Goal: Task Accomplishment & Management: Use online tool/utility

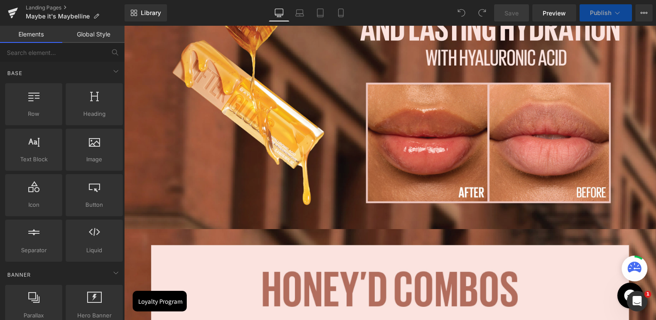
scroll to position [257, 0]
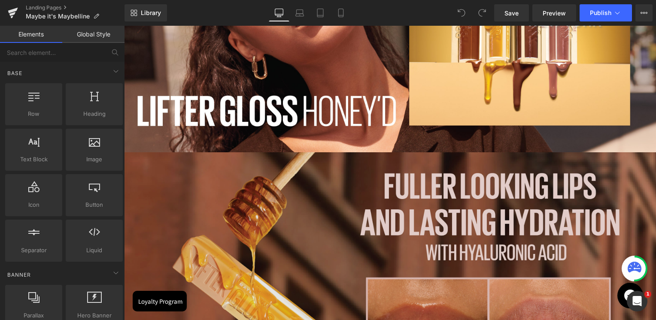
click at [302, 186] on img at bounding box center [390, 288] width 532 height 272
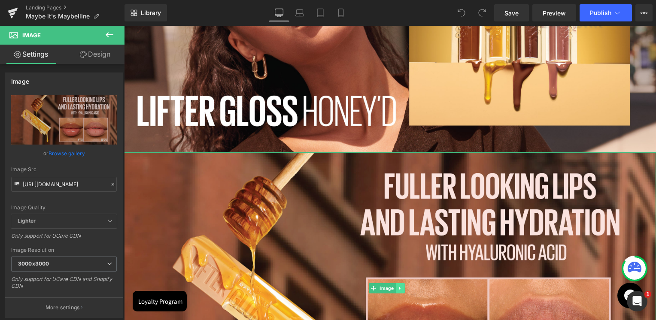
click at [397, 284] on link at bounding box center [400, 288] width 9 height 10
click at [403, 286] on icon at bounding box center [404, 288] width 5 height 5
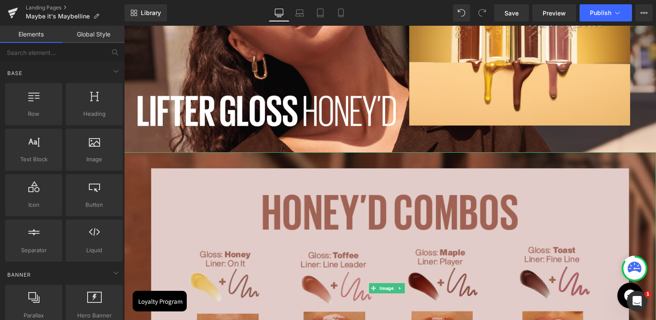
click at [400, 214] on img at bounding box center [390, 288] width 532 height 272
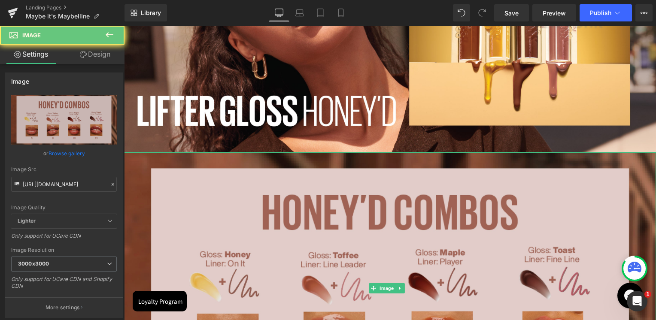
click at [395, 289] on img at bounding box center [390, 288] width 532 height 272
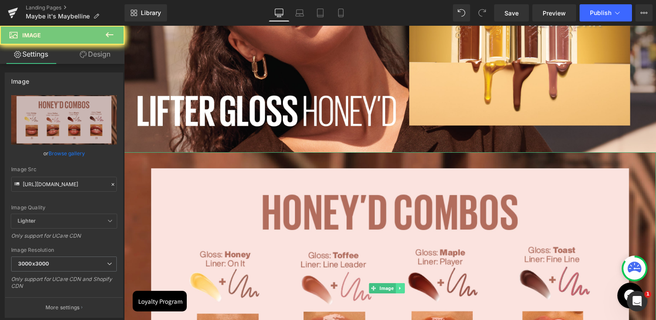
click at [398, 286] on link at bounding box center [400, 288] width 9 height 10
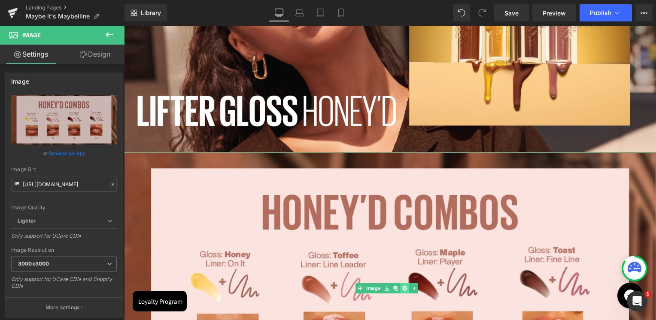
click at [401, 286] on link at bounding box center [404, 288] width 9 height 10
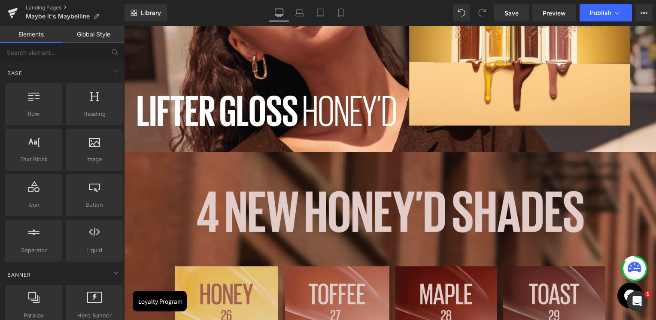
click at [402, 229] on img at bounding box center [390, 288] width 532 height 273
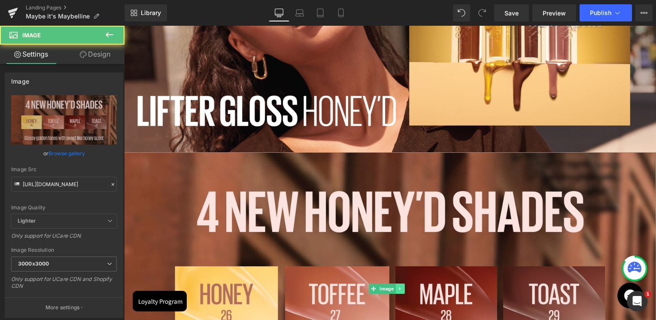
click at [400, 289] on link at bounding box center [400, 289] width 9 height 10
click at [401, 286] on link at bounding box center [404, 289] width 9 height 10
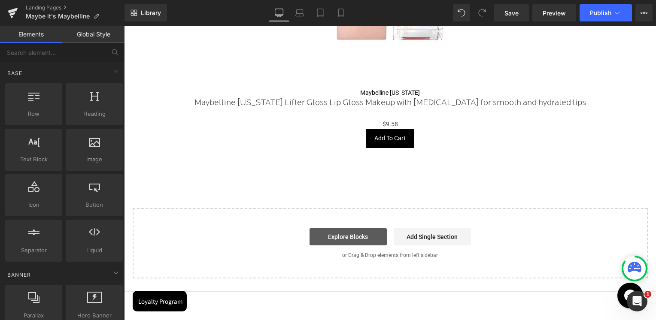
scroll to position [343, 0]
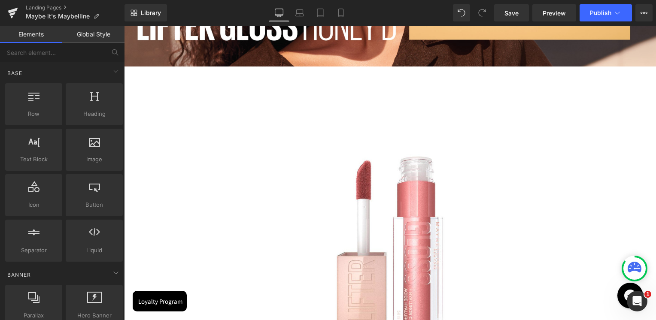
click at [389, 95] on img at bounding box center [390, 240] width 296 height 296
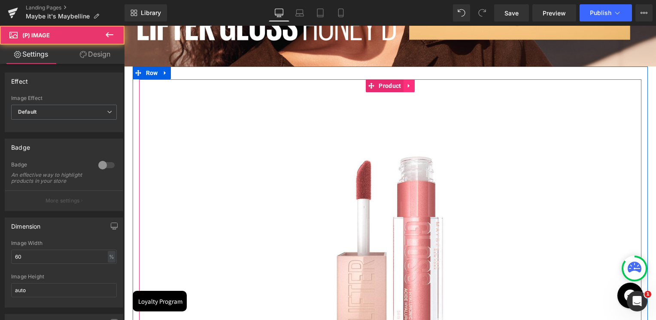
click at [406, 85] on icon at bounding box center [409, 86] width 6 height 6
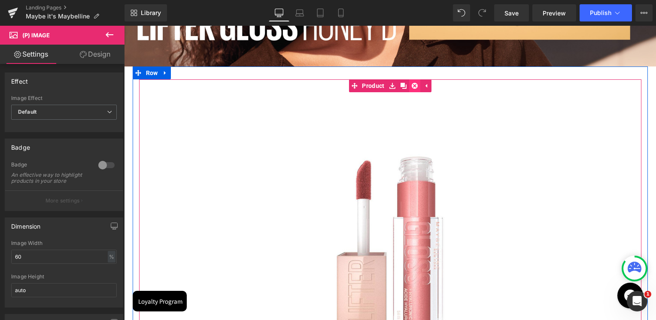
click at [409, 88] on link at bounding box center [414, 85] width 11 height 13
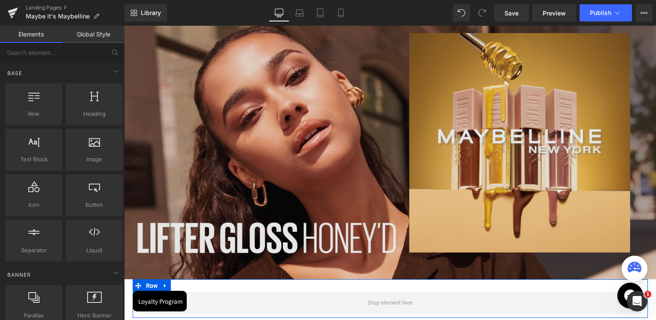
scroll to position [129, 0]
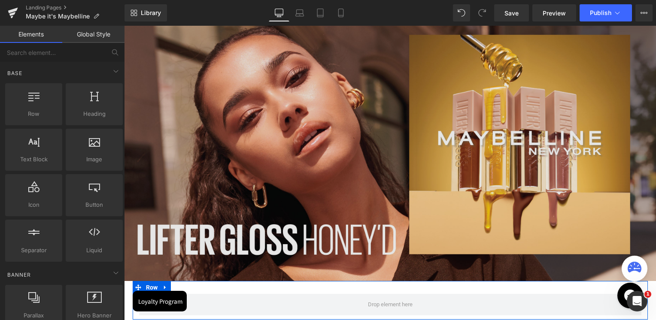
click at [253, 173] on img at bounding box center [390, 144] width 532 height 273
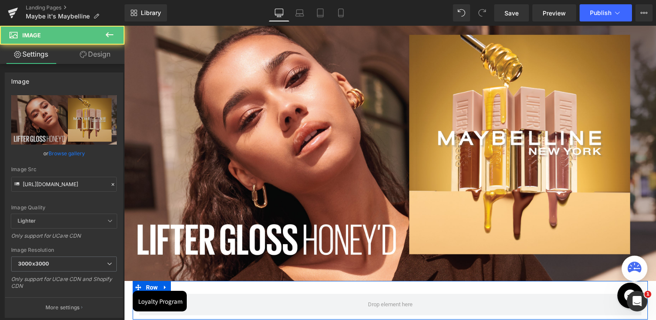
click at [109, 34] on icon at bounding box center [109, 35] width 10 height 10
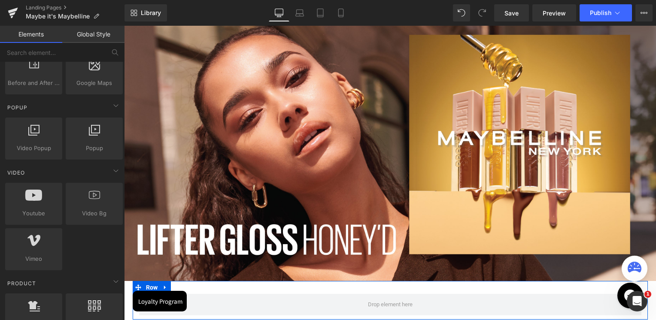
scroll to position [515, 0]
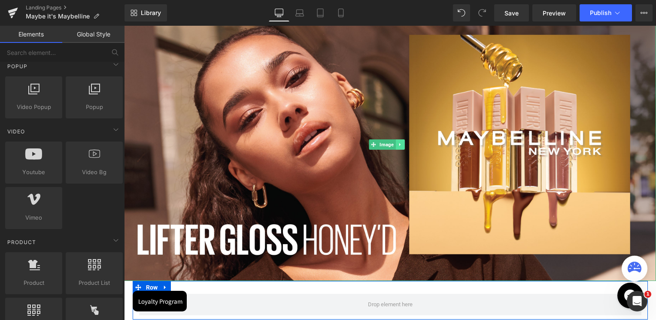
click at [397, 142] on icon at bounding box center [399, 144] width 5 height 5
click at [400, 142] on link at bounding box center [404, 144] width 9 height 10
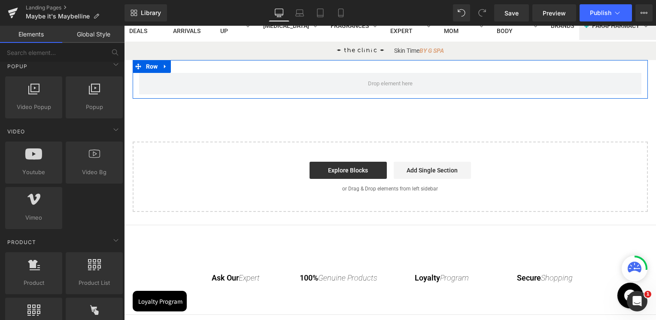
scroll to position [43, 0]
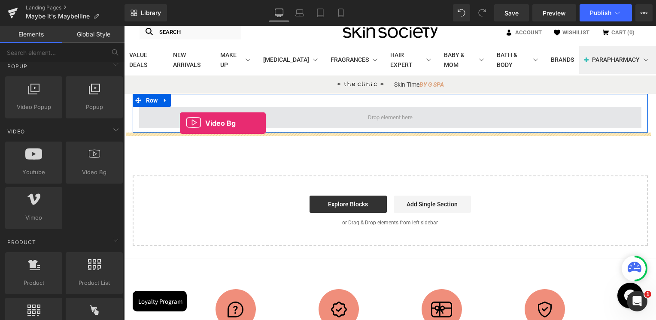
drag, startPoint x: 218, startPoint y: 191, endPoint x: 181, endPoint y: 121, distance: 79.7
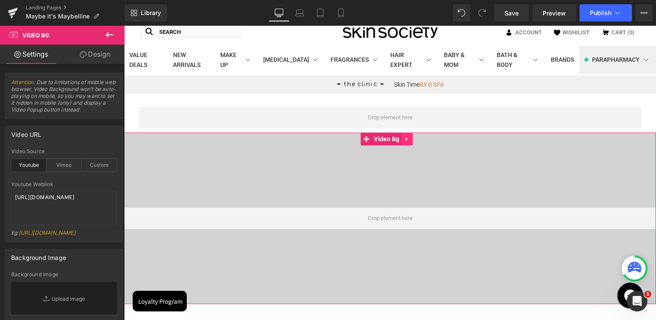
click at [409, 139] on icon at bounding box center [407, 139] width 6 height 6
click at [416, 139] on link at bounding box center [412, 139] width 11 height 13
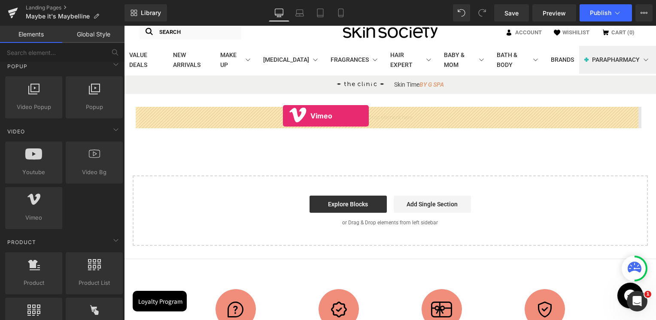
drag, startPoint x: 161, startPoint y: 233, endPoint x: 283, endPoint y: 116, distance: 169.4
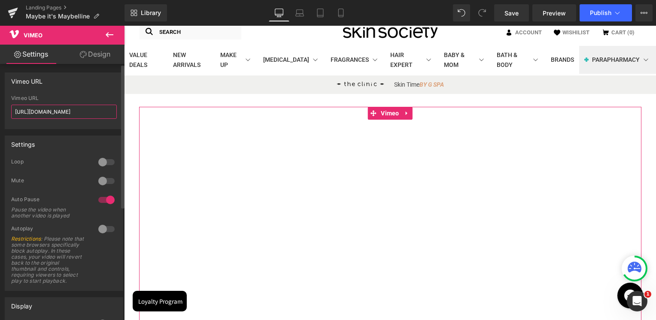
click at [52, 114] on input "[URL][DOMAIN_NAME]" at bounding box center [64, 112] width 106 height 14
paste input "cdn.shopify.com/videos/c/o/v/9d0f22628ddf43b6a0354840fbcf5291.mp4"
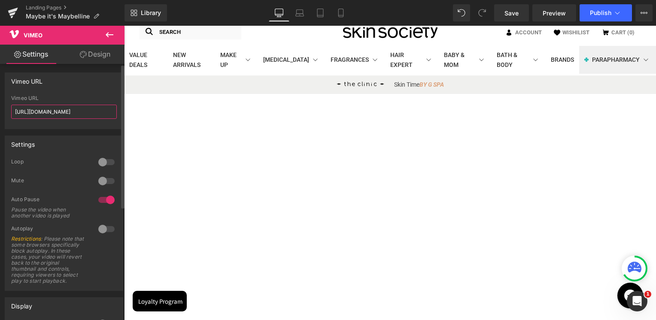
type input "[URL][DOMAIN_NAME]"
click at [76, 88] on div "Vimeo URL" at bounding box center [64, 81] width 118 height 16
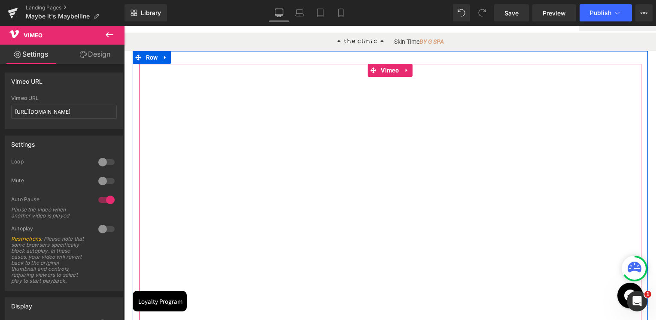
scroll to position [86, 0]
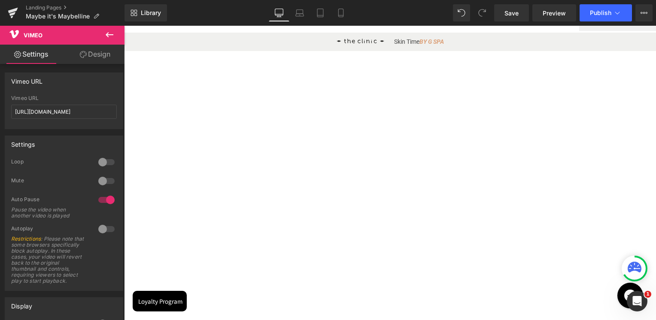
click at [109, 28] on button at bounding box center [109, 35] width 30 height 19
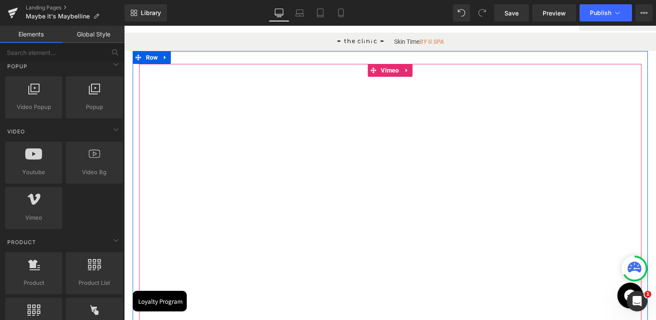
click at [402, 72] on div at bounding box center [390, 210] width 502 height 293
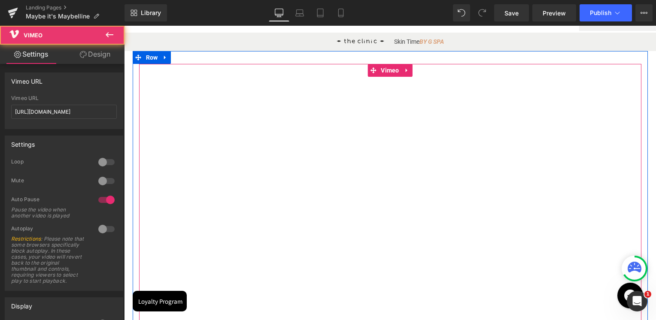
click at [403, 69] on div at bounding box center [390, 210] width 502 height 293
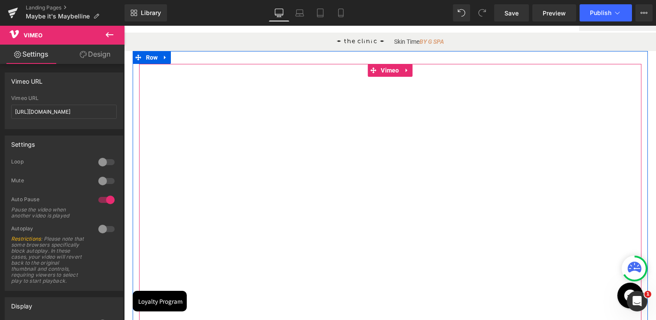
click at [408, 103] on div at bounding box center [390, 210] width 502 height 293
click at [283, 123] on div at bounding box center [390, 210] width 502 height 293
click at [363, 234] on div at bounding box center [390, 210] width 502 height 293
click at [403, 68] on div at bounding box center [390, 210] width 502 height 293
click at [403, 70] on div at bounding box center [390, 210] width 502 height 293
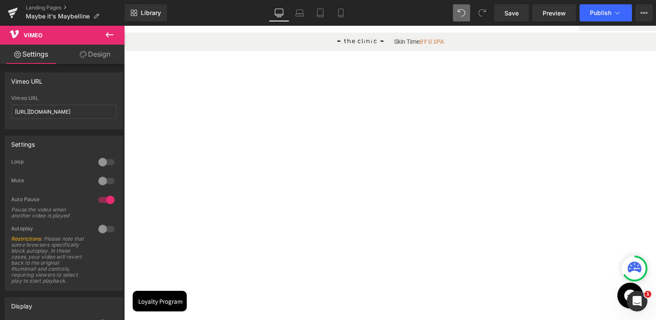
type input "[URL][DOMAIN_NAME]"
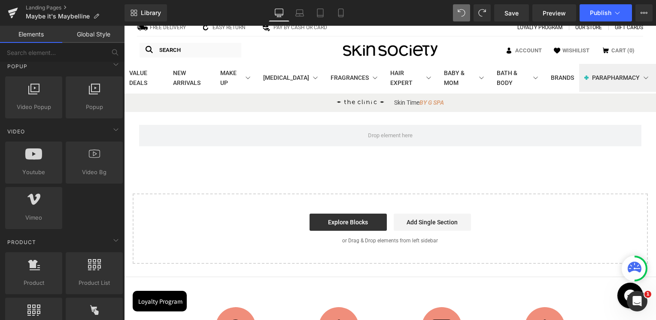
scroll to position [0, 0]
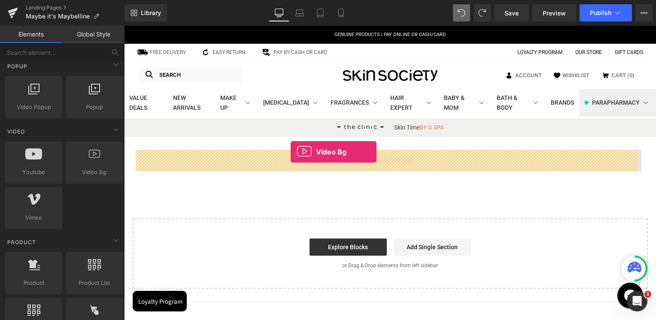
drag, startPoint x: 221, startPoint y: 189, endPoint x: 291, endPoint y: 152, distance: 79.1
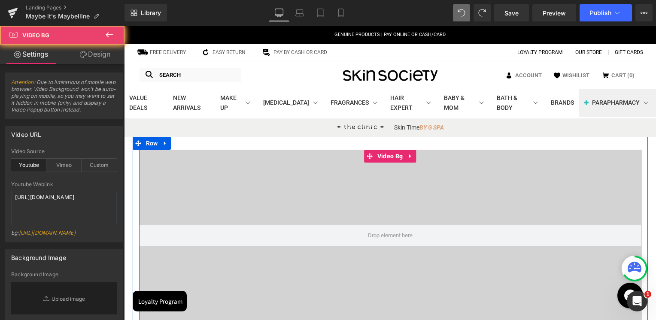
click at [267, 212] on div at bounding box center [390, 236] width 502 height 172
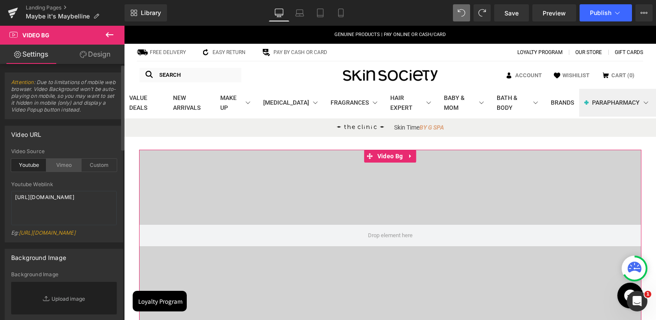
click at [68, 167] on div "Vimeo" at bounding box center [63, 165] width 35 height 13
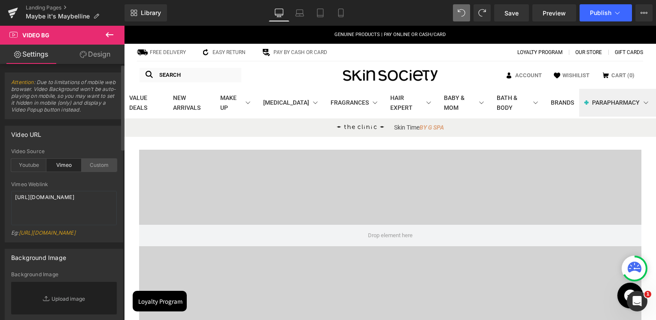
click at [101, 165] on div "Custom" at bounding box center [99, 165] width 35 height 13
click at [64, 206] on textarea "[URL][DOMAIN_NAME]" at bounding box center [64, 208] width 106 height 34
paste textarea "videos/c/o/v/9d0f22628ddf43b6a0354840fbcf5291.mp4"
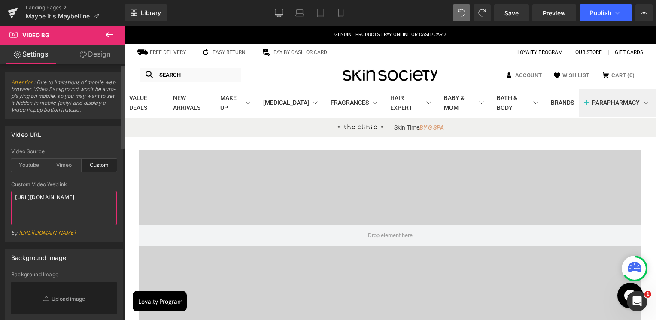
type textarea "[URL][DOMAIN_NAME]"
click at [76, 185] on div "Custom Video Weblink" at bounding box center [64, 185] width 106 height 6
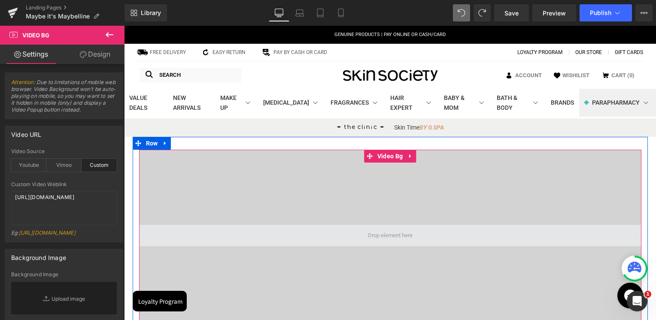
click at [390, 235] on span at bounding box center [390, 235] width 51 height 13
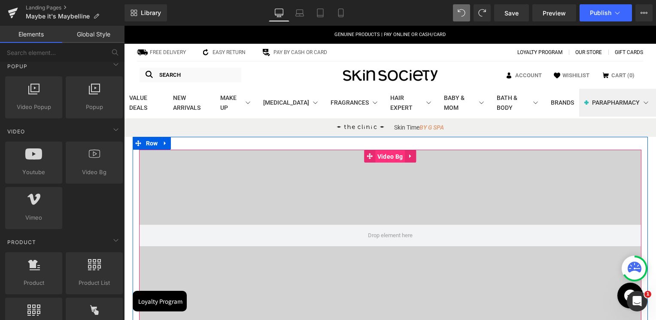
click at [382, 155] on span "Video Bg" at bounding box center [390, 156] width 30 height 13
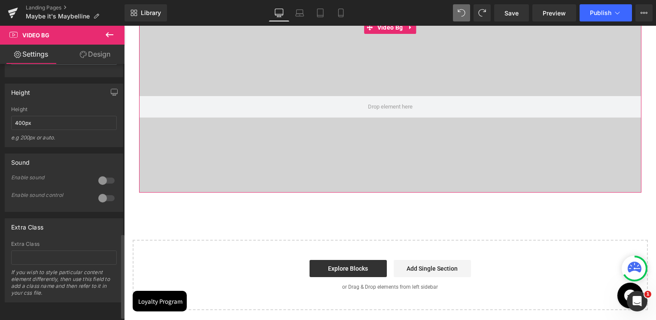
scroll to position [515, 0]
click at [103, 188] on div at bounding box center [106, 181] width 21 height 14
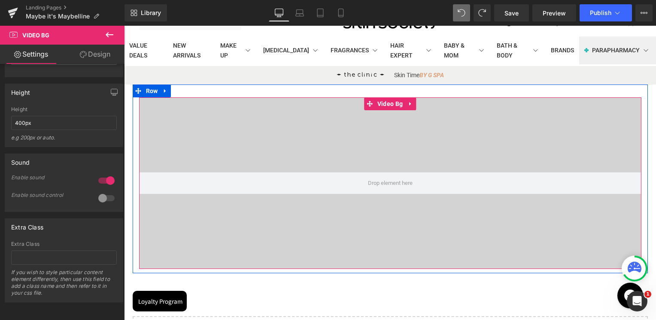
scroll to position [0, 0]
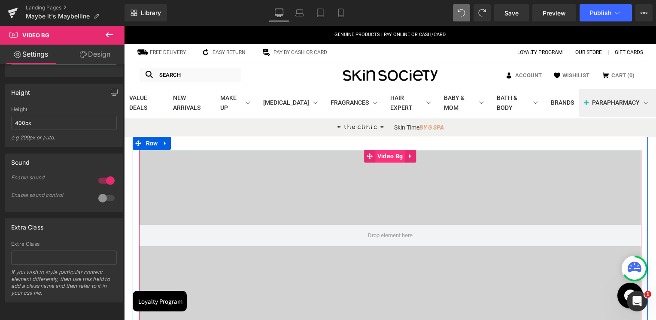
click at [390, 157] on span "Video Bg" at bounding box center [390, 156] width 30 height 13
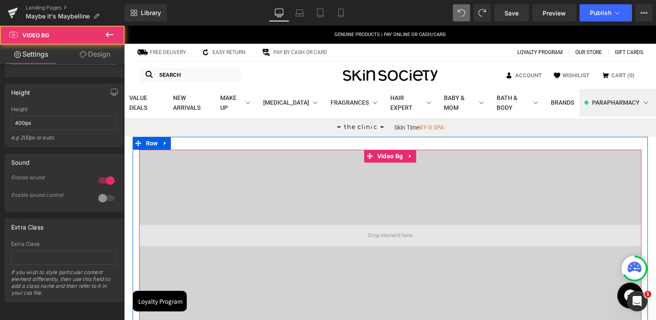
click at [380, 239] on span at bounding box center [390, 235] width 51 height 13
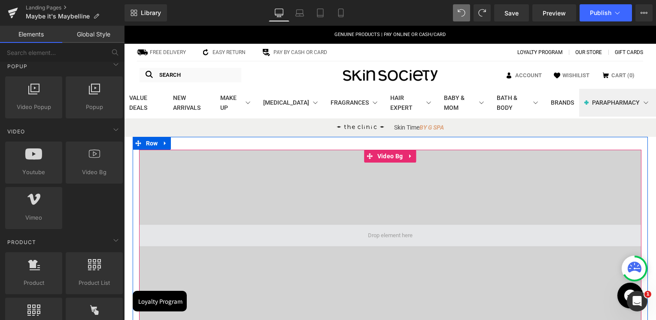
click at [365, 236] on span at bounding box center [390, 235] width 51 height 13
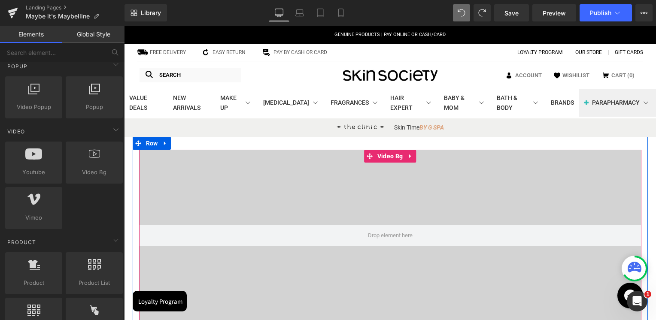
drag, startPoint x: 360, startPoint y: 237, endPoint x: 364, endPoint y: 222, distance: 15.4
click at [364, 222] on div at bounding box center [390, 236] width 502 height 172
click at [381, 212] on div at bounding box center [390, 236] width 502 height 172
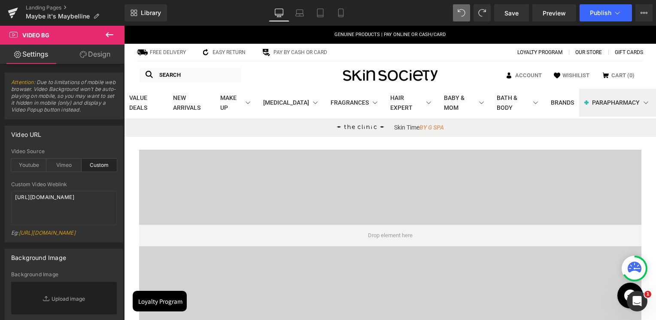
click at [112, 34] on icon at bounding box center [110, 34] width 8 height 5
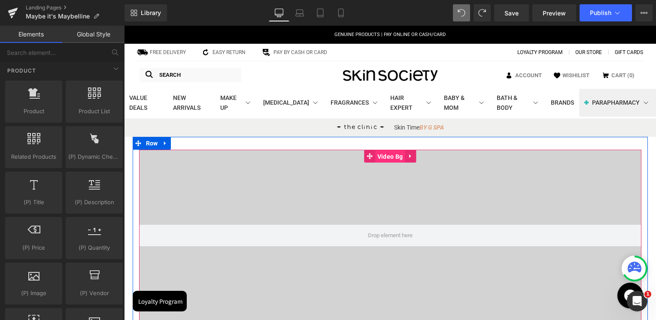
click at [394, 155] on span "Video Bg" at bounding box center [390, 156] width 30 height 13
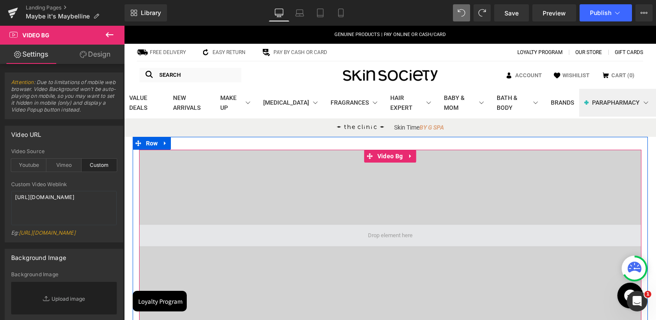
click at [367, 239] on span at bounding box center [390, 235] width 51 height 13
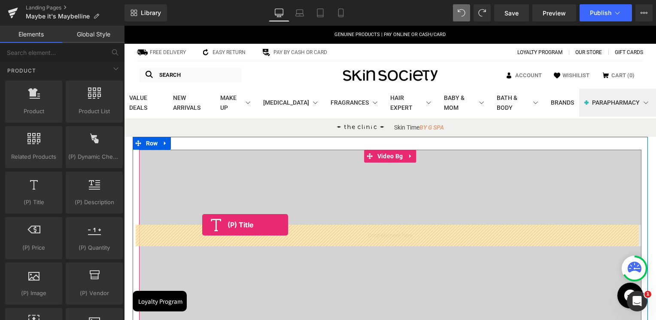
drag, startPoint x: 172, startPoint y: 206, endPoint x: 202, endPoint y: 225, distance: 35.8
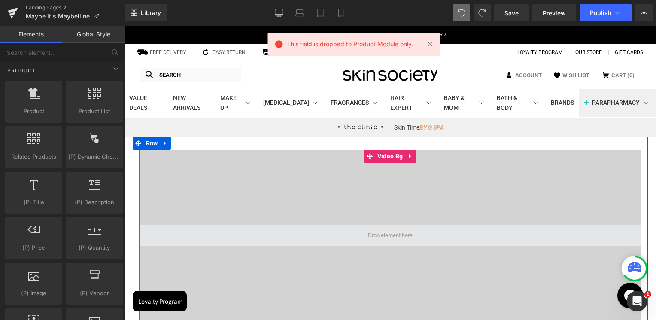
click at [415, 233] on span at bounding box center [390, 235] width 502 height 21
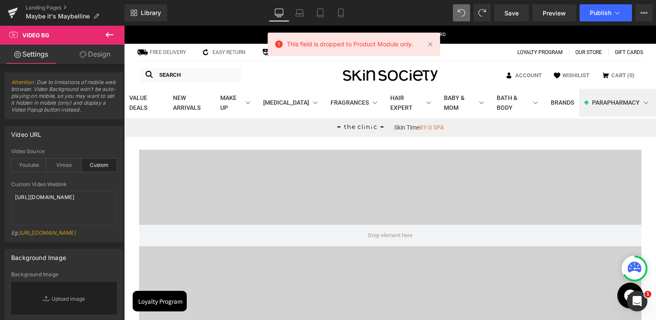
click at [111, 33] on icon at bounding box center [109, 35] width 10 height 10
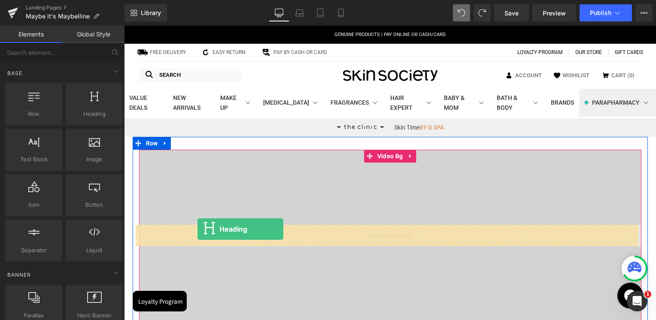
drag, startPoint x: 217, startPoint y: 139, endPoint x: 197, endPoint y: 229, distance: 92.3
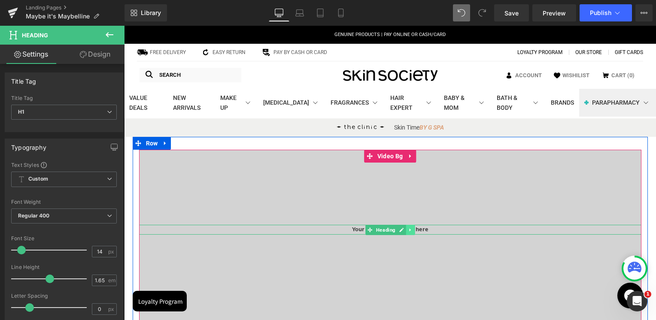
click at [408, 230] on icon at bounding box center [410, 229] width 5 height 5
click at [412, 230] on icon at bounding box center [414, 229] width 5 height 5
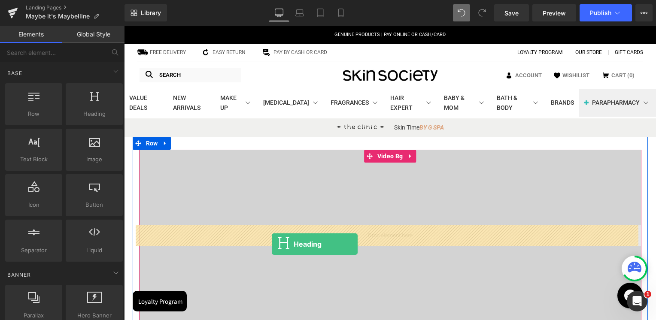
drag, startPoint x: 227, startPoint y: 130, endPoint x: 272, endPoint y: 244, distance: 122.6
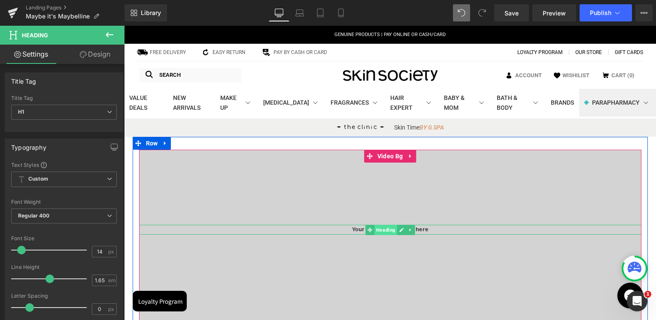
click at [389, 227] on span "Heading" at bounding box center [385, 230] width 23 height 10
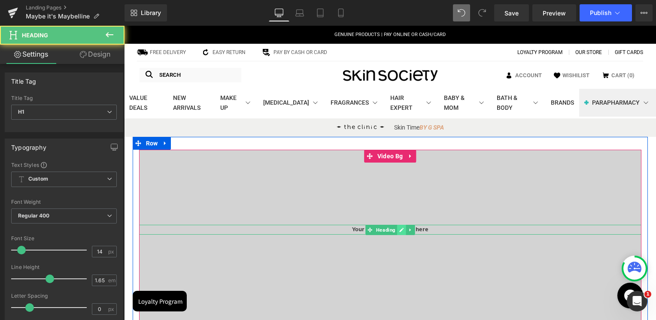
click at [399, 227] on icon at bounding box center [401, 229] width 5 height 5
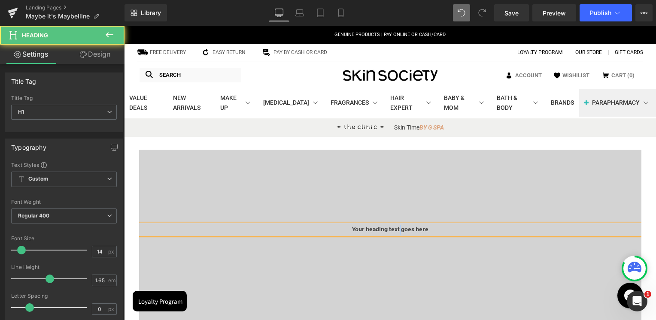
click at [396, 227] on h1 "Your heading text goes here" at bounding box center [390, 230] width 502 height 10
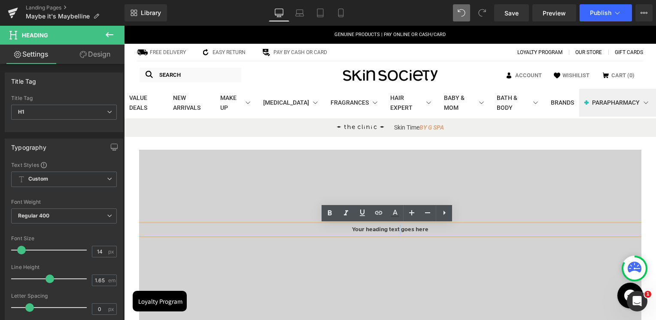
click at [396, 227] on h1 "Your heading text goes here" at bounding box center [390, 230] width 502 height 10
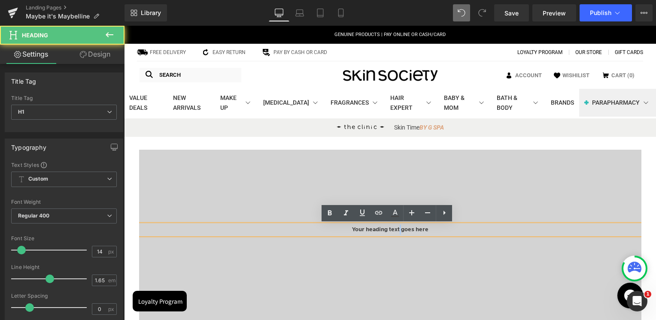
click at [396, 227] on h1 "Your heading text goes here" at bounding box center [390, 230] width 502 height 10
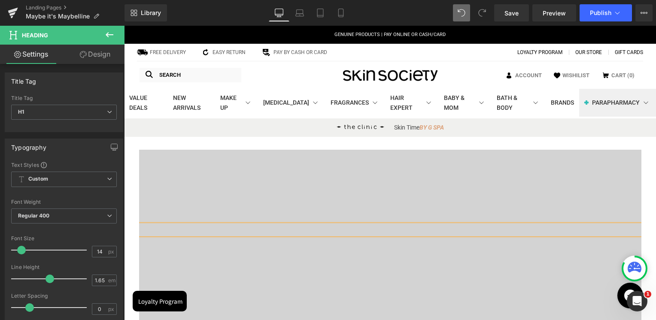
click at [394, 248] on div at bounding box center [390, 236] width 502 height 172
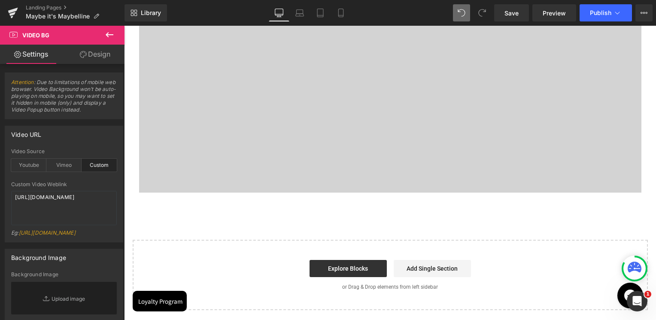
scroll to position [43, 0]
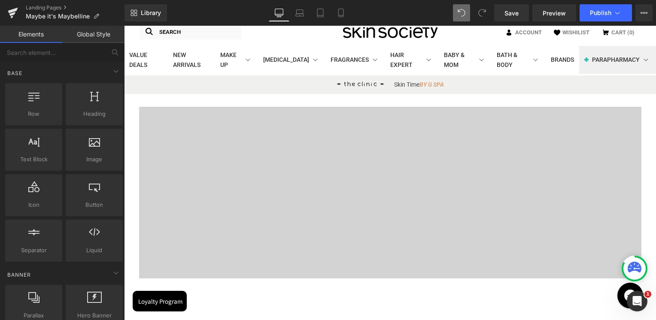
drag, startPoint x: 599, startPoint y: 29, endPoint x: 527, endPoint y: 303, distance: 283.7
click at [527, 303] on div "Heading Video Bg Row Select your layout" at bounding box center [390, 245] width 532 height 302
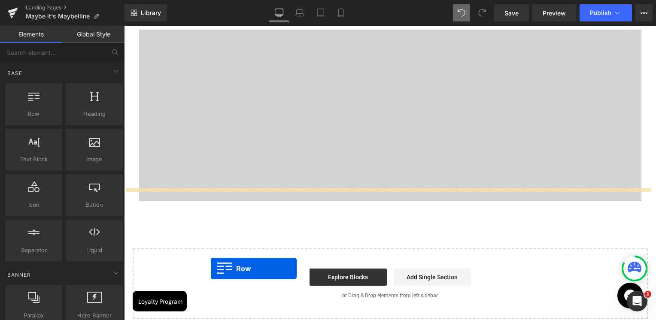
scroll to position [137, 0]
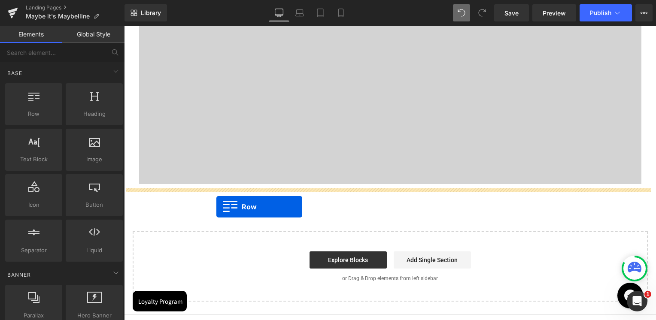
drag, startPoint x: 164, startPoint y: 136, endPoint x: 216, endPoint y: 207, distance: 88.3
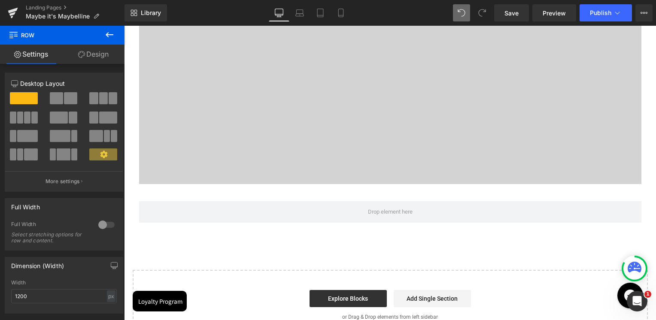
click at [107, 33] on icon at bounding box center [110, 34] width 8 height 5
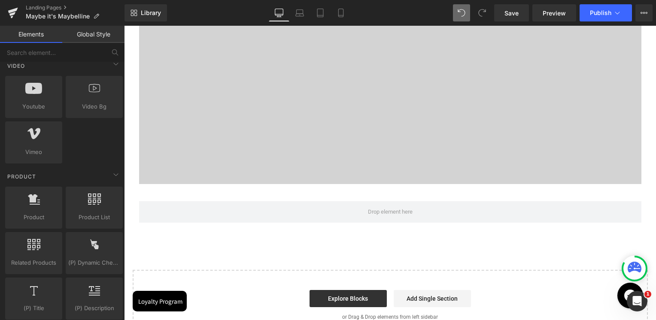
scroll to position [644, 0]
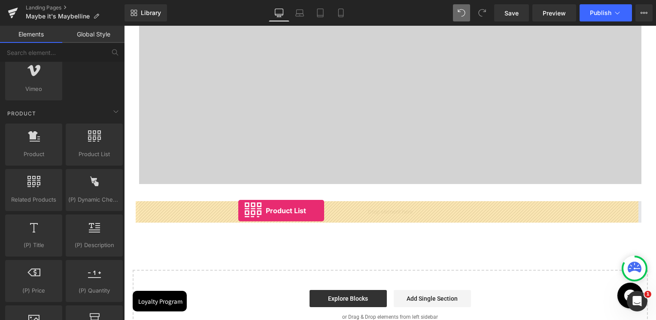
drag, startPoint x: 217, startPoint y: 159, endPoint x: 238, endPoint y: 211, distance: 55.8
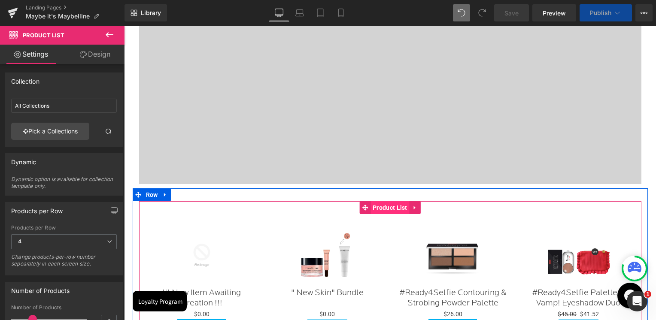
click at [388, 210] on span "Product List" at bounding box center [389, 207] width 39 height 13
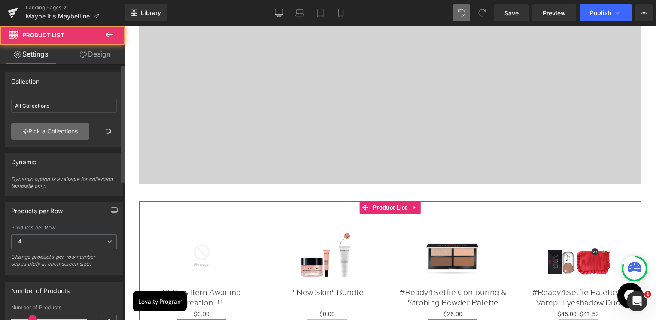
click at [48, 136] on link "Pick a Collections" at bounding box center [50, 131] width 78 height 17
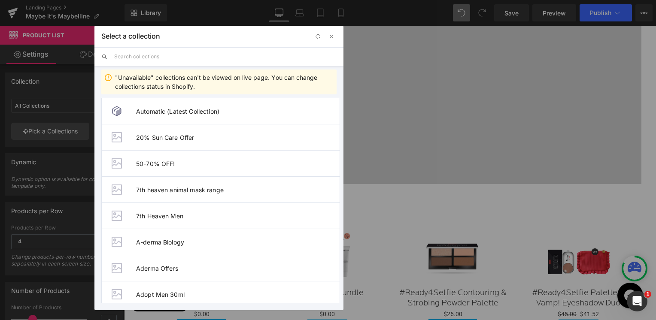
click at [182, 63] on input "text" at bounding box center [225, 56] width 222 height 19
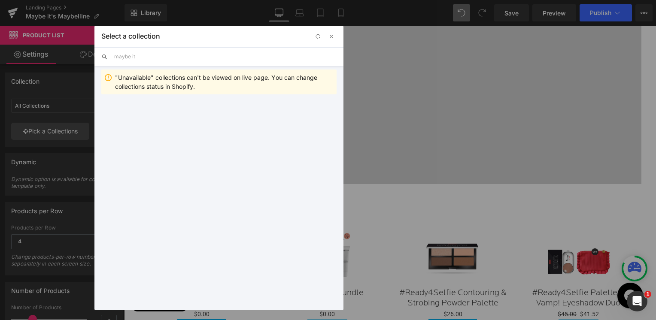
type input "maybe its"
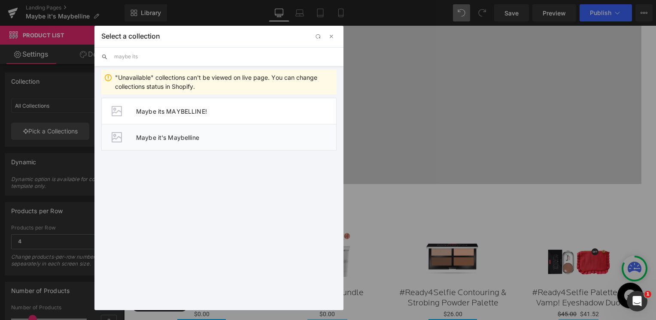
click at [190, 134] on span "Maybe it's Maybelline" at bounding box center [236, 137] width 200 height 7
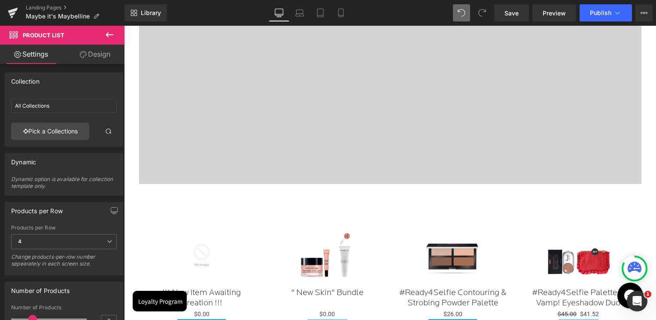
type input "Maybe it's Maybelline"
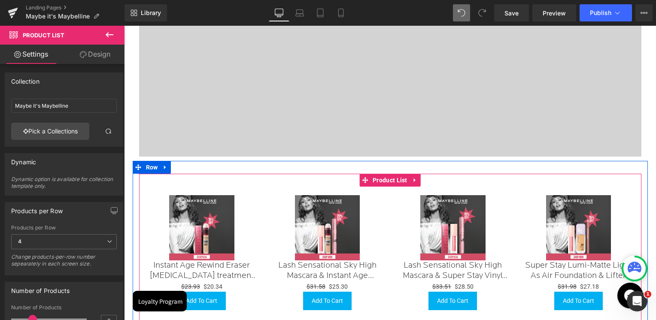
scroll to position [266, 0]
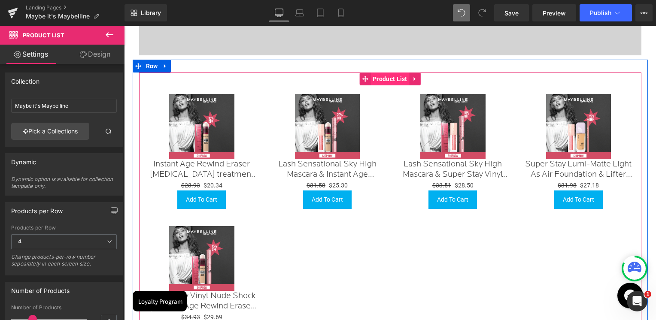
click at [394, 82] on span "Product List" at bounding box center [389, 79] width 39 height 13
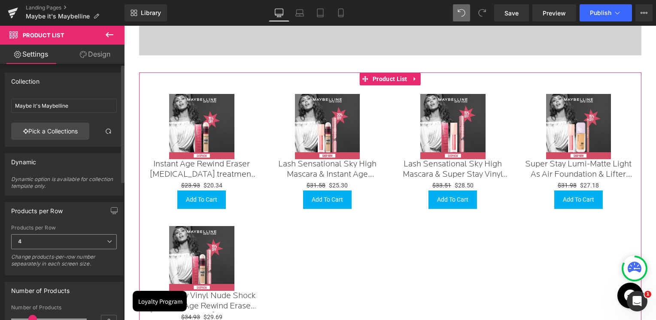
click at [36, 244] on span "4" at bounding box center [64, 241] width 106 height 15
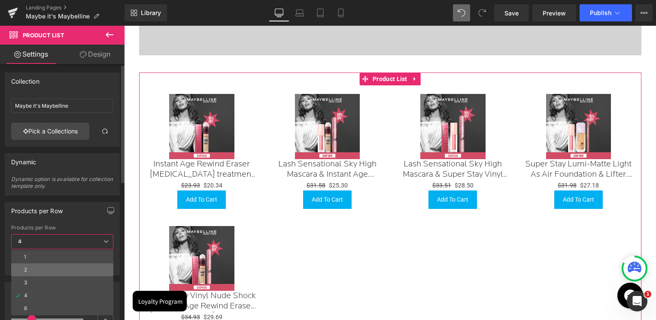
drag, startPoint x: 33, startPoint y: 269, endPoint x: 109, endPoint y: 228, distance: 86.6
click at [33, 269] on li "2" at bounding box center [62, 269] width 102 height 13
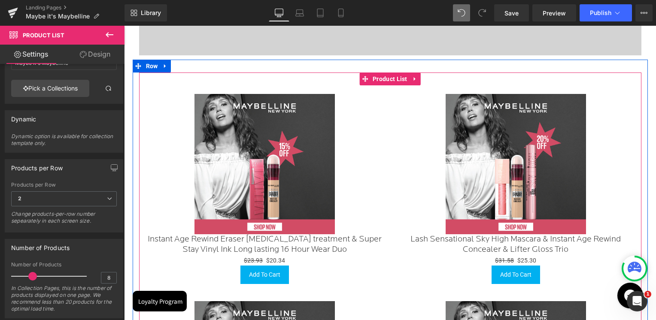
click at [260, 92] on div "Sale Off (P) Image Instant Age Rewind Eraser Dark circles treatment & Super Sta…" at bounding box center [264, 188] width 251 height 207
click at [267, 109] on img at bounding box center [264, 164] width 140 height 140
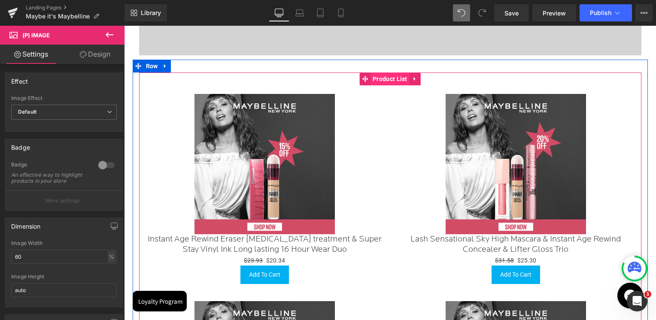
click at [386, 76] on span "Product List" at bounding box center [389, 79] width 39 height 13
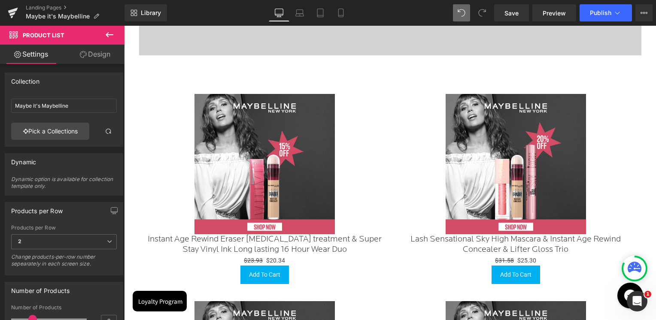
click at [117, 30] on button at bounding box center [109, 35] width 30 height 19
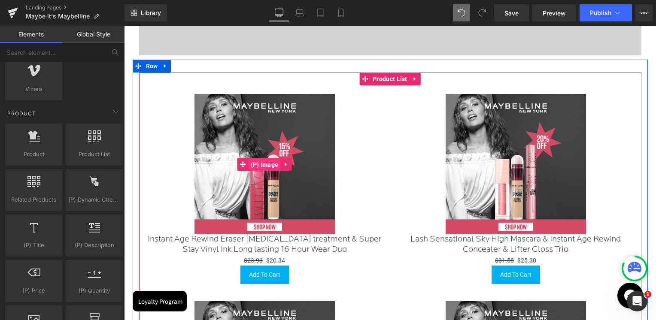
click at [260, 164] on span "(P) Image" at bounding box center [264, 164] width 32 height 13
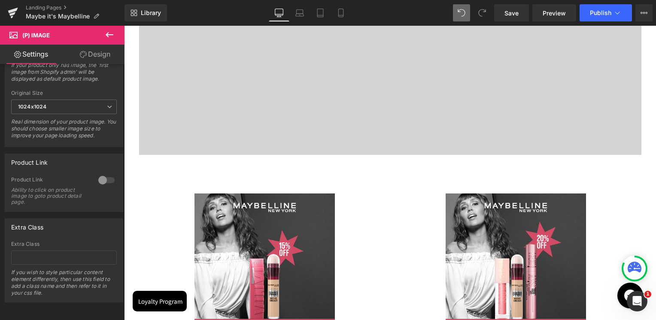
scroll to position [94, 0]
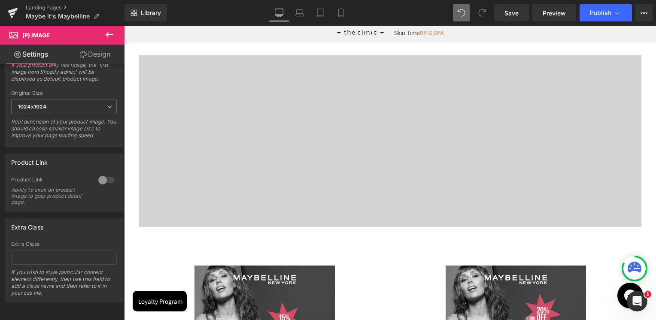
click at [358, 136] on h1 at bounding box center [390, 135] width 502 height 10
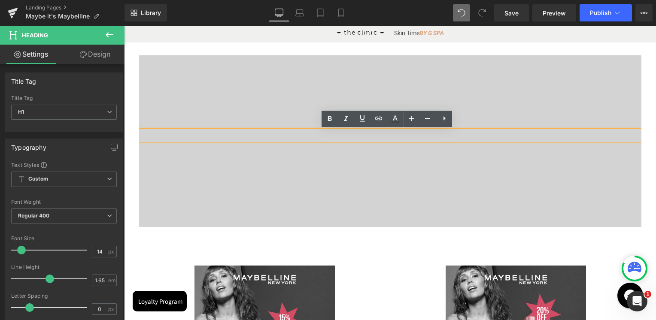
click at [390, 157] on div at bounding box center [390, 141] width 502 height 172
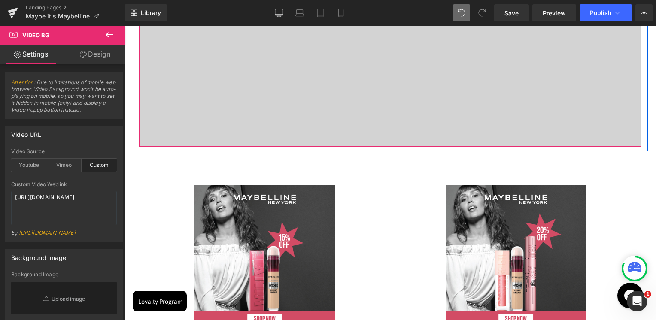
scroll to position [180, 0]
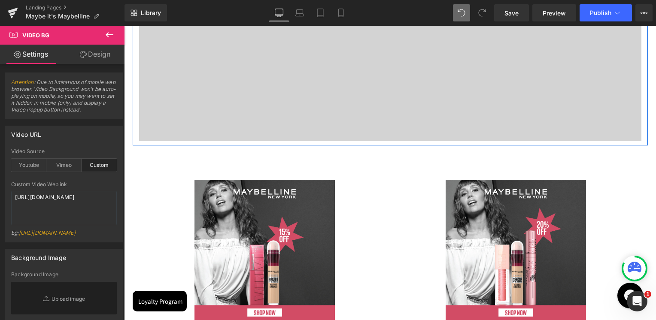
click at [339, 118] on div at bounding box center [390, 56] width 502 height 172
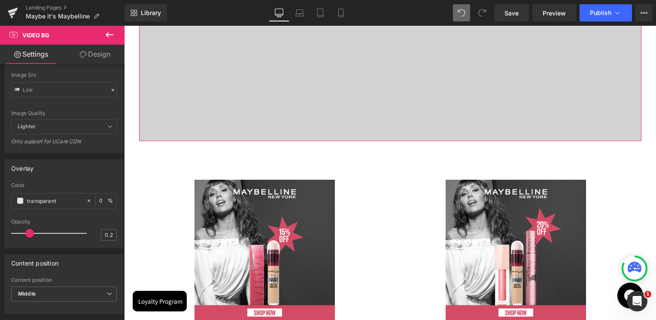
scroll to position [300, 0]
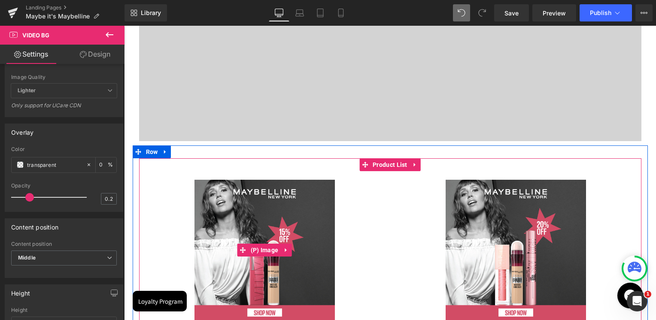
click at [257, 180] on img at bounding box center [264, 250] width 140 height 140
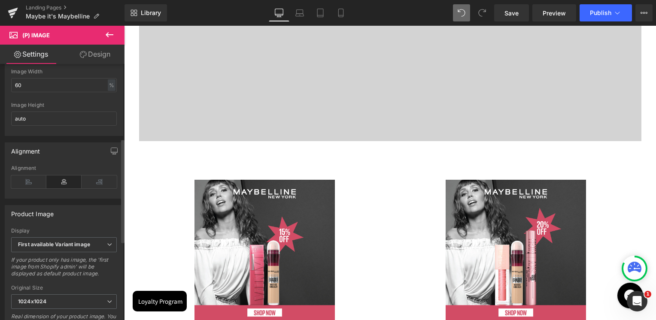
scroll to position [377, 0]
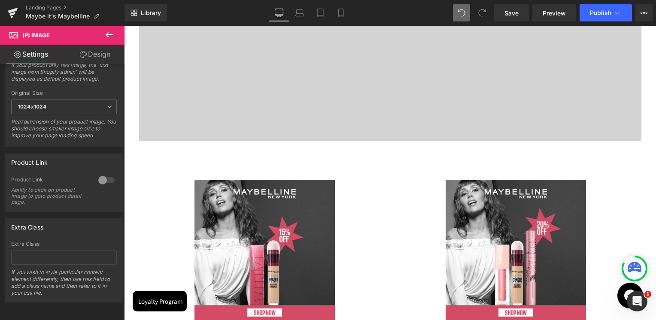
click at [100, 51] on link "Design" at bounding box center [95, 54] width 62 height 19
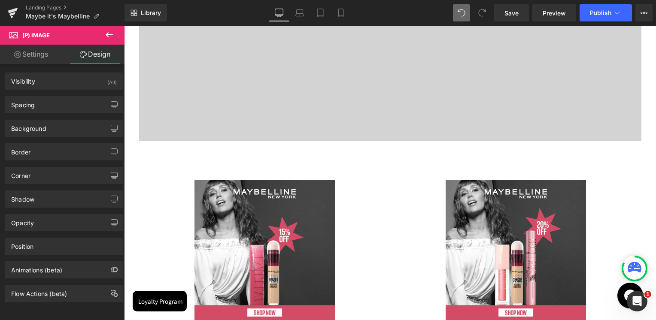
click at [113, 30] on icon at bounding box center [109, 35] width 10 height 10
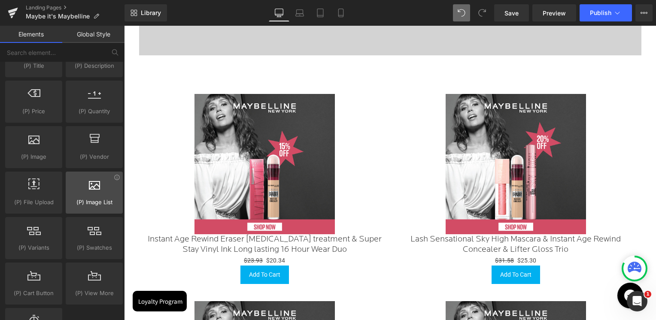
scroll to position [772, 0]
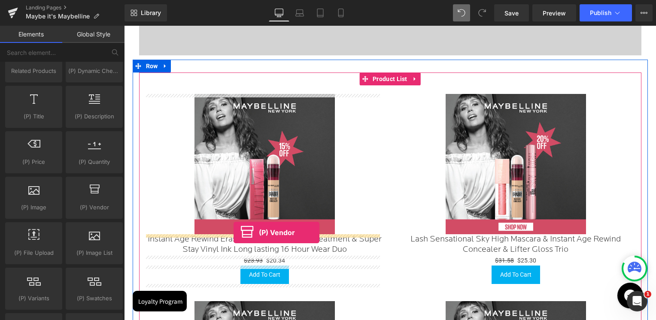
drag, startPoint x: 222, startPoint y: 218, endPoint x: 233, endPoint y: 233, distance: 18.3
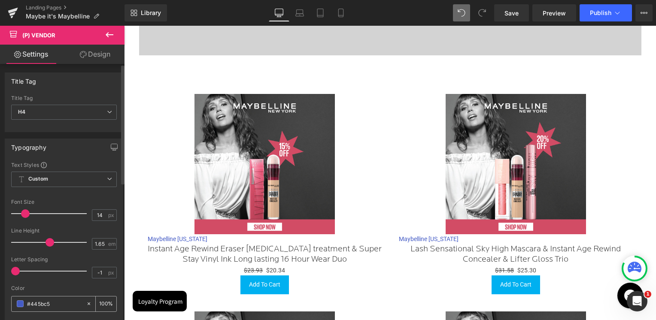
click at [21, 303] on span at bounding box center [20, 303] width 7 height 7
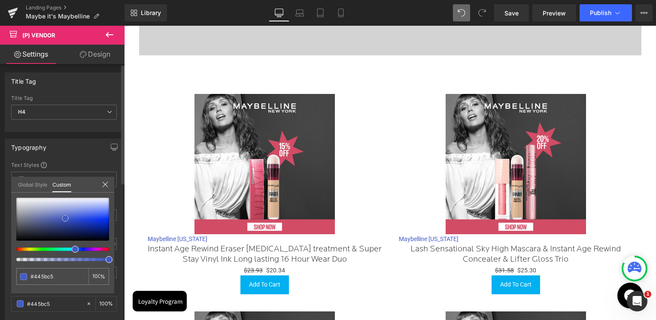
type input "#252d4f"
type input "#252c4b"
type input "#171920"
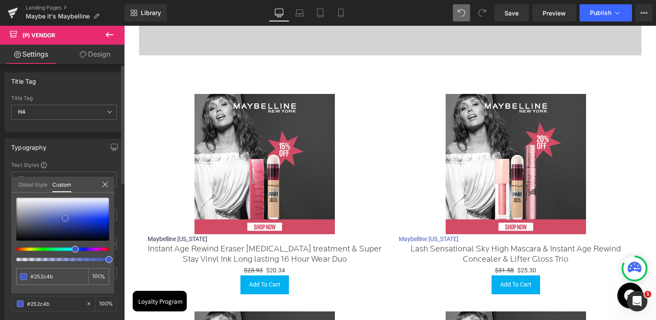
type input "#171920"
type input "#020202"
type input "#000000"
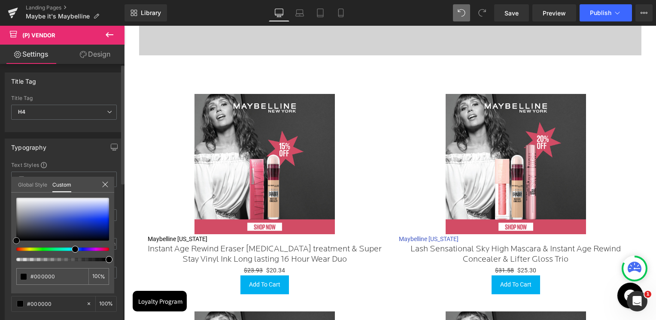
drag, startPoint x: 50, startPoint y: 231, endPoint x: 3, endPoint y: 247, distance: 49.9
click at [3, 247] on div "Typography Text Styles Custom Custom Setup Global Style Custom Setup Global Sty…" at bounding box center [64, 261] width 128 height 259
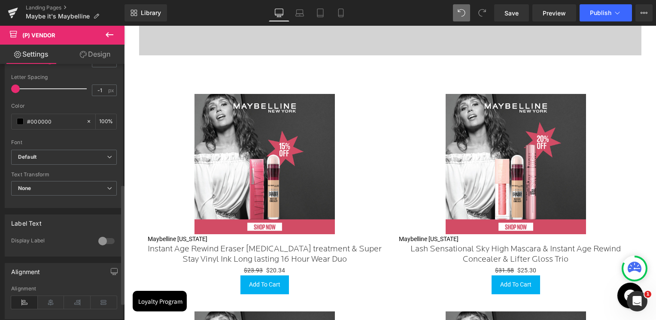
scroll to position [257, 0]
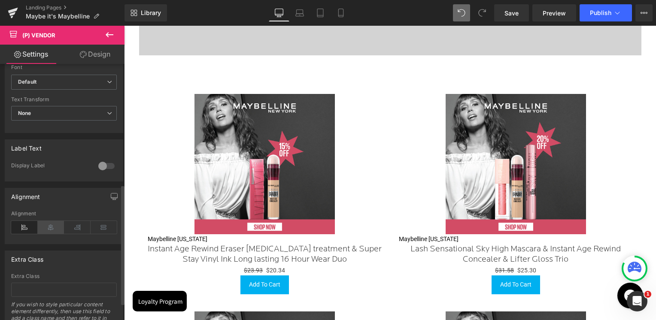
click at [51, 230] on icon at bounding box center [51, 227] width 27 height 13
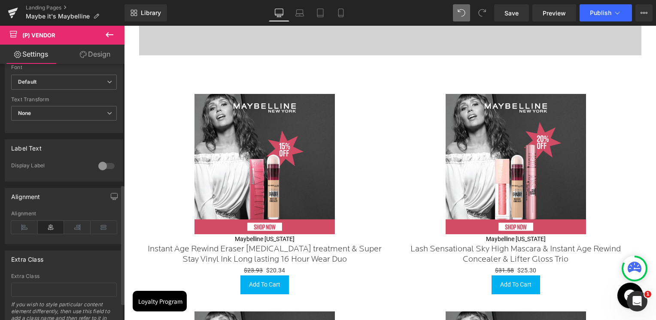
click at [79, 208] on div "Alignment Left Center Right Justify Alignment" at bounding box center [64, 216] width 118 height 56
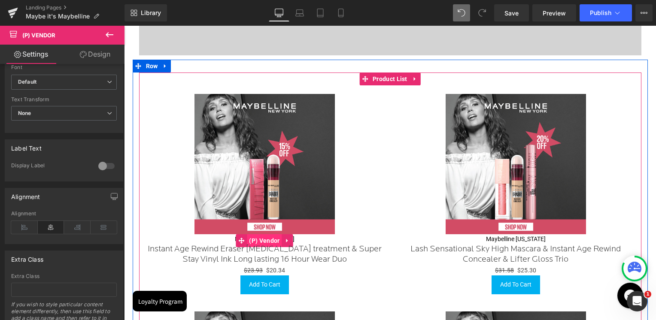
click at [257, 241] on span "(P) Vendor" at bounding box center [264, 240] width 35 height 13
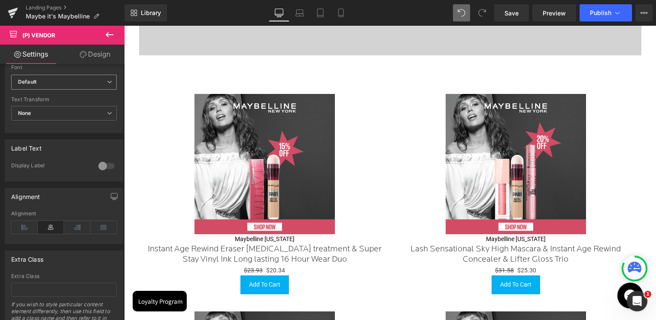
click at [34, 87] on span "Default" at bounding box center [64, 82] width 106 height 15
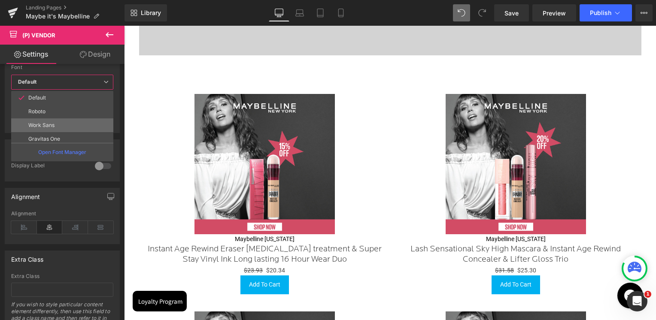
click at [42, 118] on li "Work Sans" at bounding box center [64, 125] width 106 height 14
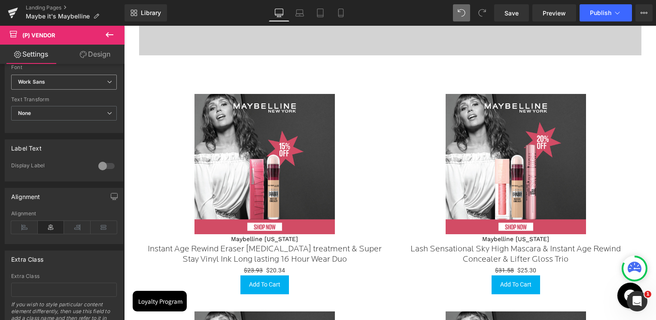
click at [51, 85] on span "Work Sans" at bounding box center [64, 82] width 106 height 15
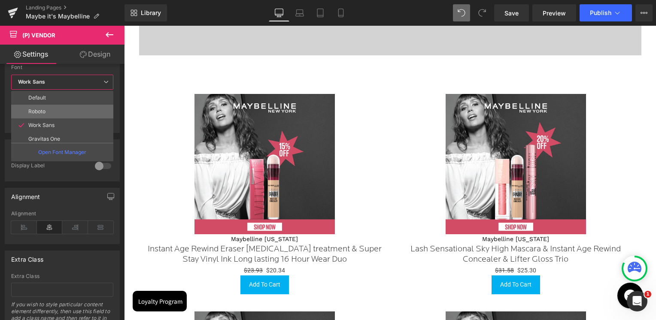
click at [45, 109] on p "Roboto" at bounding box center [36, 112] width 17 height 6
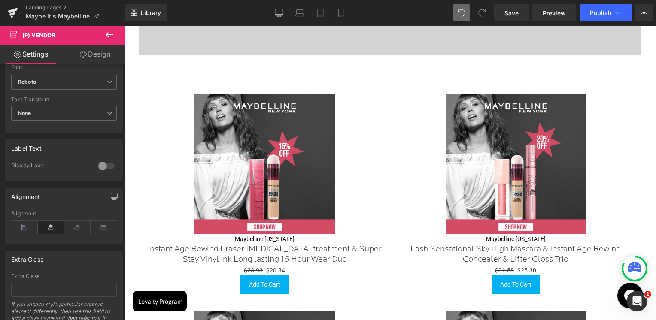
scroll to position [129, 0]
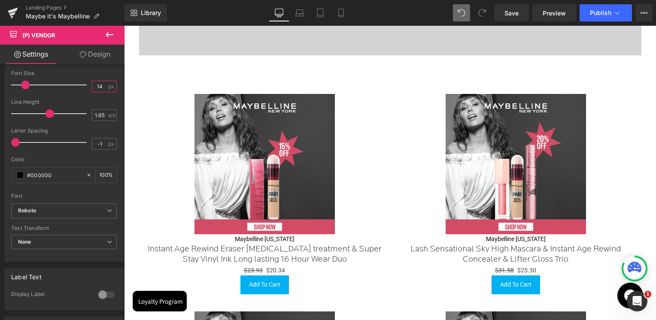
click at [94, 87] on input "14" at bounding box center [99, 86] width 15 height 11
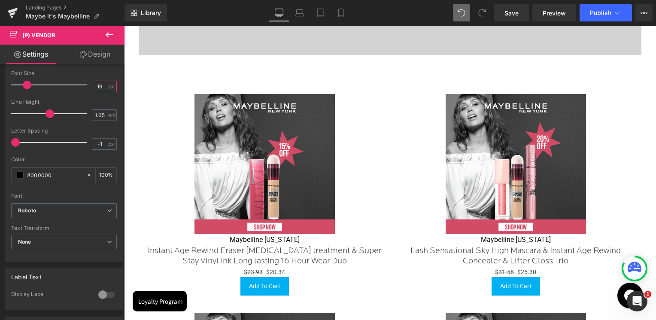
type input "16"
click at [108, 73] on div "Font Size" at bounding box center [64, 73] width 106 height 6
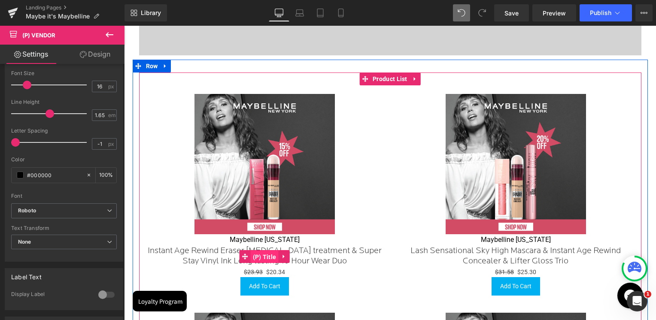
click at [260, 261] on span "(P) Title" at bounding box center [265, 257] width 28 height 13
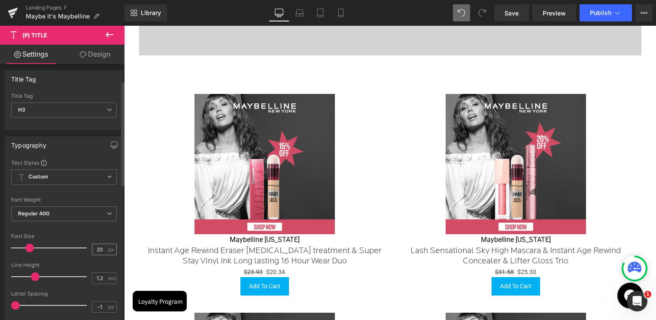
scroll to position [43, 0]
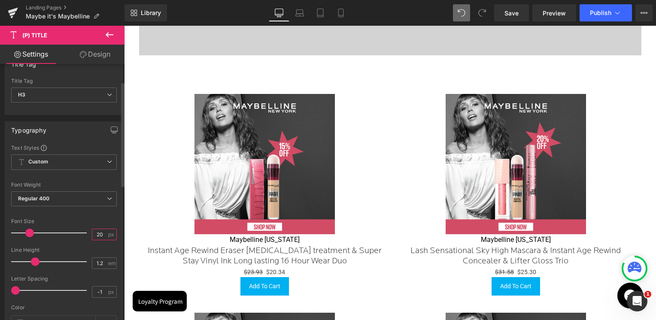
click at [97, 235] on input "20" at bounding box center [99, 234] width 15 height 11
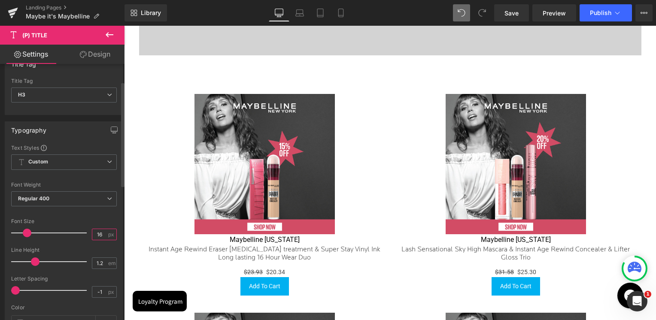
click at [101, 238] on input "16" at bounding box center [99, 234] width 15 height 11
click at [100, 235] on input "16" at bounding box center [99, 234] width 15 height 11
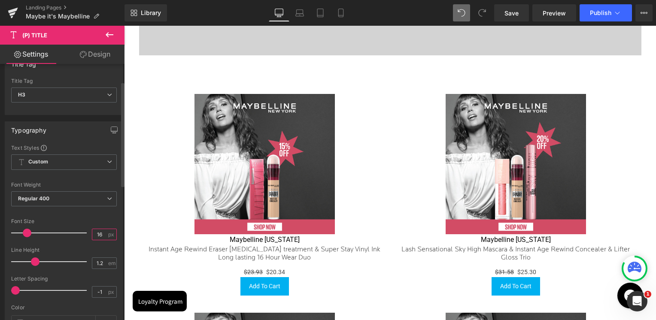
click at [100, 235] on input "16" at bounding box center [99, 234] width 15 height 11
type input "20"
click at [96, 215] on div "Font Default Roboto Work Sans Gravitas One Roboto Flex Roboto Condensed Space G…" at bounding box center [64, 247] width 106 height 207
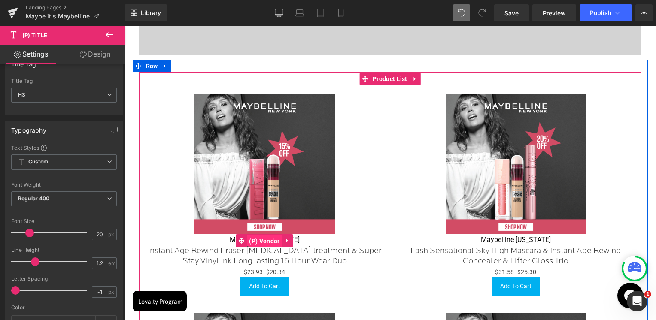
click at [264, 241] on span "(P) Vendor" at bounding box center [264, 241] width 35 height 13
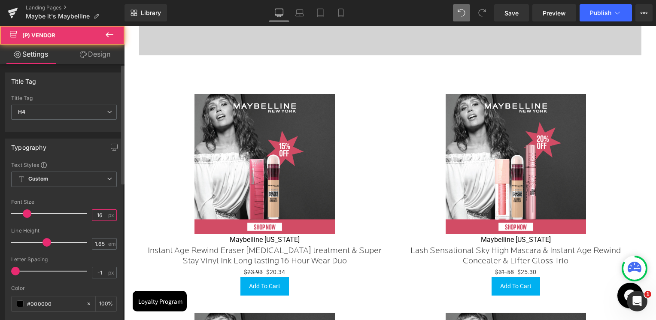
click at [92, 214] on input "16" at bounding box center [99, 215] width 15 height 11
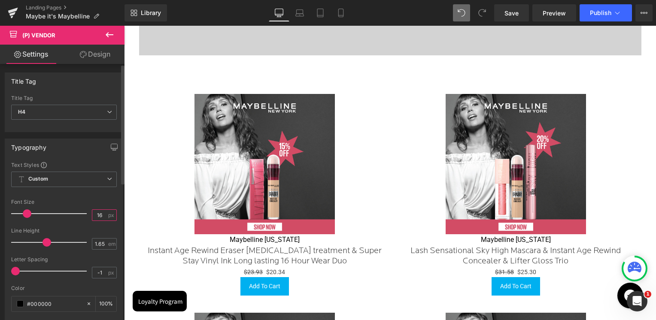
click at [92, 214] on input "16" at bounding box center [99, 215] width 15 height 11
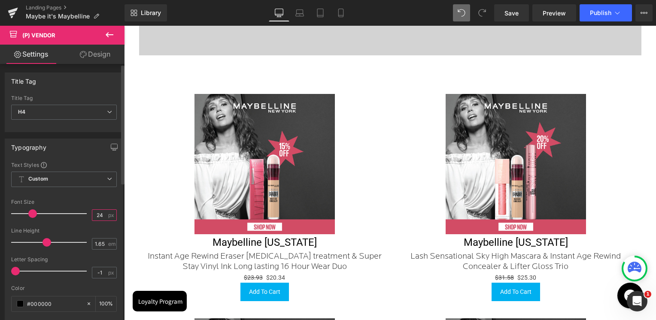
click at [100, 213] on input "24" at bounding box center [99, 215] width 15 height 11
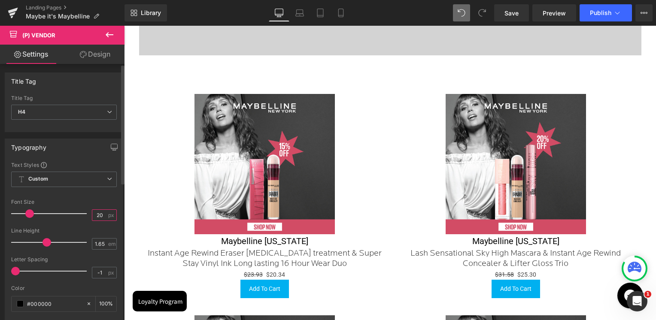
type input "20"
click at [106, 203] on div "Font Size" at bounding box center [64, 202] width 106 height 6
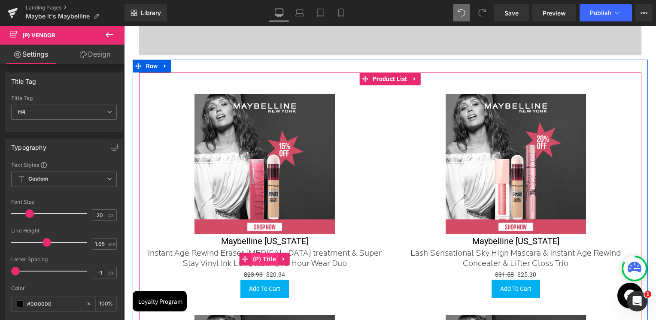
click at [258, 259] on span "(P) Title" at bounding box center [265, 259] width 28 height 13
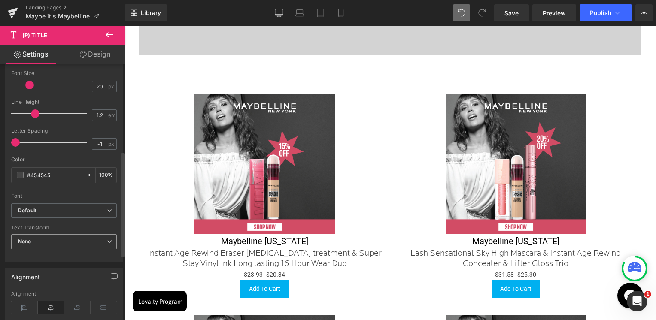
scroll to position [215, 0]
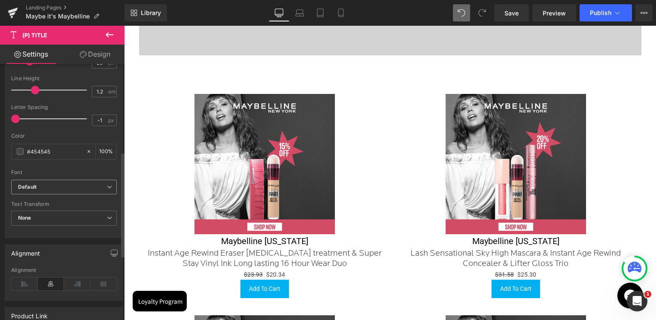
click at [38, 189] on b "Default" at bounding box center [62, 187] width 89 height 7
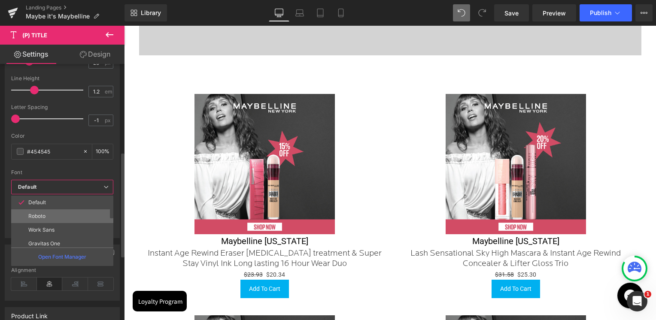
click at [41, 215] on p "Roboto" at bounding box center [36, 216] width 17 height 6
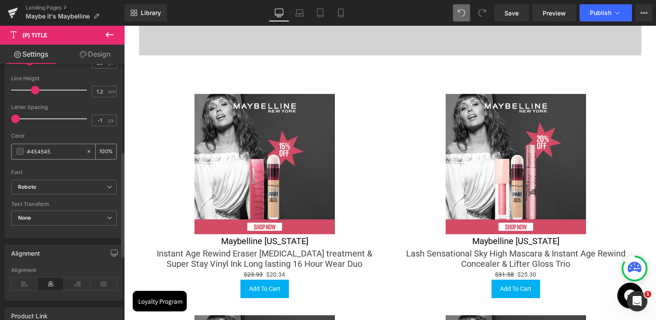
click at [45, 155] on input "#454545" at bounding box center [54, 151] width 55 height 9
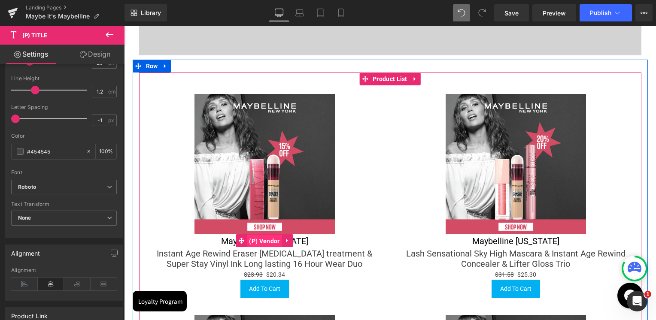
click at [256, 243] on span "(P) Vendor" at bounding box center [264, 241] width 35 height 13
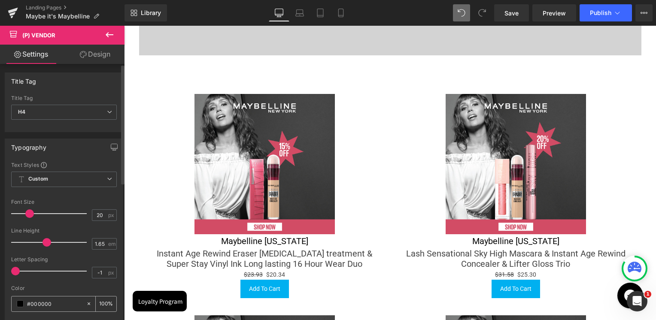
click at [38, 303] on input "#000000" at bounding box center [54, 303] width 55 height 9
paste input "454545"
type input "#454545"
click at [48, 281] on div at bounding box center [64, 283] width 106 height 6
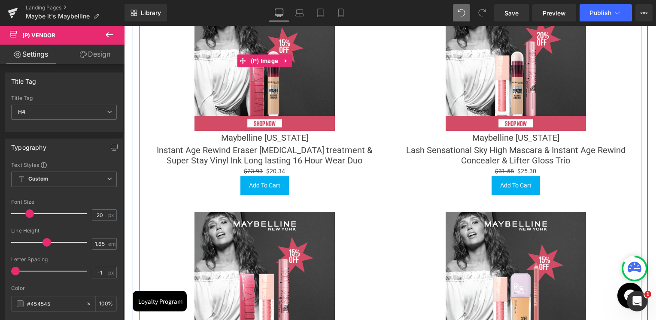
scroll to position [395, 0]
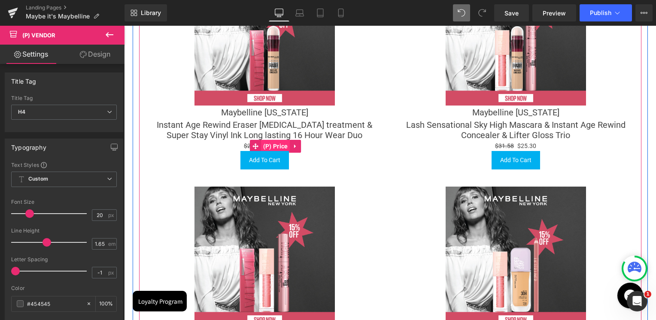
click at [268, 146] on span "(P) Price" at bounding box center [275, 146] width 29 height 13
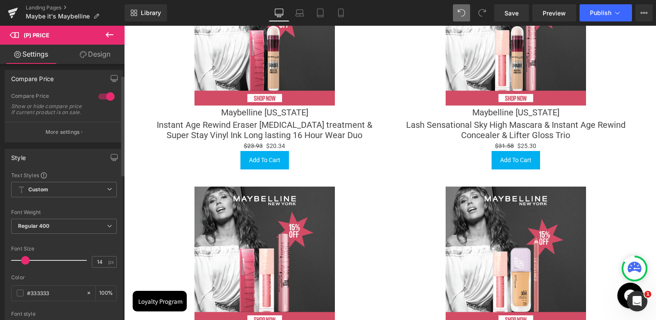
scroll to position [129, 0]
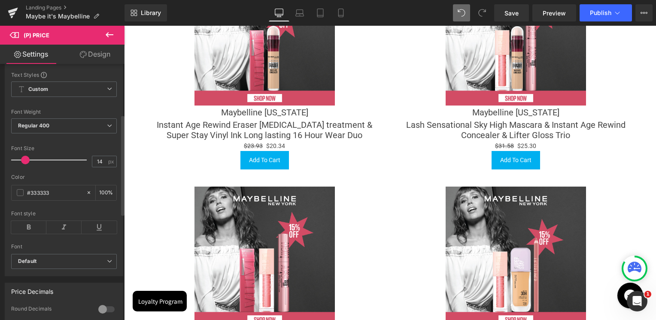
click at [93, 160] on div "Font Size 14 px" at bounding box center [64, 159] width 106 height 29
click at [93, 167] on input "14" at bounding box center [99, 161] width 15 height 11
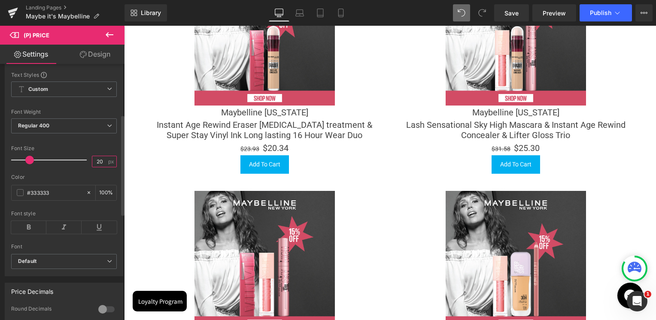
type input "20"
click at [95, 151] on div "Font Size" at bounding box center [64, 148] width 106 height 6
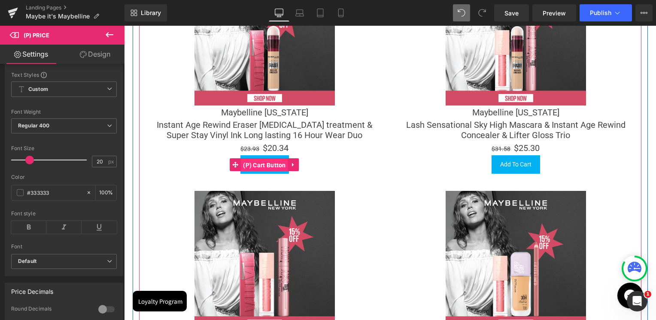
click at [262, 167] on span "(P) Cart Button" at bounding box center [264, 165] width 47 height 13
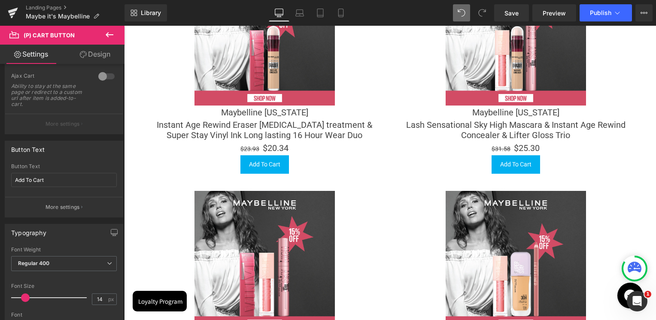
scroll to position [86, 0]
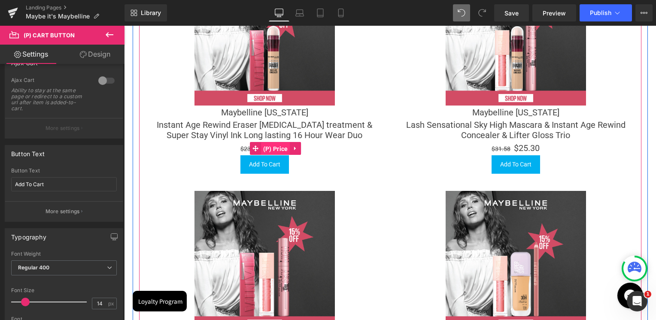
click at [274, 148] on span "(P) Price" at bounding box center [275, 148] width 29 height 13
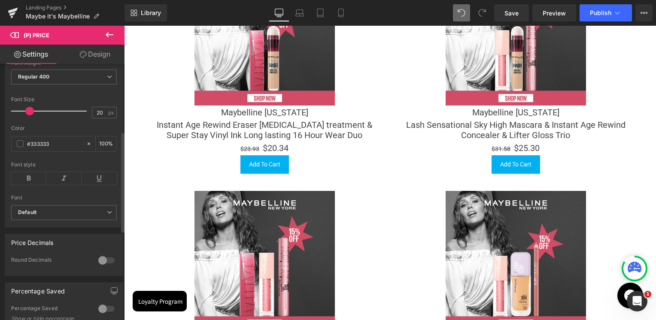
scroll to position [215, 0]
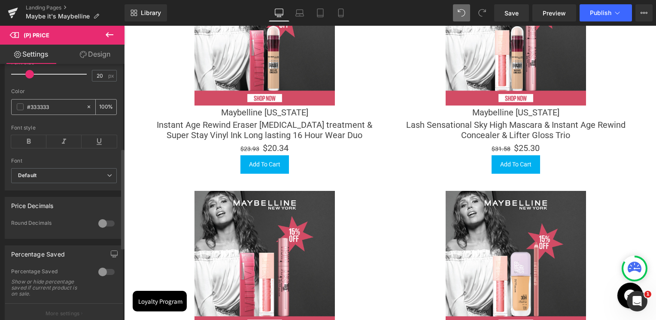
click at [44, 112] on input "#333333" at bounding box center [54, 106] width 55 height 9
paste input "454545"
type input "#454545"
click at [53, 94] on div "Color" at bounding box center [64, 91] width 106 height 6
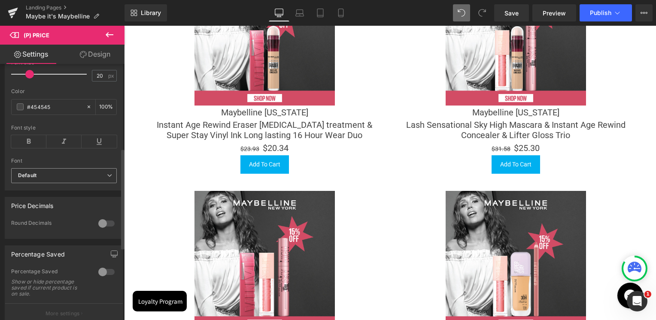
click at [41, 174] on span "Default" at bounding box center [64, 175] width 106 height 15
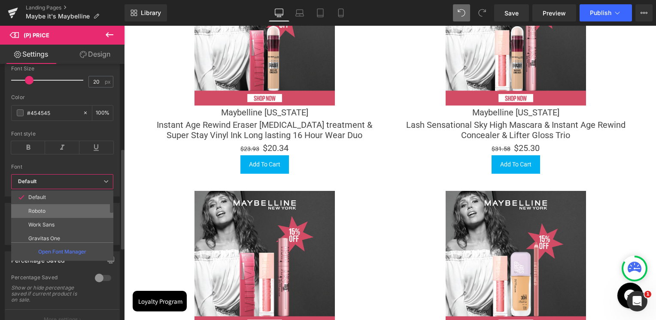
click at [43, 210] on p "Roboto" at bounding box center [36, 211] width 17 height 6
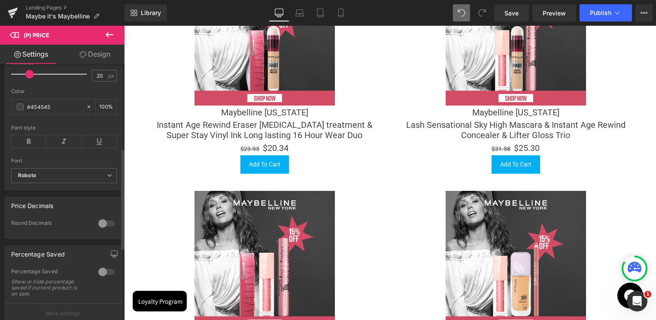
click at [51, 162] on div "Font" at bounding box center [64, 161] width 106 height 6
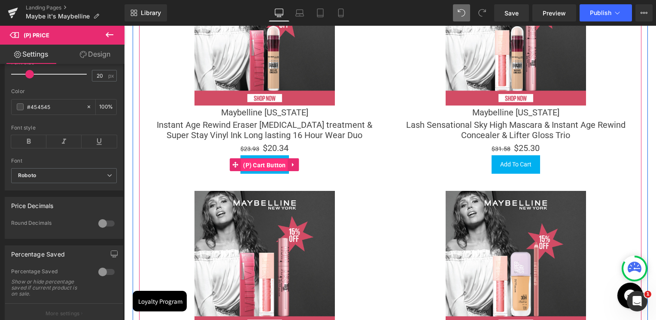
click at [264, 165] on span "(P) Cart Button" at bounding box center [264, 165] width 47 height 13
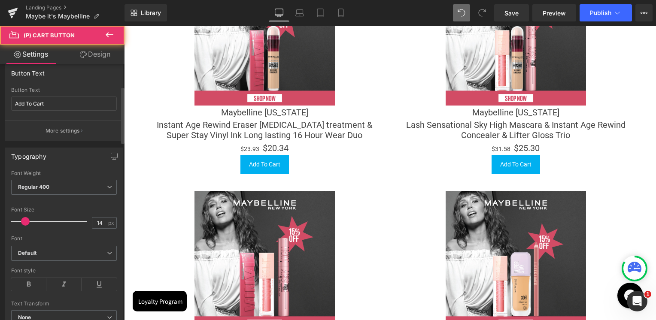
scroll to position [172, 0]
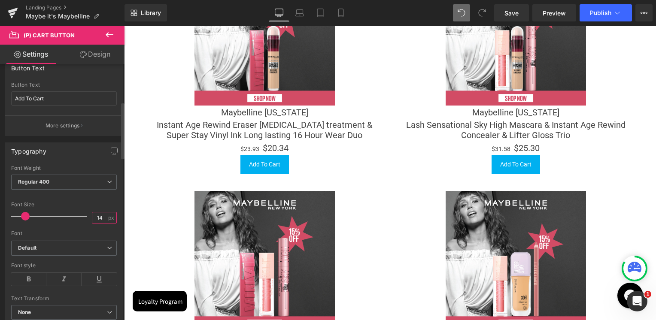
click at [97, 214] on input "14" at bounding box center [99, 217] width 15 height 11
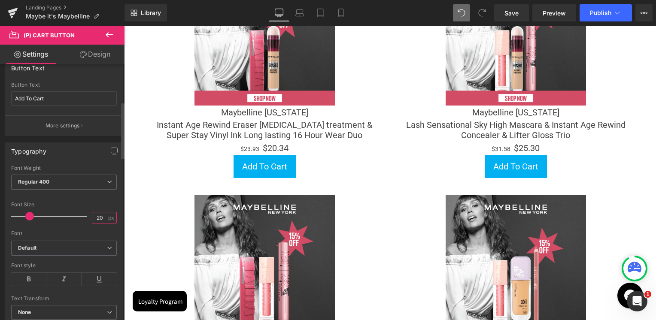
click at [98, 217] on input "20" at bounding box center [99, 217] width 15 height 11
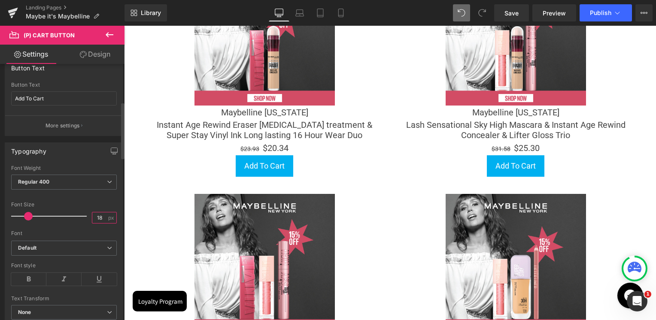
type input "18"
click at [92, 199] on div "Font Default Roboto Work Sans Gravitas One Roboto Flex Roboto Condensed Space G…" at bounding box center [64, 203] width 106 height 76
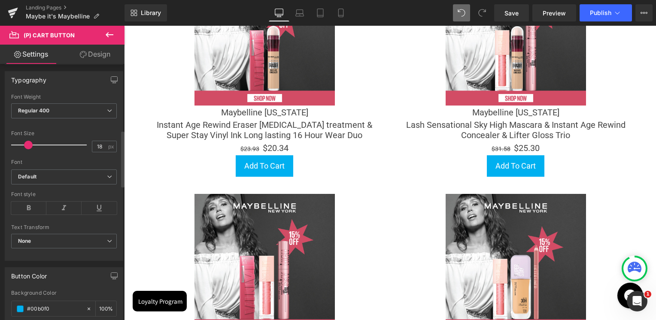
scroll to position [300, 0]
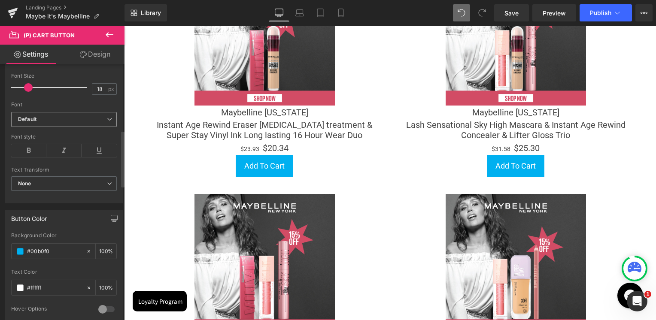
click at [43, 122] on span "Default" at bounding box center [64, 119] width 106 height 15
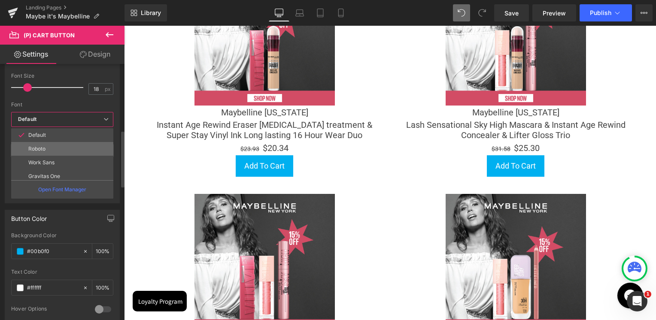
click at [39, 147] on p "Roboto" at bounding box center [36, 149] width 17 height 6
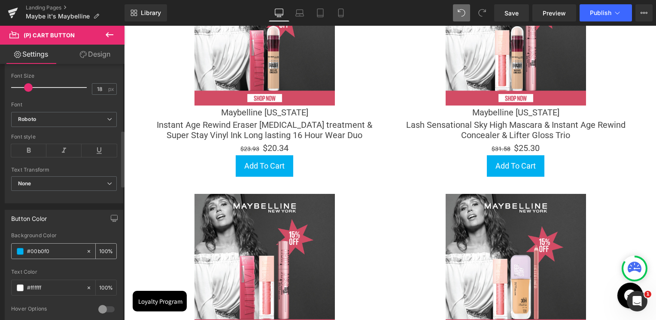
click at [41, 248] on input "#00b0f0" at bounding box center [54, 251] width 55 height 9
paste input "454545"
click at [48, 224] on div "Button Color" at bounding box center [64, 218] width 118 height 16
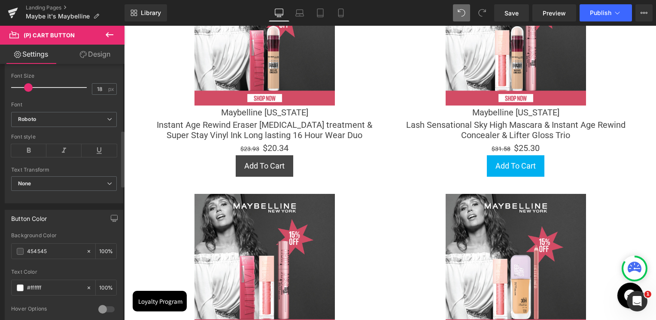
type input "#454545"
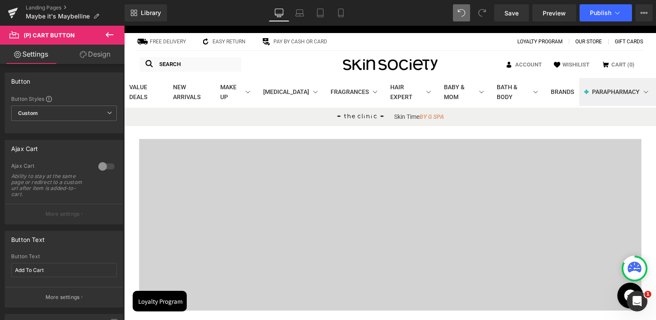
scroll to position [0, 0]
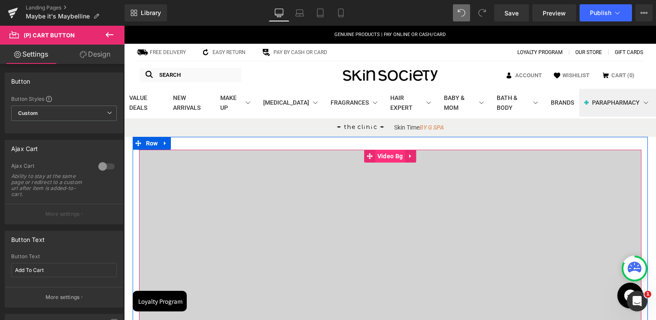
click at [385, 158] on span "Video Bg" at bounding box center [390, 156] width 30 height 13
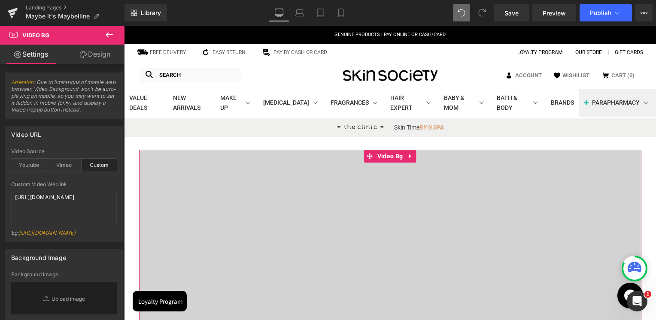
click at [103, 58] on link "Design" at bounding box center [95, 54] width 62 height 19
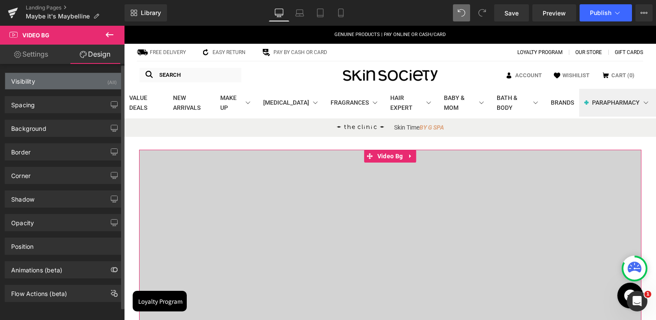
click at [37, 80] on div "Visibility (All)" at bounding box center [64, 81] width 118 height 16
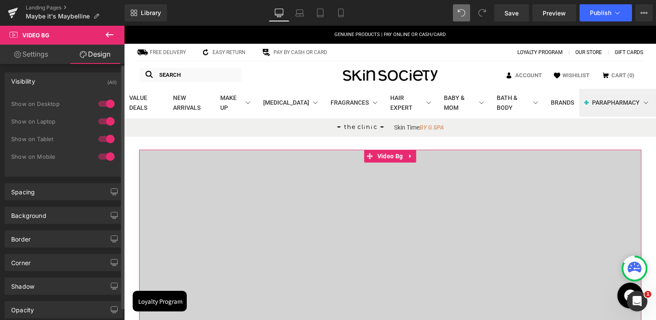
click at [106, 157] on div at bounding box center [106, 157] width 21 height 14
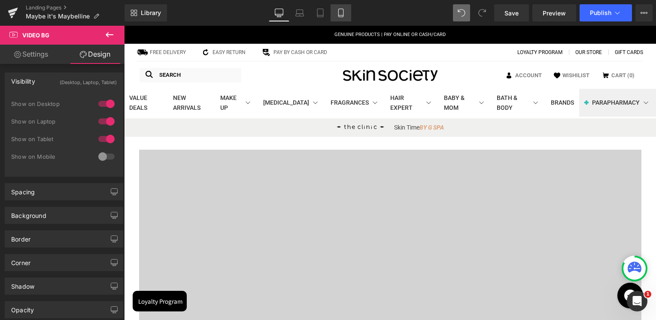
click at [337, 13] on icon at bounding box center [340, 13] width 9 height 9
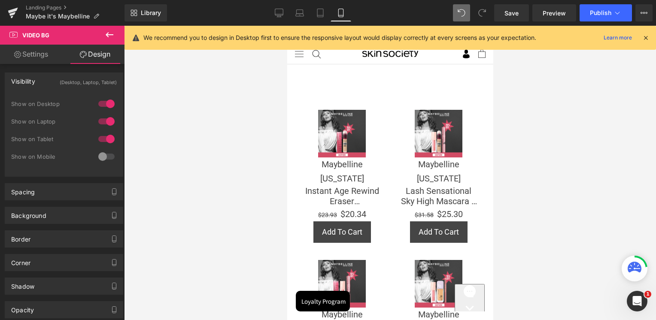
click at [112, 34] on icon at bounding box center [110, 34] width 8 height 5
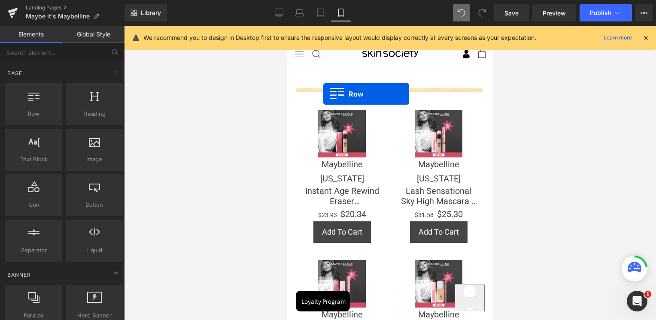
drag, startPoint x: 333, startPoint y: 137, endPoint x: 323, endPoint y: 94, distance: 44.1
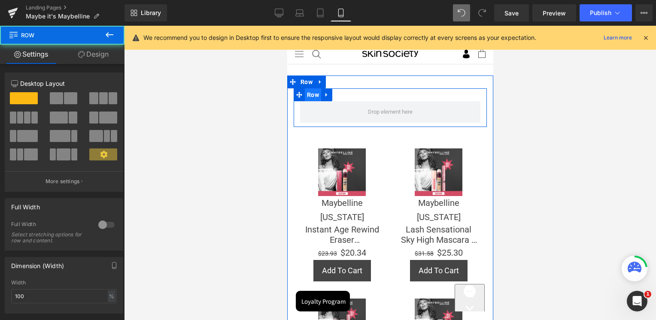
click at [316, 97] on span "Row" at bounding box center [312, 94] width 16 height 13
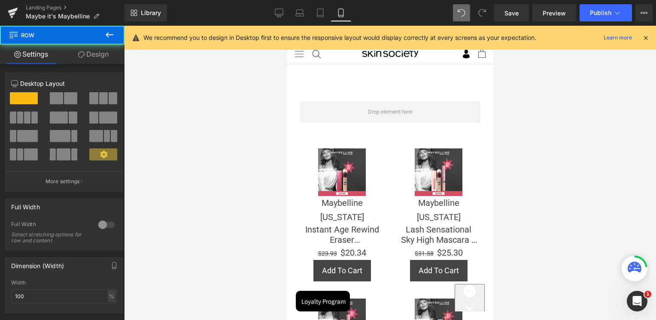
click at [109, 31] on icon at bounding box center [109, 35] width 10 height 10
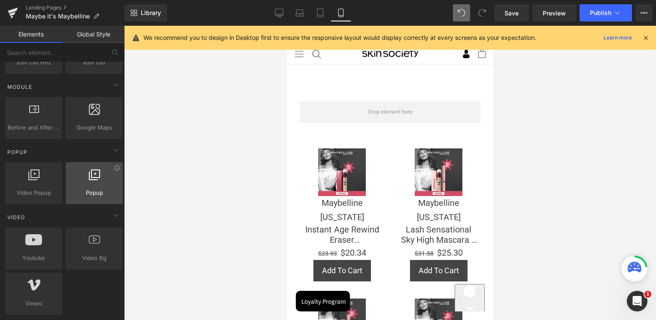
scroll to position [515, 0]
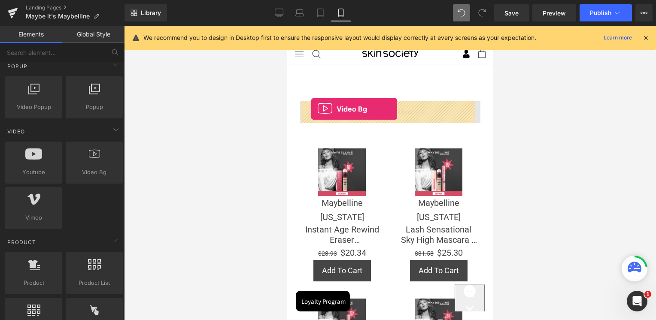
drag, startPoint x: 383, startPoint y: 194, endPoint x: 311, endPoint y: 109, distance: 111.4
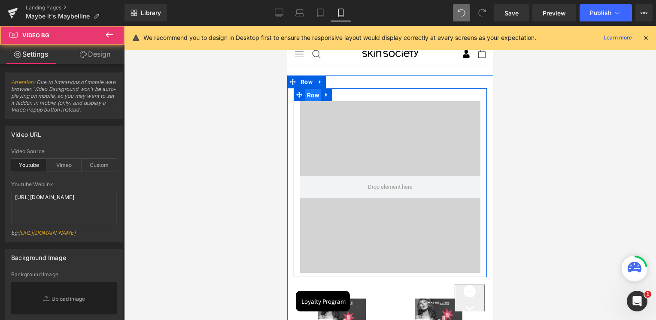
click at [316, 95] on span "Row" at bounding box center [312, 95] width 16 height 13
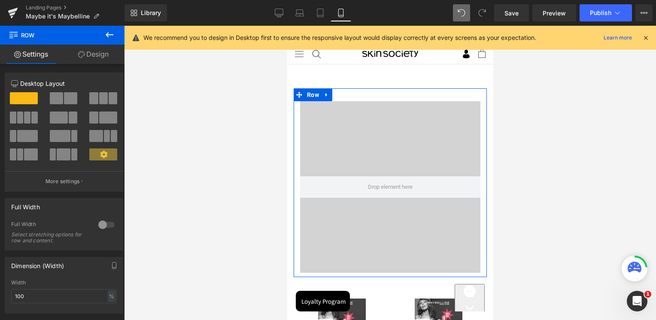
click at [100, 51] on link "Design" at bounding box center [93, 54] width 62 height 19
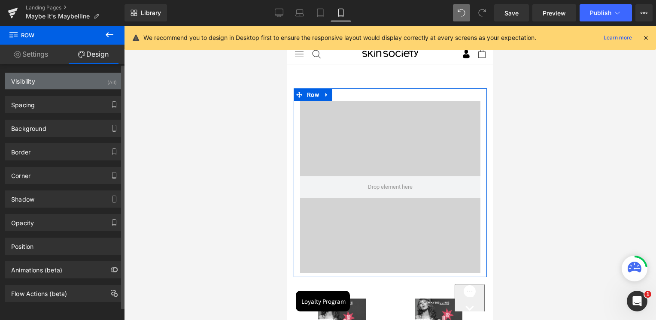
click at [49, 82] on div "Visibility (All)" at bounding box center [64, 81] width 118 height 16
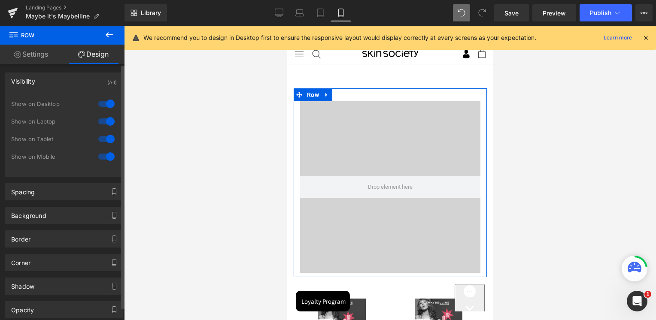
click at [106, 136] on div at bounding box center [106, 139] width 21 height 14
click at [103, 121] on div at bounding box center [106, 122] width 21 height 14
click at [106, 103] on div at bounding box center [106, 104] width 21 height 14
click at [48, 67] on div "Visibility (Mobile) 0|0|0|0 0 Show on Desktop 0 Show on Laptop 0 Show on Tablet…" at bounding box center [64, 121] width 128 height 111
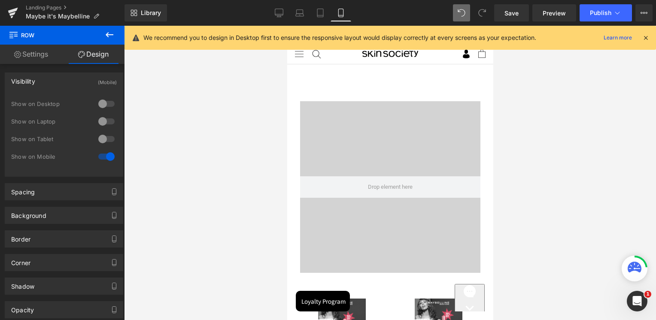
click at [197, 90] on div at bounding box center [390, 173] width 532 height 294
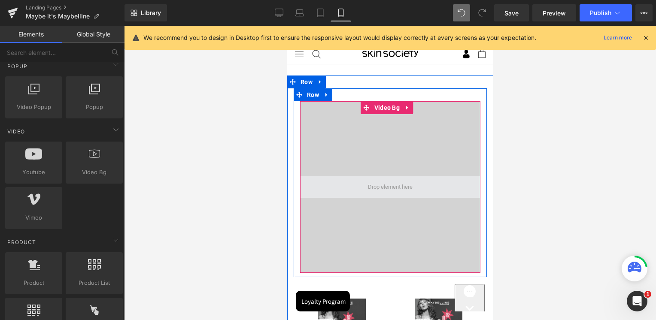
click at [372, 178] on span at bounding box center [390, 186] width 180 height 21
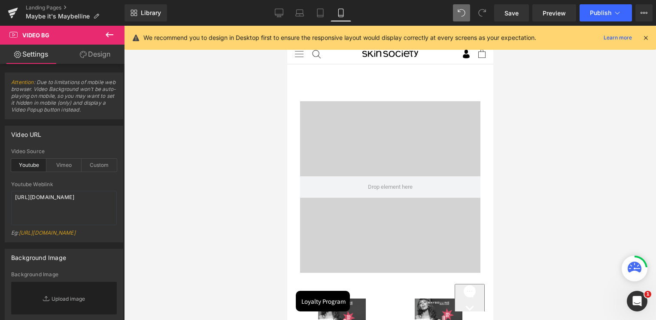
click at [107, 33] on icon at bounding box center [110, 34] width 8 height 5
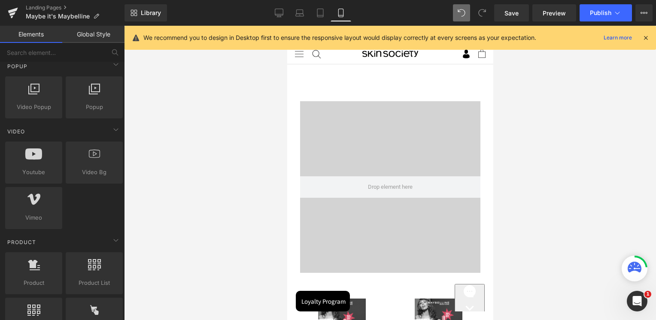
click at [359, 158] on div at bounding box center [390, 187] width 180 height 172
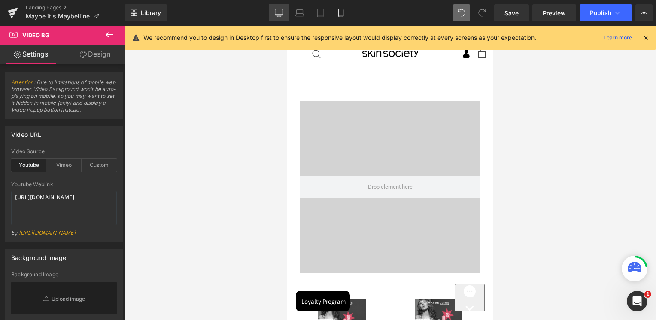
click at [276, 11] on icon at bounding box center [279, 13] width 9 height 9
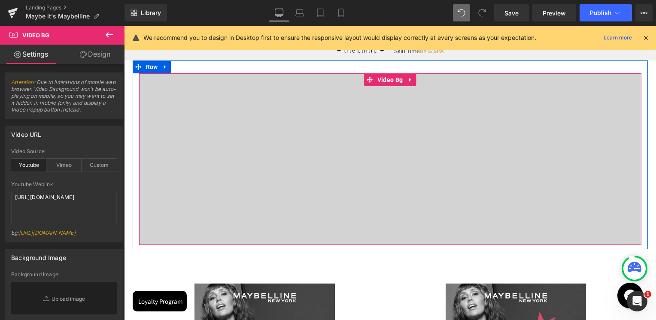
scroll to position [86, 0]
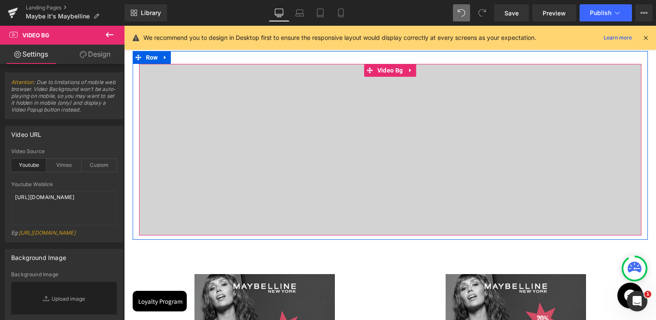
click at [366, 168] on div at bounding box center [390, 150] width 502 height 172
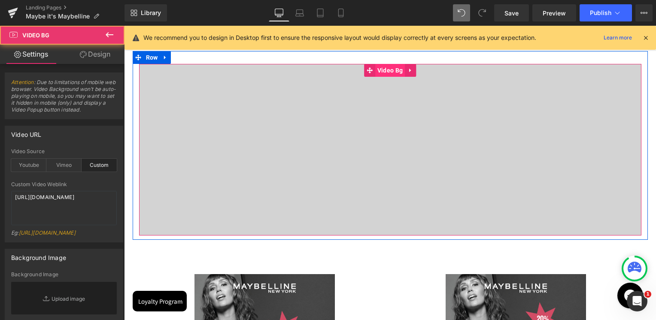
click at [386, 68] on span "Video Bg" at bounding box center [390, 70] width 30 height 13
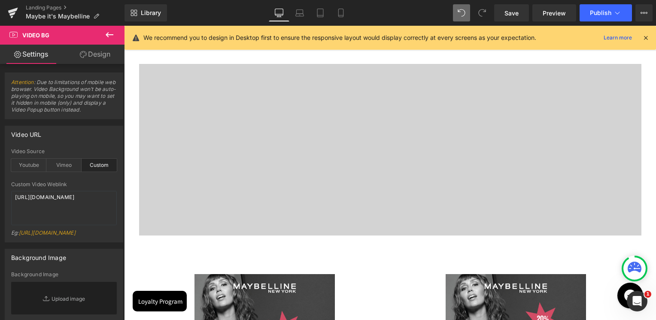
click at [105, 35] on icon at bounding box center [109, 35] width 10 height 10
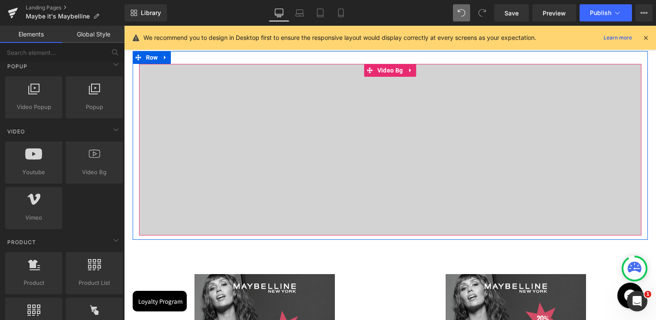
click at [388, 171] on div at bounding box center [390, 150] width 502 height 172
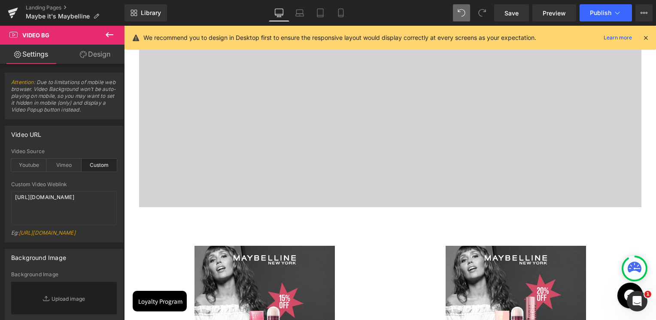
scroll to position [0, 0]
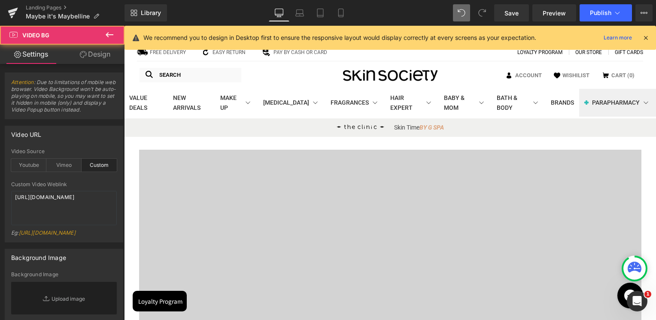
click at [256, 209] on div at bounding box center [390, 236] width 502 height 172
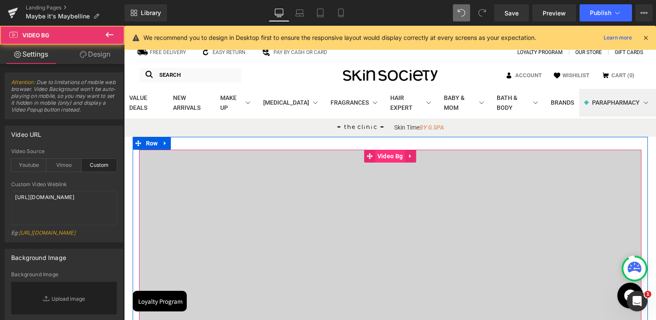
click at [384, 157] on span "Video Bg" at bounding box center [390, 156] width 30 height 13
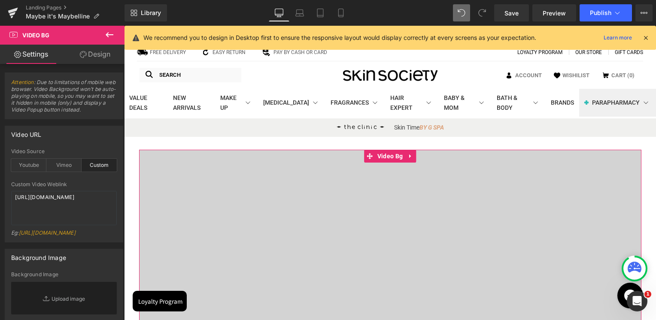
click at [104, 54] on link "Design" at bounding box center [95, 54] width 62 height 19
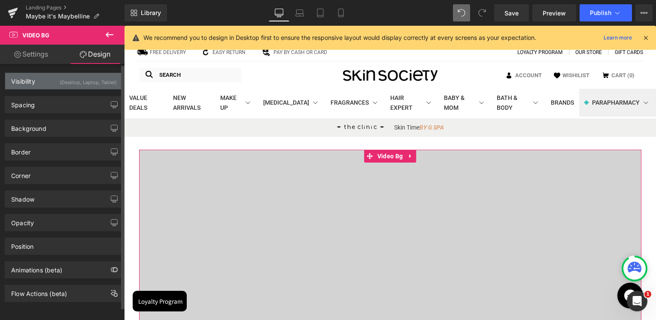
click at [55, 85] on div "Visibility (Desktop, Laptop, Tablet)" at bounding box center [64, 81] width 118 height 16
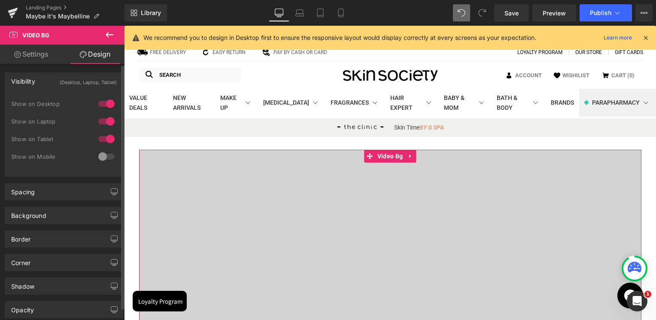
click at [104, 157] on div at bounding box center [106, 157] width 21 height 14
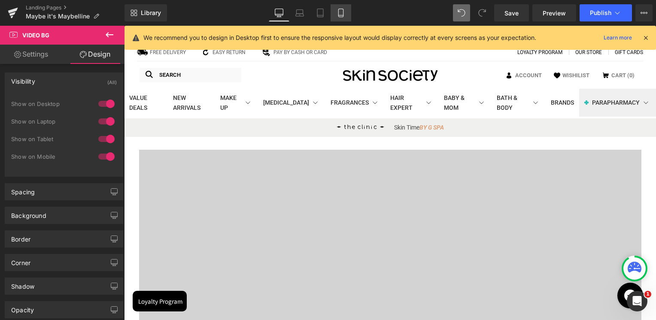
click at [343, 15] on icon at bounding box center [340, 15] width 5 height 0
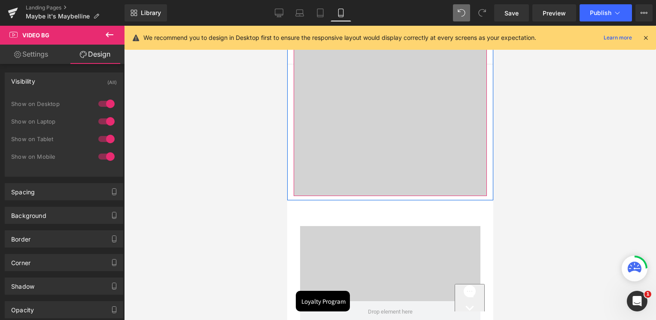
scroll to position [172, 0]
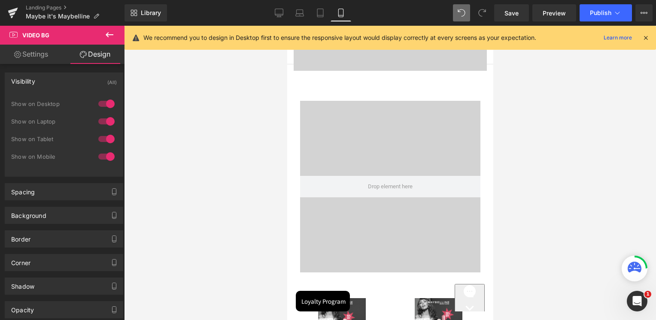
click at [338, 127] on div at bounding box center [390, 187] width 180 height 172
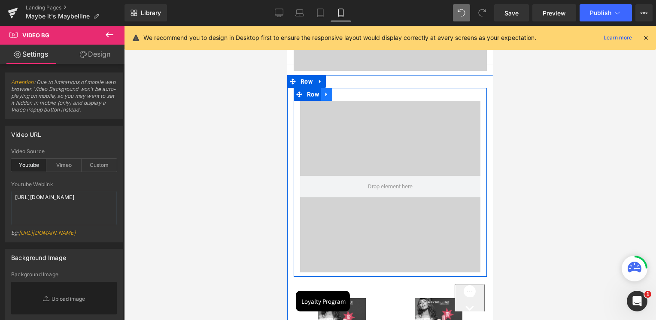
click at [324, 93] on icon at bounding box center [326, 94] width 6 height 6
click at [346, 92] on icon at bounding box center [348, 94] width 6 height 6
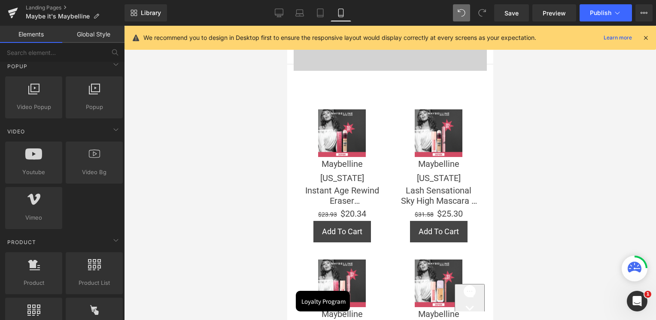
scroll to position [0, 0]
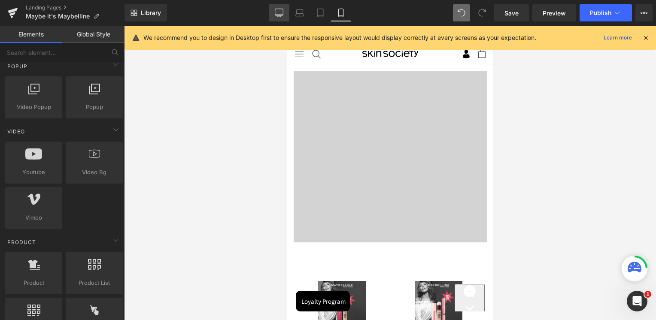
click at [280, 11] on icon at bounding box center [279, 13] width 9 height 9
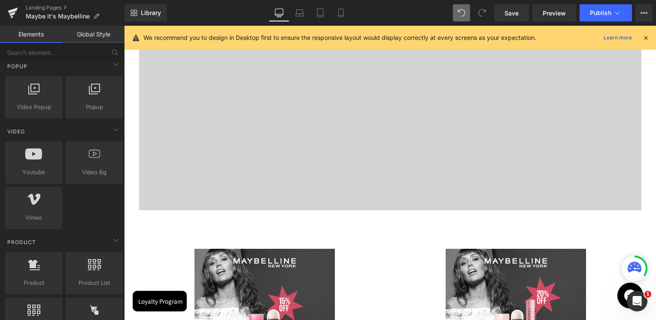
click at [368, 152] on div at bounding box center [390, 125] width 502 height 172
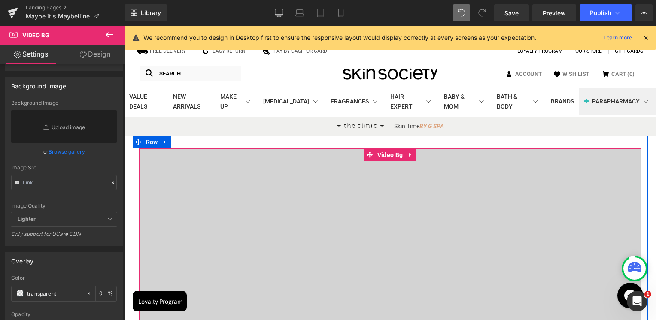
scroll to position [0, 0]
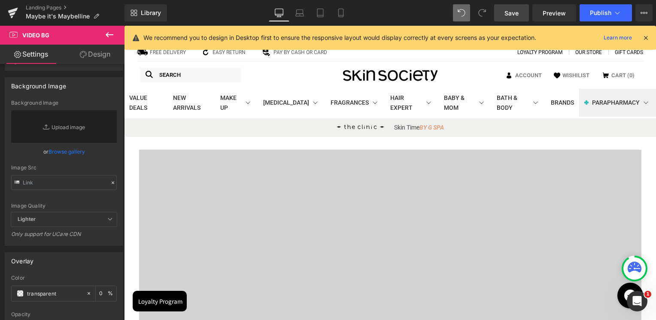
click at [518, 14] on span "Save" at bounding box center [511, 13] width 14 height 9
click at [556, 15] on span "Preview" at bounding box center [553, 13] width 23 height 9
click at [19, 18] on link at bounding box center [13, 13] width 26 height 26
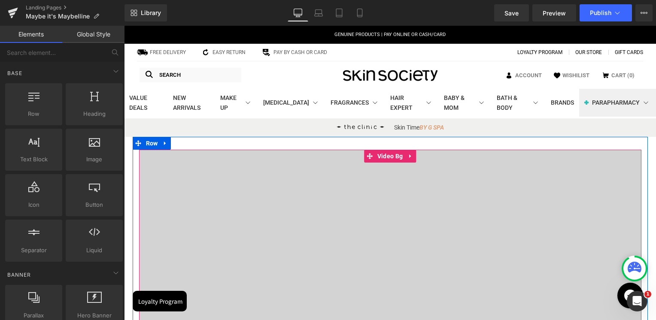
click at [494, 222] on div at bounding box center [390, 236] width 502 height 172
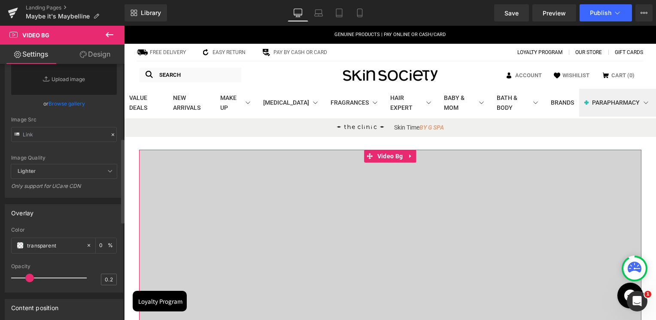
scroll to position [225, 0]
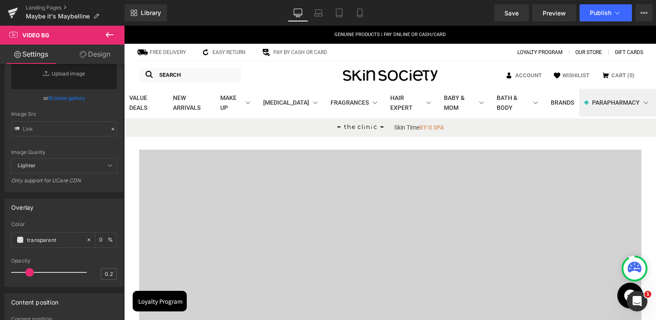
click at [315, 230] on h1 at bounding box center [390, 230] width 502 height 10
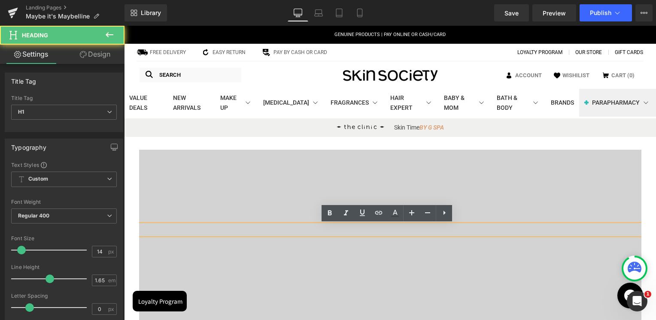
click at [188, 191] on div at bounding box center [390, 236] width 502 height 172
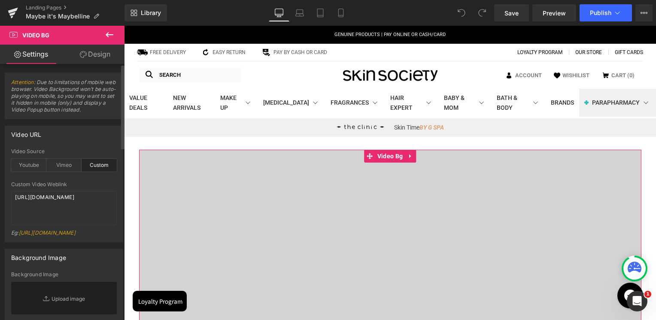
click at [61, 97] on span "Attention : Due to limitations of mobile web browser. Video Background won't be…" at bounding box center [64, 99] width 106 height 40
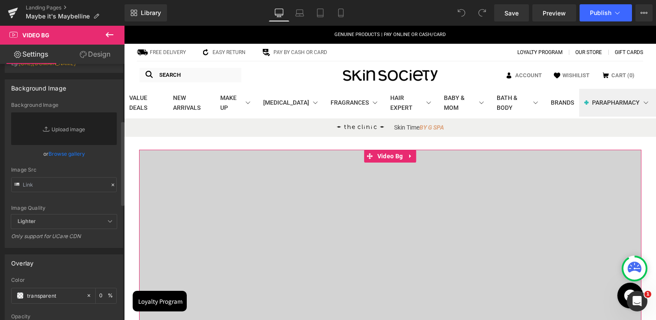
scroll to position [172, 0]
click at [59, 64] on link "[URL][DOMAIN_NAME]" at bounding box center [47, 61] width 57 height 6
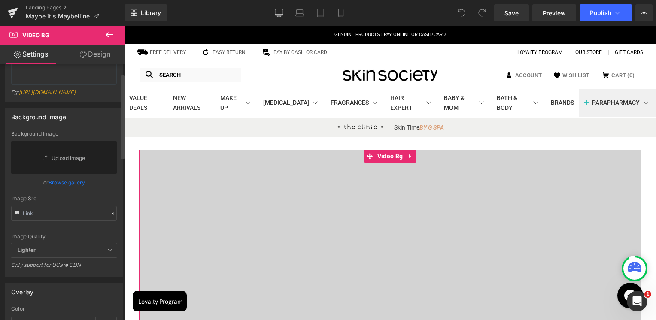
scroll to position [0, 0]
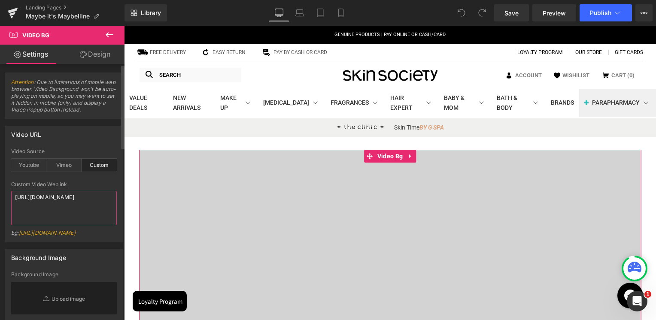
click at [53, 201] on textarea "[URL][DOMAIN_NAME]" at bounding box center [64, 208] width 106 height 34
click at [77, 147] on div "Video URL custom Video Source Youtube Vimeo Custom Youtube Weblink https://www.…" at bounding box center [64, 184] width 118 height 117
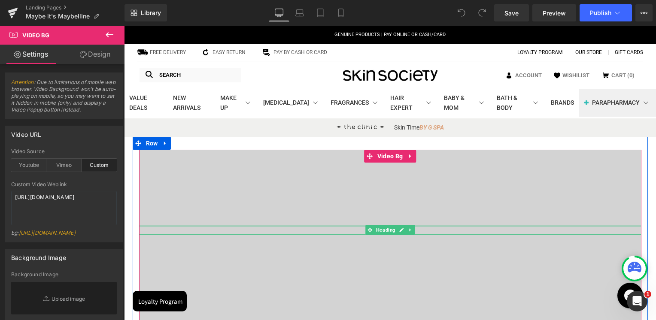
click at [433, 227] on div at bounding box center [390, 226] width 502 height 2
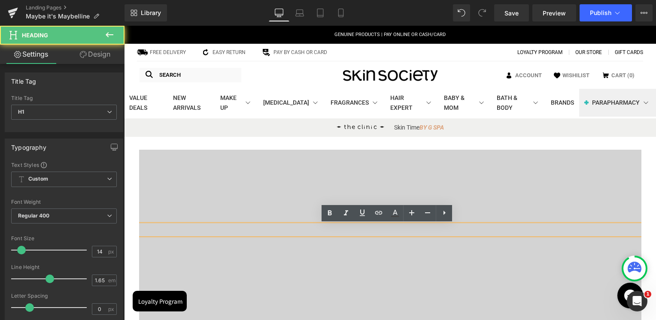
click at [414, 185] on div at bounding box center [390, 236] width 502 height 172
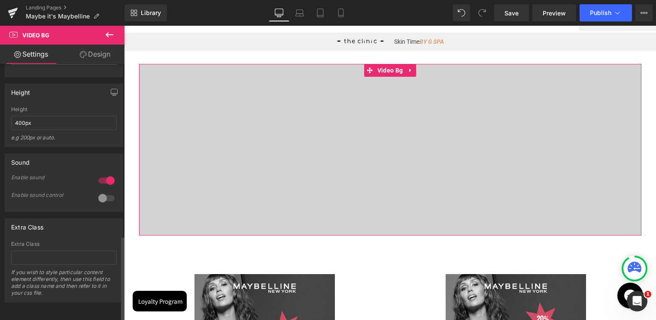
scroll to position [526, 0]
click at [104, 192] on div at bounding box center [106, 198] width 21 height 14
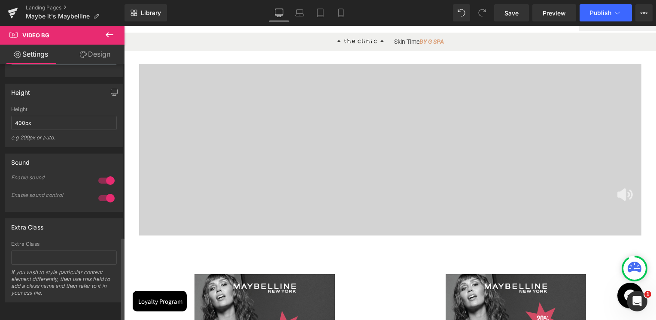
click at [104, 192] on div at bounding box center [106, 198] width 21 height 14
click at [591, 9] on span "Publish" at bounding box center [600, 12] width 21 height 7
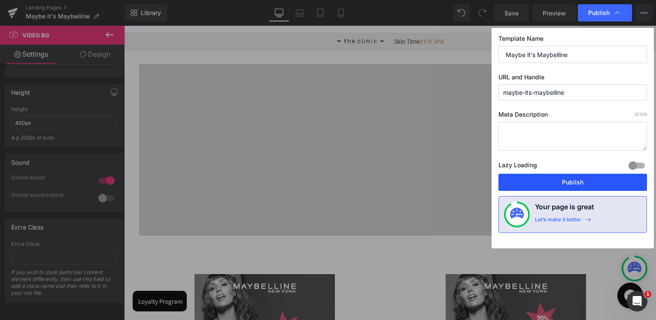
click at [553, 185] on button "Publish" at bounding box center [572, 182] width 148 height 17
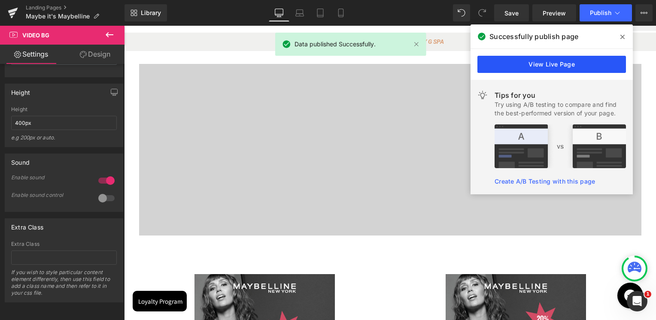
click at [567, 63] on link "View Live Page" at bounding box center [551, 64] width 148 height 17
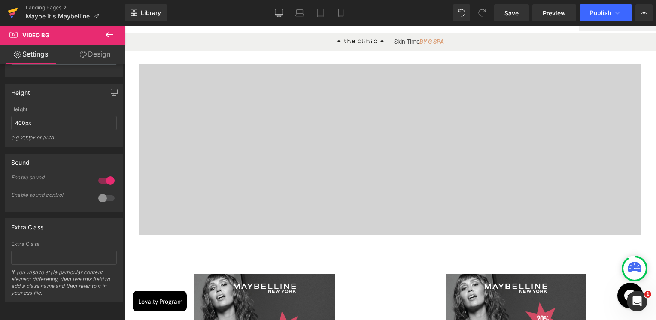
click at [1, 11] on link at bounding box center [13, 13] width 26 height 26
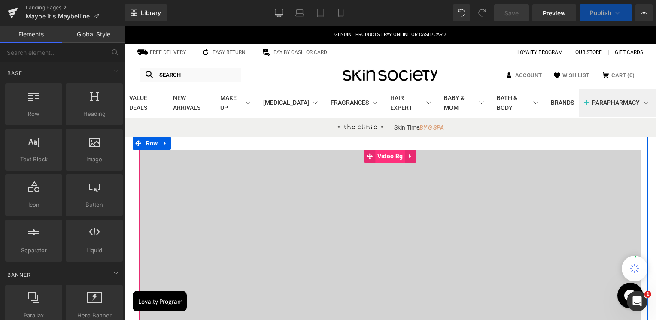
click at [385, 159] on span "Video Bg" at bounding box center [390, 156] width 30 height 13
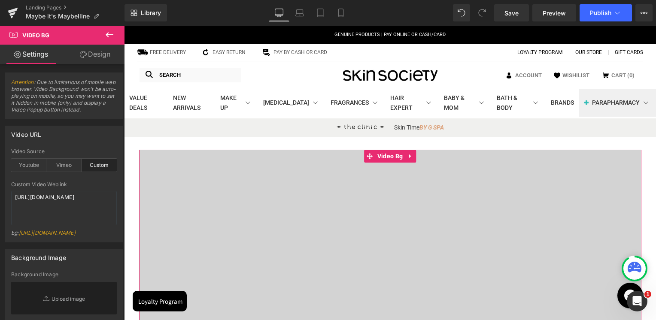
click at [108, 55] on link "Design" at bounding box center [95, 54] width 62 height 19
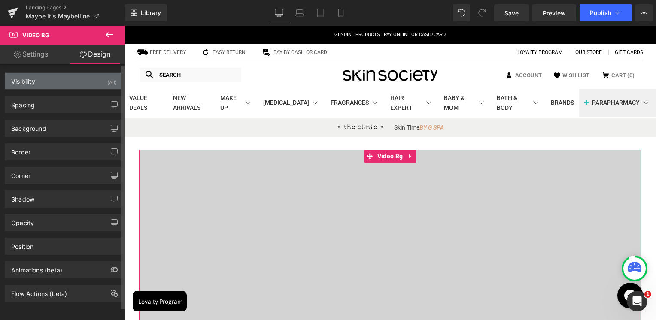
click at [52, 87] on div "Visibility (All)" at bounding box center [64, 81] width 118 height 16
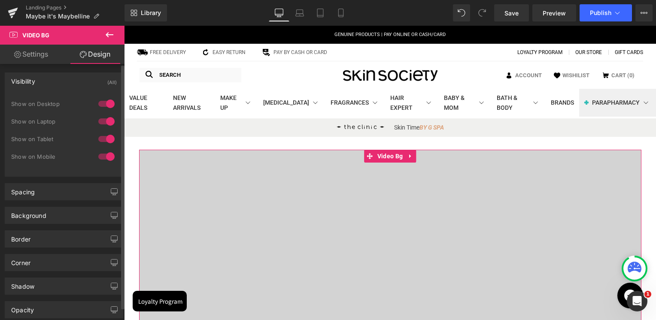
click at [110, 161] on div at bounding box center [106, 157] width 21 height 14
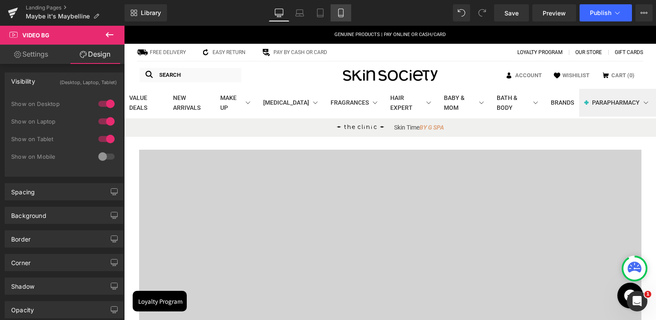
click at [346, 11] on link "Mobile" at bounding box center [340, 12] width 21 height 17
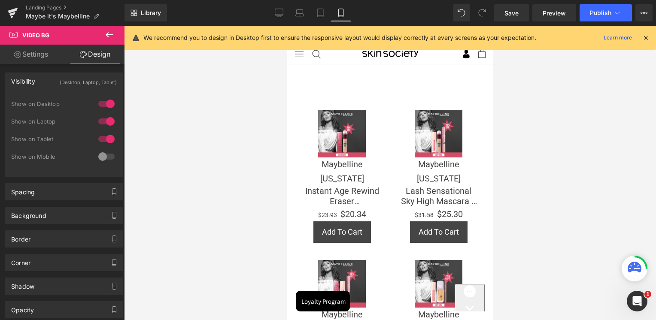
click at [113, 27] on button at bounding box center [109, 35] width 30 height 19
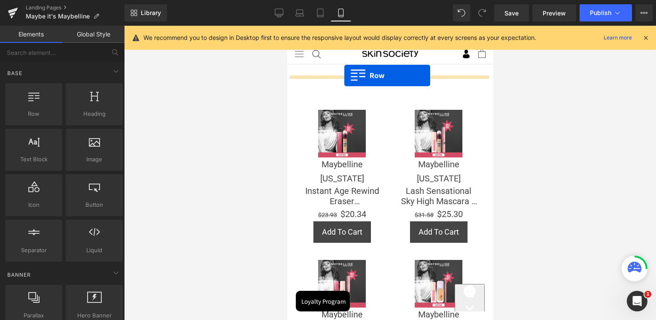
drag, startPoint x: 329, startPoint y: 128, endPoint x: 344, endPoint y: 76, distance: 54.5
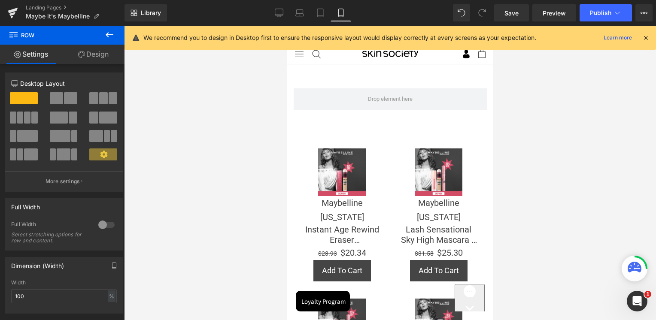
click at [116, 34] on button at bounding box center [109, 35] width 30 height 19
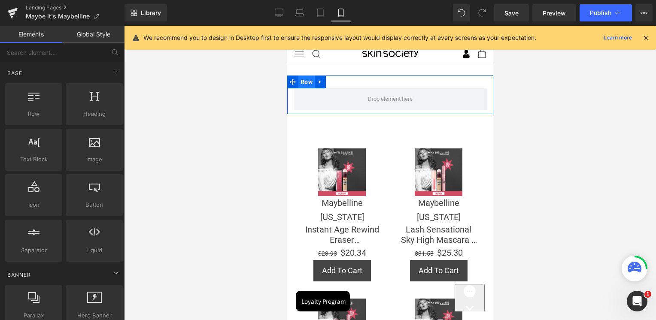
click at [304, 85] on span "Row" at bounding box center [306, 82] width 16 height 13
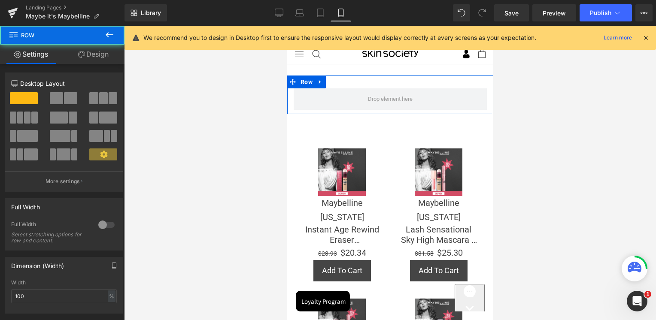
click at [99, 57] on link "Design" at bounding box center [93, 54] width 62 height 19
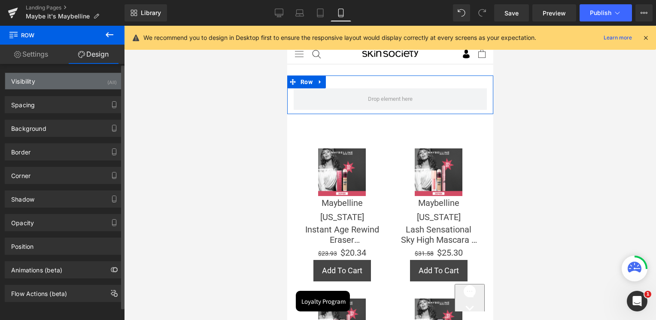
click at [50, 76] on div "Visibility (All)" at bounding box center [64, 81] width 118 height 16
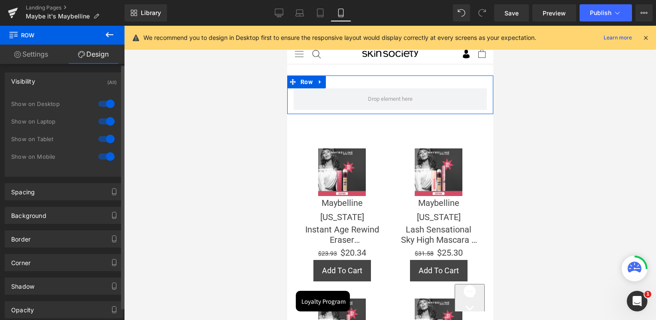
click at [110, 103] on div at bounding box center [106, 104] width 21 height 14
click at [106, 119] on div at bounding box center [106, 122] width 21 height 14
click at [105, 140] on div at bounding box center [106, 139] width 21 height 14
click at [115, 70] on div "Visibility (Mobile) 0|0|0|0 0 Show on Desktop 0 Show on Laptop 0 Show on Tablet…" at bounding box center [64, 121] width 128 height 111
click at [46, 59] on link "Settings" at bounding box center [31, 54] width 62 height 19
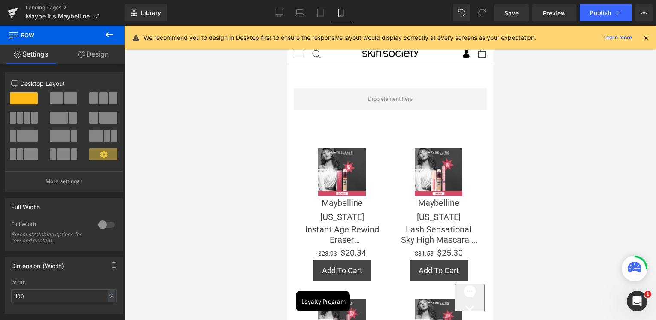
click at [104, 31] on icon at bounding box center [109, 35] width 10 height 10
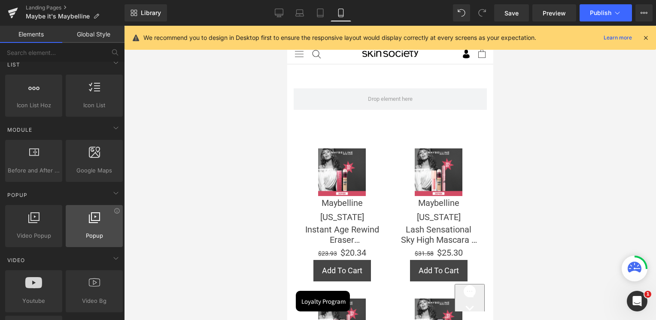
scroll to position [472, 0]
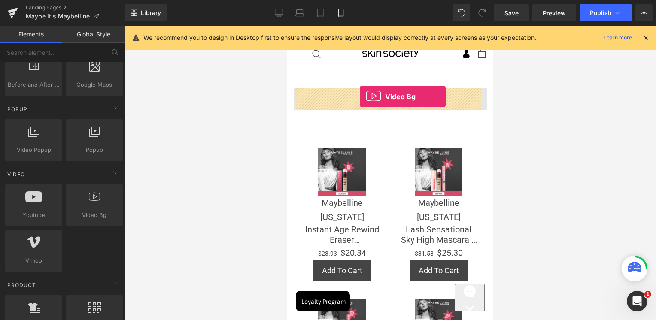
drag, startPoint x: 396, startPoint y: 225, endPoint x: 360, endPoint y: 97, distance: 133.3
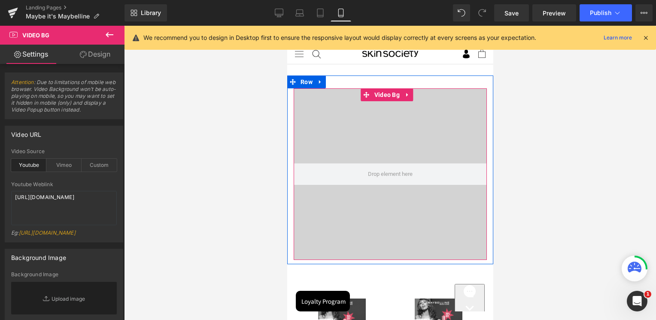
click at [363, 129] on div at bounding box center [389, 174] width 193 height 172
click at [383, 97] on span "Video Bg" at bounding box center [387, 94] width 30 height 13
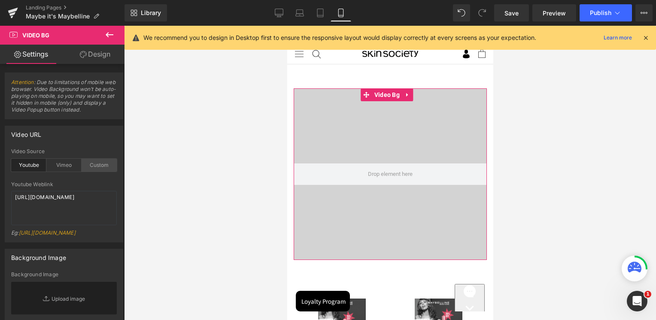
click at [100, 167] on div "Custom" at bounding box center [99, 165] width 35 height 13
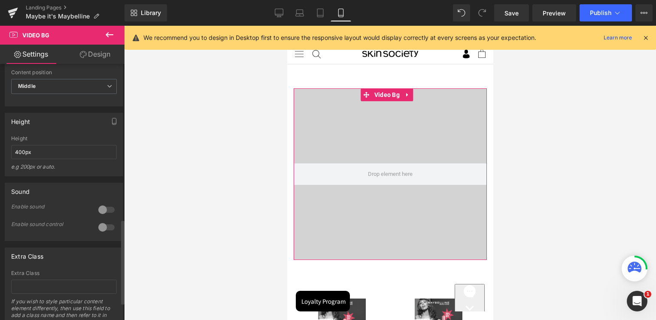
click at [53, 176] on div "Height 400px e.g 200px or auto." at bounding box center [64, 156] width 106 height 40
click at [53, 159] on input "400px" at bounding box center [64, 152] width 106 height 14
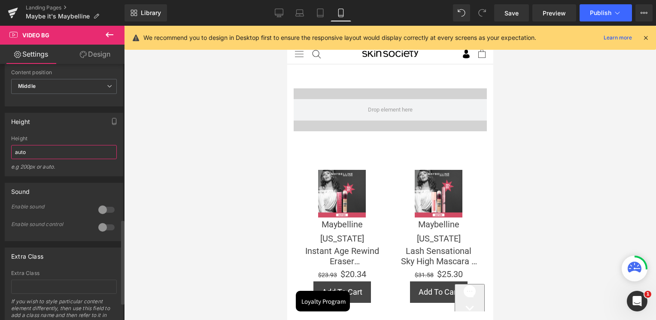
type input "auto"
click at [55, 130] on div "Height" at bounding box center [64, 121] width 118 height 16
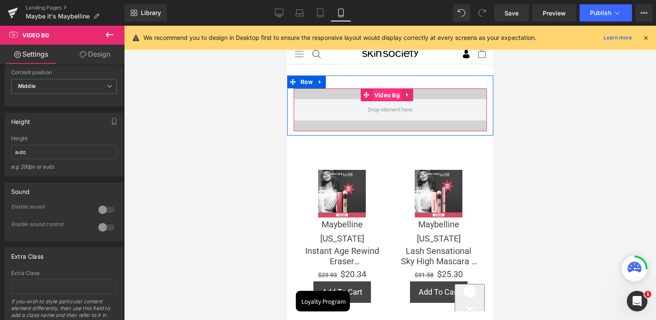
click at [388, 94] on span "Video Bg" at bounding box center [387, 95] width 30 height 13
click at [359, 121] on div at bounding box center [389, 109] width 193 height 43
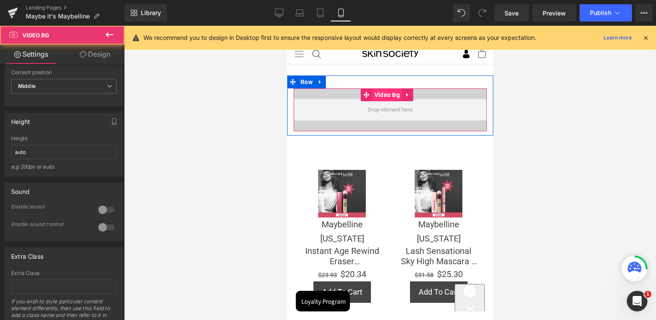
click at [384, 91] on span "Video Bg" at bounding box center [387, 94] width 30 height 13
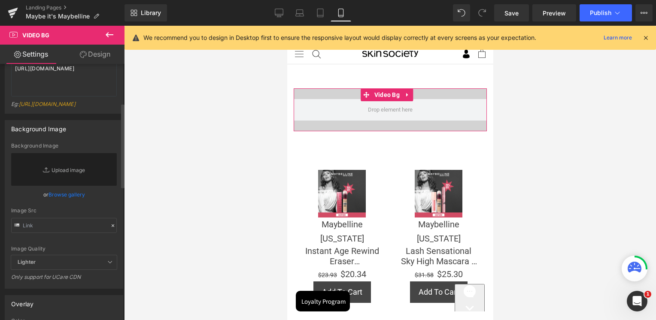
scroll to position [86, 0]
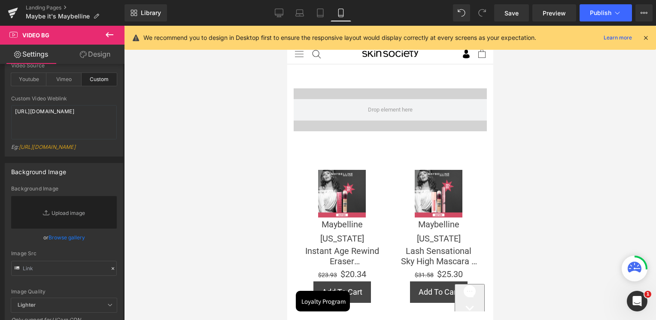
click at [108, 31] on icon at bounding box center [109, 35] width 10 height 10
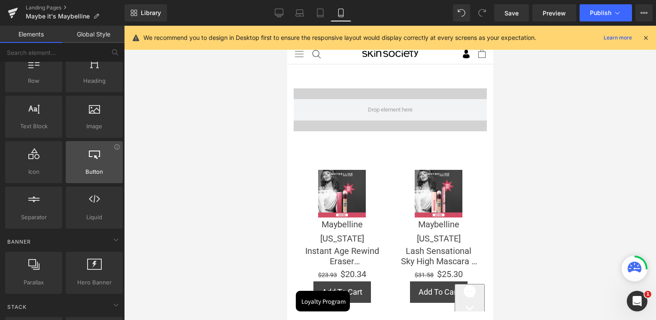
scroll to position [0, 0]
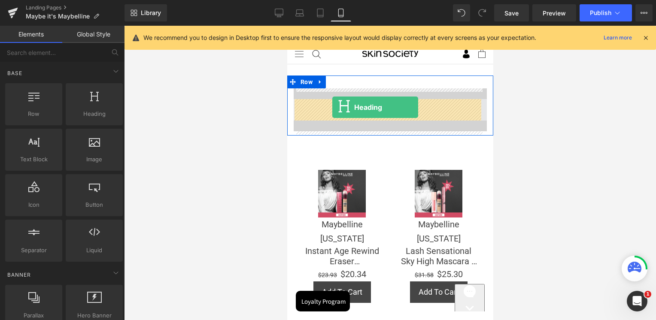
drag, startPoint x: 390, startPoint y: 141, endPoint x: 332, endPoint y: 107, distance: 67.1
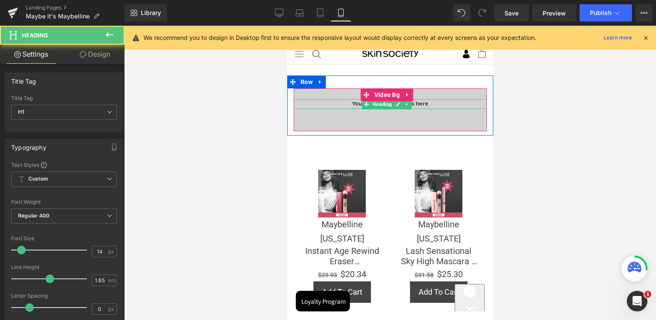
click at [384, 106] on span "Heading" at bounding box center [382, 104] width 23 height 10
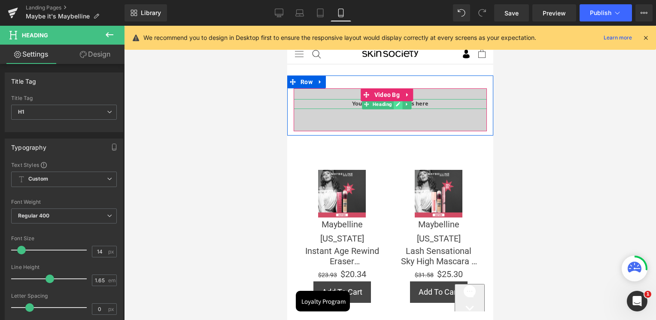
click at [397, 104] on icon at bounding box center [398, 104] width 4 height 4
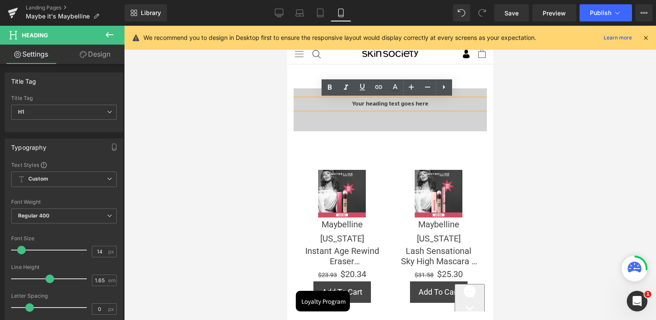
click at [394, 105] on h1 "Your heading text goes here" at bounding box center [389, 104] width 193 height 10
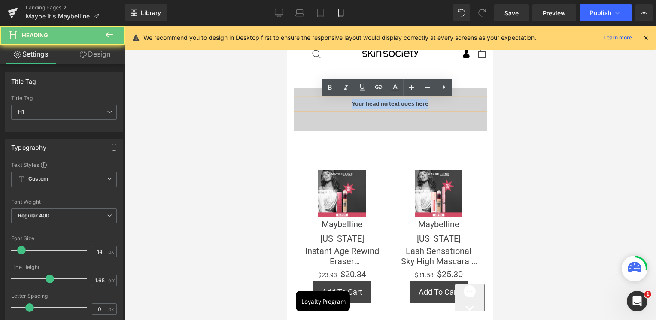
click at [394, 105] on h1 "Your heading text goes here" at bounding box center [389, 104] width 193 height 10
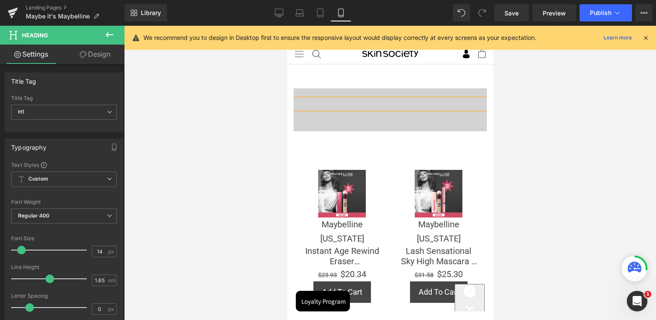
click at [385, 124] on div at bounding box center [389, 109] width 193 height 43
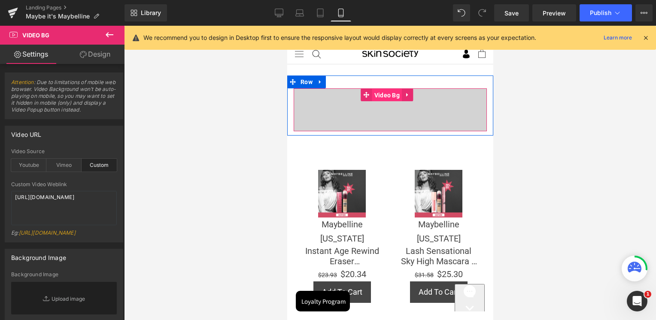
click at [393, 98] on span "Video Bg" at bounding box center [387, 95] width 30 height 13
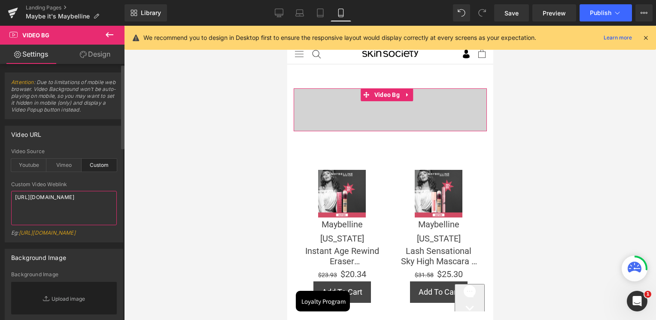
click at [40, 193] on textarea "[URL][DOMAIN_NAME]" at bounding box center [64, 208] width 106 height 34
paste textarea "videos/c/o/v/f92cd63443f84382a77bd0825d2d7197.mp4"
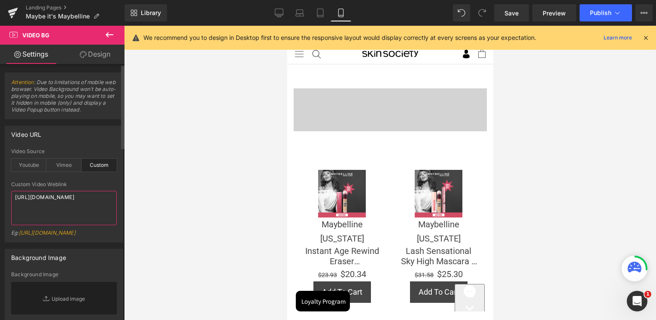
type textarea "[URL][DOMAIN_NAME]"
click at [55, 180] on div at bounding box center [64, 179] width 106 height 6
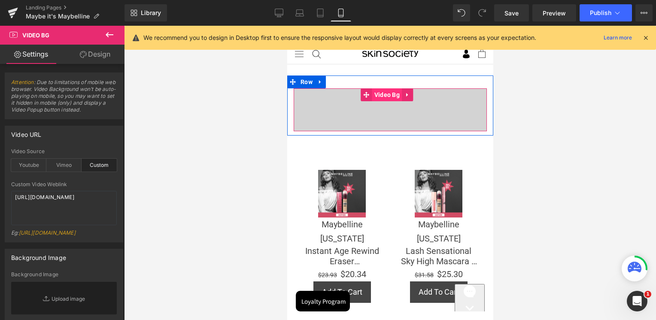
click at [387, 98] on span "Video Bg" at bounding box center [387, 94] width 30 height 13
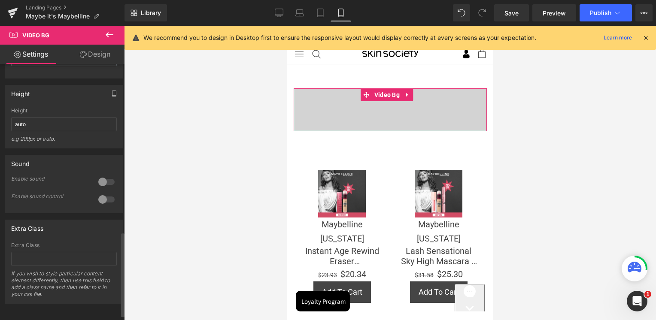
scroll to position [515, 0]
click at [108, 184] on div at bounding box center [106, 181] width 21 height 14
click at [52, 130] on input "auto" at bounding box center [64, 123] width 106 height 14
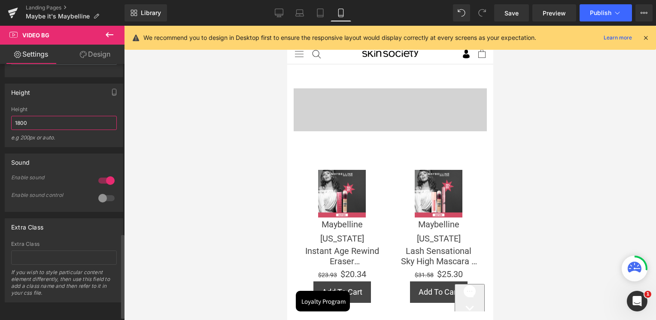
type input "1800"
click at [54, 110] on div "Height 400px Height 400px e.g 200px or auto. 400px Height 400px e.g 200px or au…" at bounding box center [64, 116] width 118 height 64
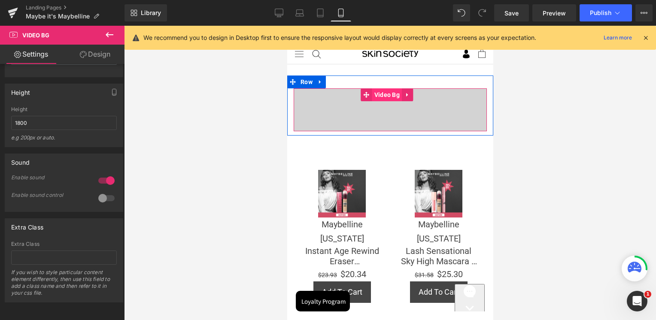
click at [386, 95] on span "Video Bg" at bounding box center [387, 94] width 30 height 13
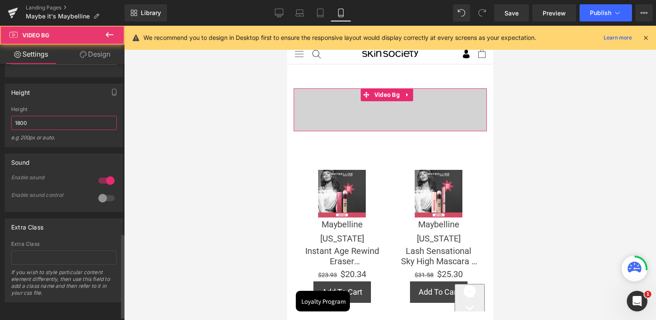
click at [62, 123] on input "1800" at bounding box center [64, 123] width 106 height 14
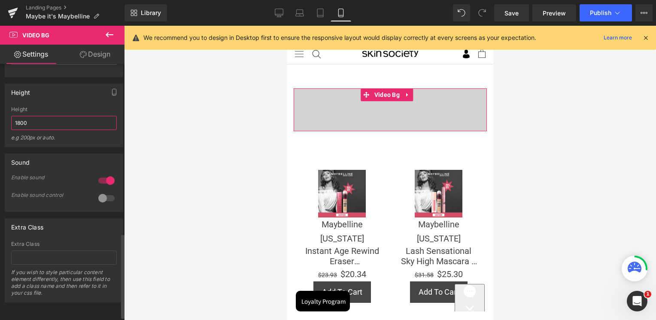
click at [62, 123] on input "1800" at bounding box center [64, 123] width 106 height 14
click at [69, 107] on div "Height 400px Height 400px e.g 200px or auto. 400px Height 400px e.g 200px or au…" at bounding box center [64, 116] width 118 height 64
click at [518, 16] on span "Save" at bounding box center [511, 13] width 14 height 9
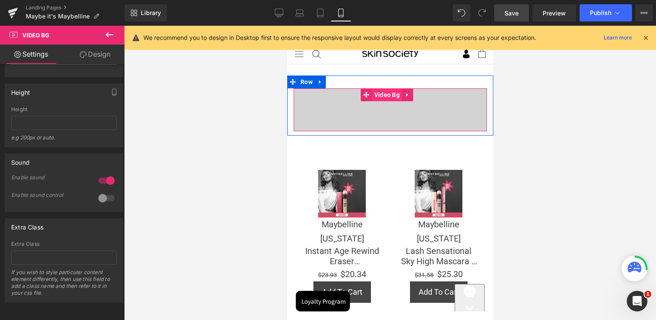
click at [377, 94] on span "Video Bg" at bounding box center [387, 94] width 30 height 13
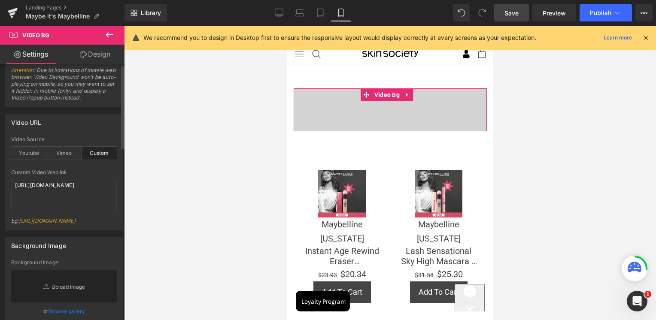
scroll to position [0, 0]
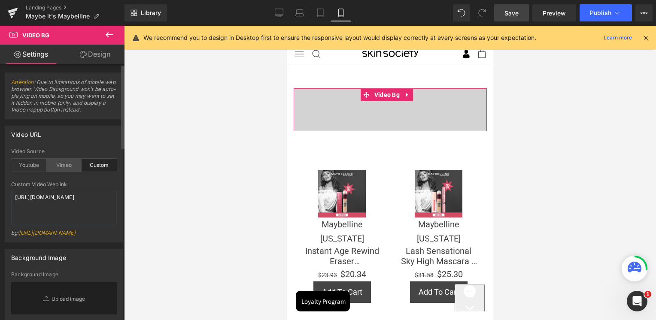
click at [63, 167] on div "Vimeo" at bounding box center [63, 165] width 35 height 13
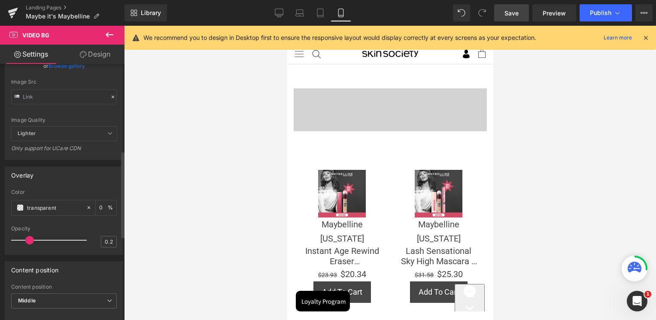
scroll to position [86, 0]
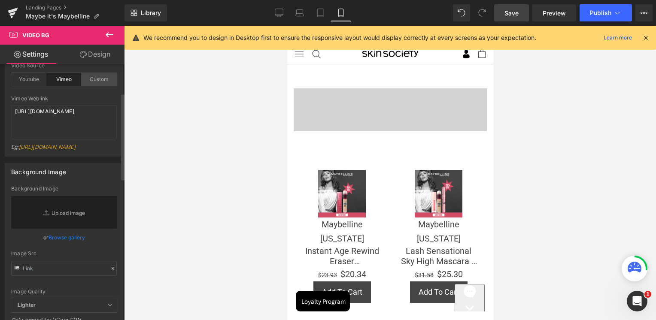
click at [103, 81] on div "Custom" at bounding box center [99, 79] width 35 height 13
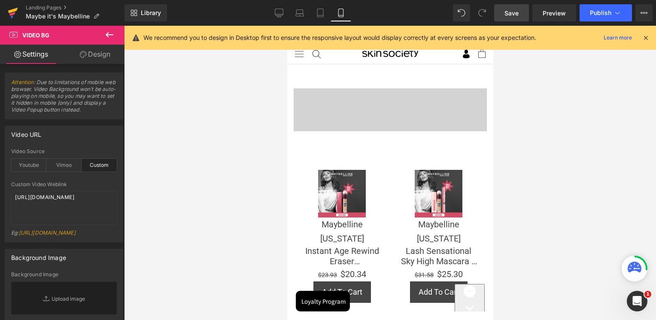
click at [12, 11] on icon at bounding box center [13, 11] width 10 height 6
click at [521, 14] on link "Save" at bounding box center [511, 12] width 35 height 17
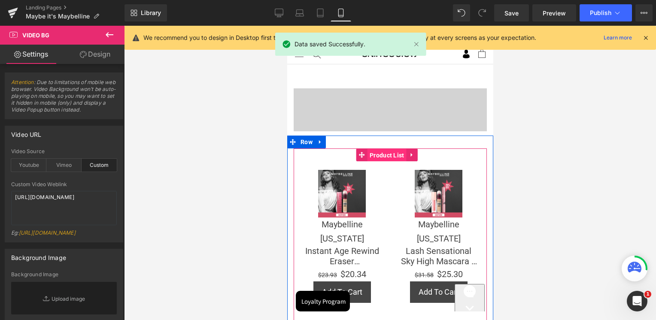
click at [388, 151] on span "Product List" at bounding box center [386, 155] width 39 height 13
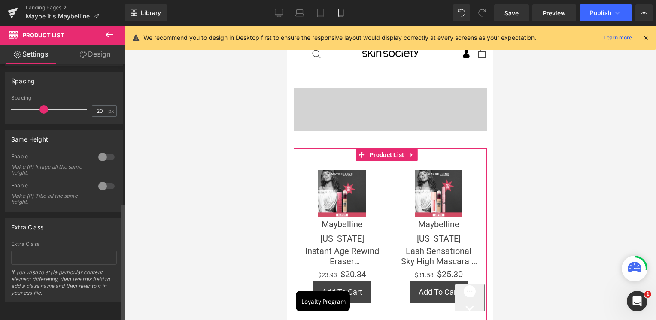
scroll to position [300, 0]
click at [106, 151] on div at bounding box center [106, 157] width 21 height 14
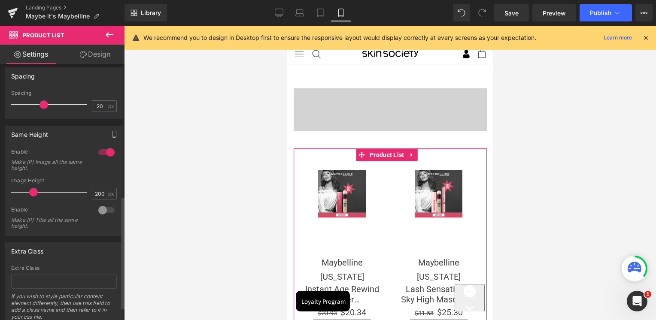
click at [101, 150] on div at bounding box center [106, 152] width 21 height 14
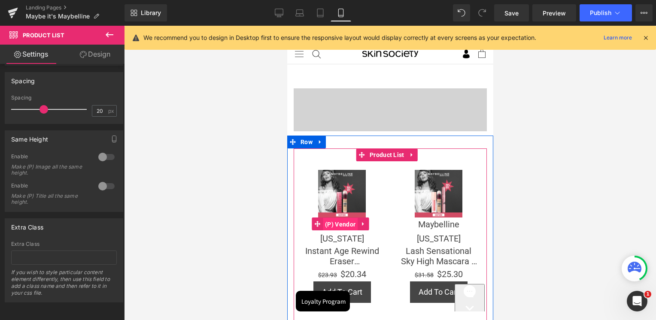
click at [338, 224] on span "(P) Vendor" at bounding box center [339, 224] width 35 height 13
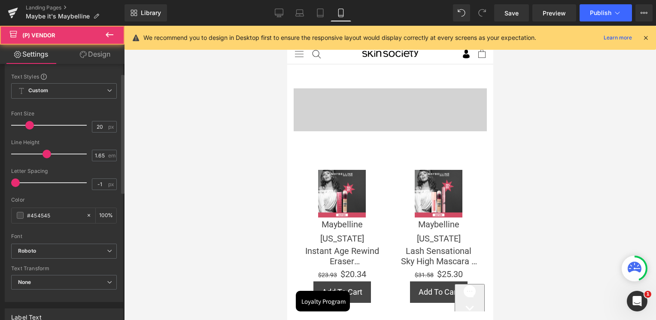
scroll to position [129, 0]
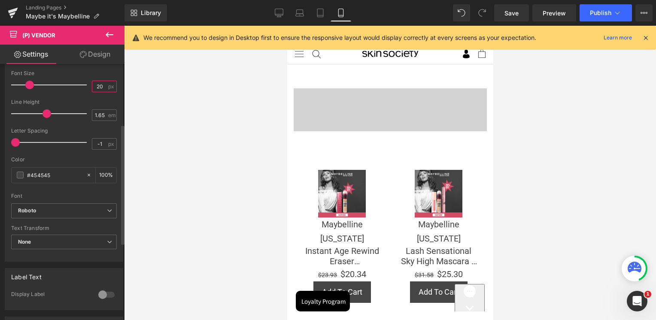
click at [94, 90] on input "20" at bounding box center [99, 86] width 15 height 11
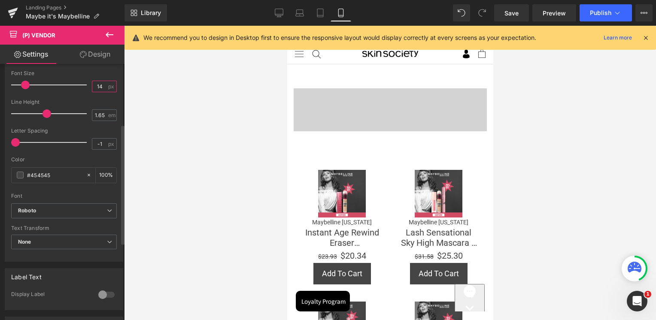
click at [97, 89] on input "14" at bounding box center [99, 86] width 15 height 11
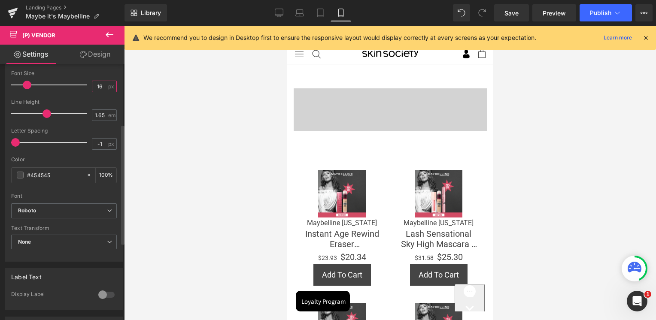
type input "16"
click at [82, 100] on div "Line Height" at bounding box center [64, 102] width 106 height 6
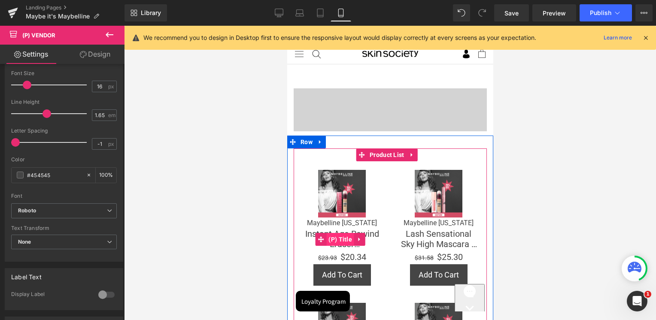
click at [347, 235] on span "(P) Title" at bounding box center [340, 239] width 28 height 13
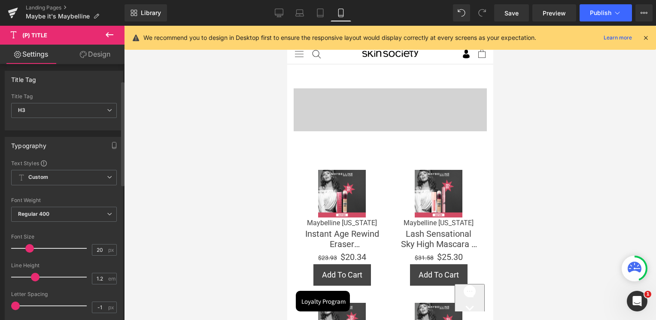
scroll to position [43, 0]
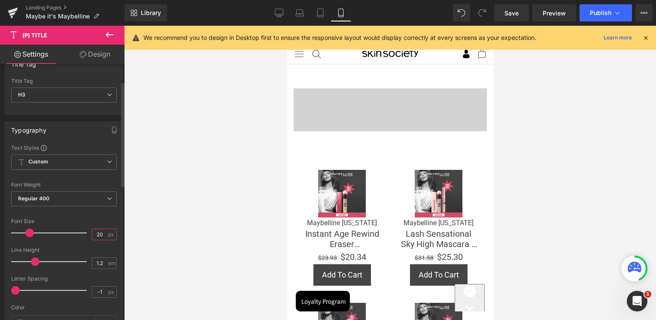
click at [96, 236] on input "20" at bounding box center [99, 234] width 15 height 11
type input "16"
click at [94, 216] on div "Font Default Roboto Work Sans Gravitas One Roboto Flex Roboto Condensed Space G…" at bounding box center [64, 247] width 106 height 207
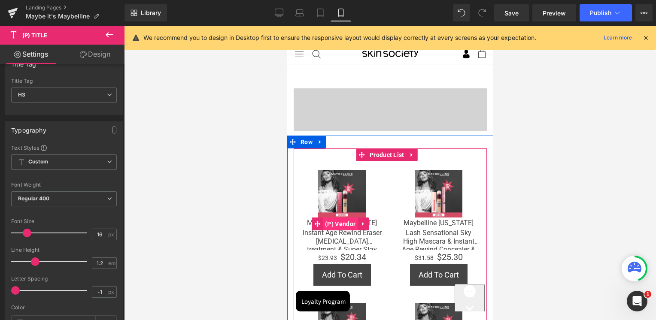
click at [342, 220] on span "(P) Vendor" at bounding box center [339, 224] width 35 height 13
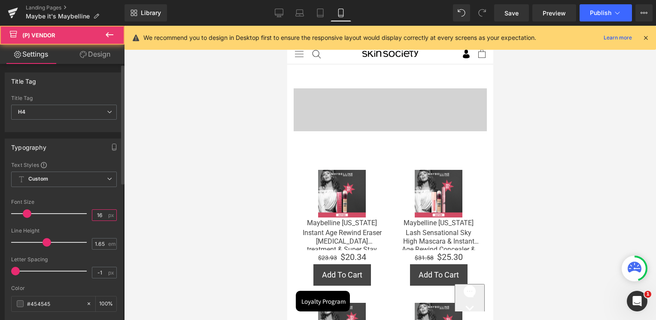
click at [92, 213] on input "16" at bounding box center [99, 215] width 15 height 11
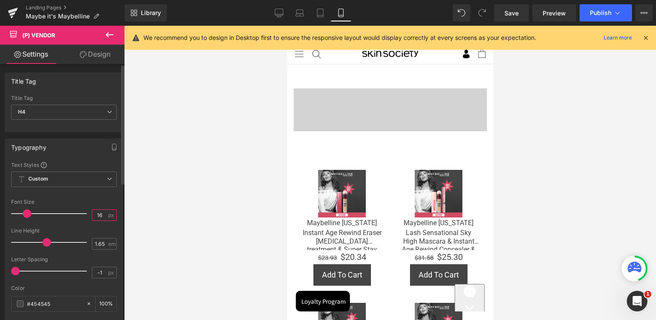
click at [92, 213] on input "16" at bounding box center [99, 215] width 15 height 11
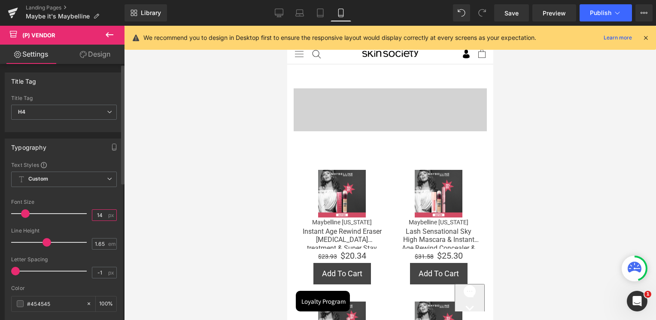
click at [97, 215] on input "14" at bounding box center [99, 215] width 15 height 11
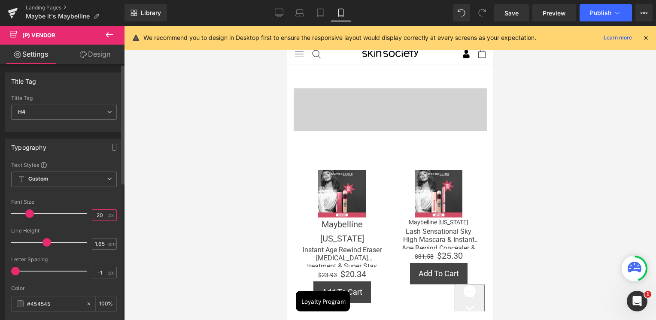
type input "20"
click at [90, 197] on div "Font Default Roboto Work Sans Gravitas One Roboto Flex Roboto Condensed Space G…" at bounding box center [64, 246] width 106 height 171
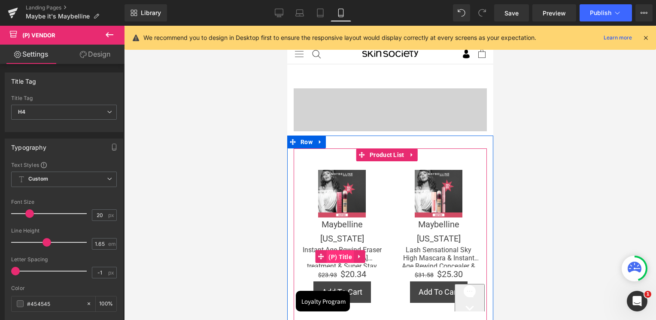
click at [336, 254] on span "(P) Title" at bounding box center [340, 257] width 28 height 13
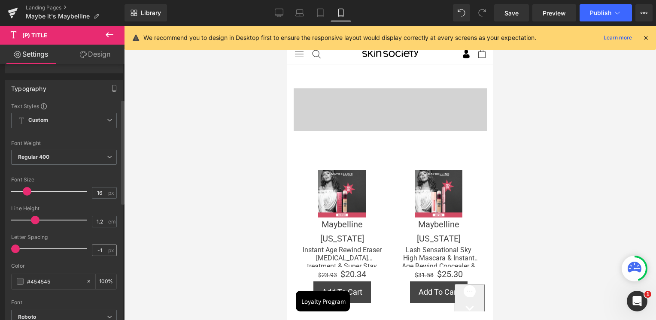
scroll to position [86, 0]
click at [99, 191] on input "16" at bounding box center [99, 191] width 15 height 11
click at [93, 188] on input "16" at bounding box center [99, 191] width 15 height 11
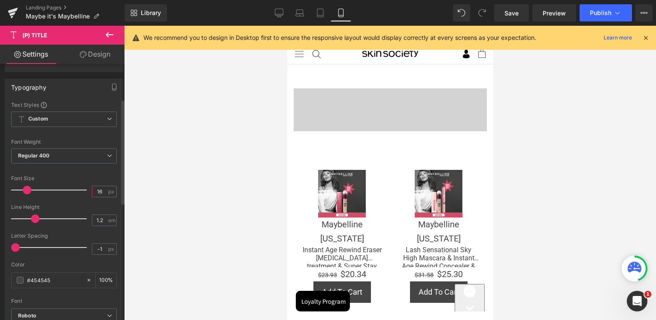
click at [93, 188] on input "16" at bounding box center [99, 191] width 15 height 11
type input "12"
click at [97, 176] on div "Font Size" at bounding box center [64, 179] width 106 height 6
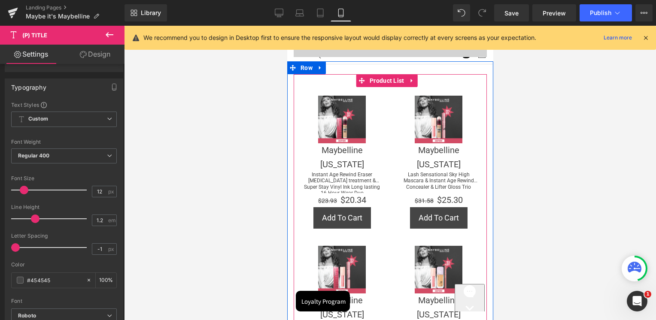
scroll to position [43, 0]
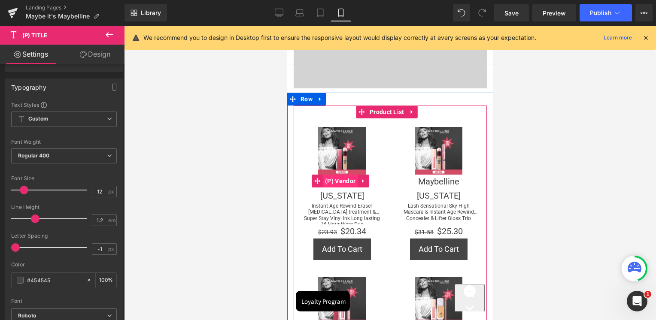
click at [340, 181] on span "(P) Vendor" at bounding box center [339, 181] width 35 height 13
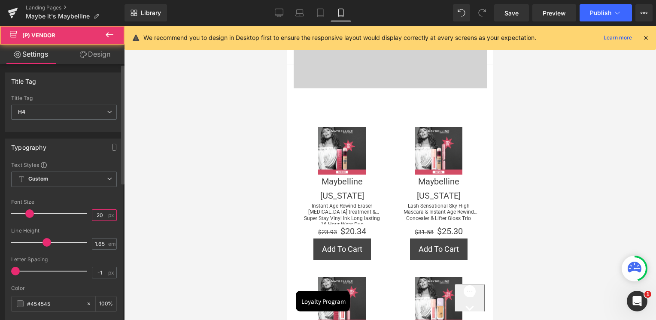
click at [92, 214] on input "20" at bounding box center [99, 215] width 15 height 11
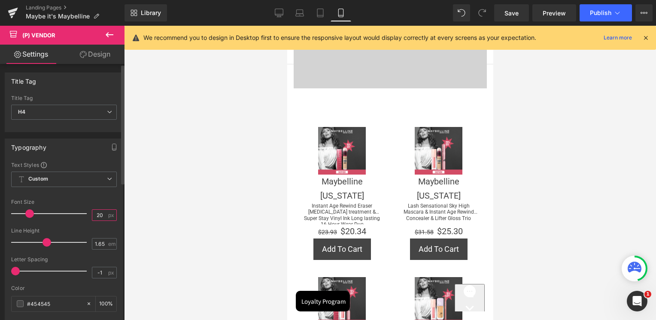
click at [92, 214] on input "20" at bounding box center [99, 215] width 15 height 11
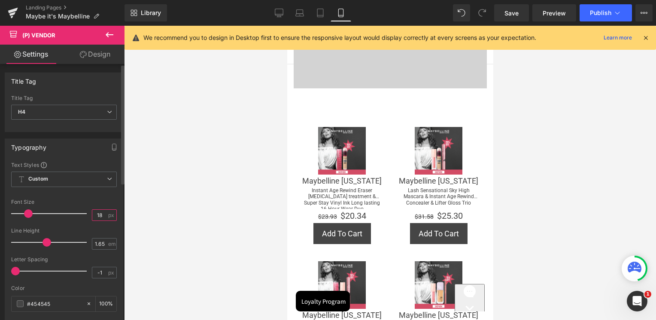
type input "18"
click at [102, 198] on div "Font Default Roboto Work Sans Gravitas One Roboto Flex Roboto Condensed Space G…" at bounding box center [64, 246] width 106 height 171
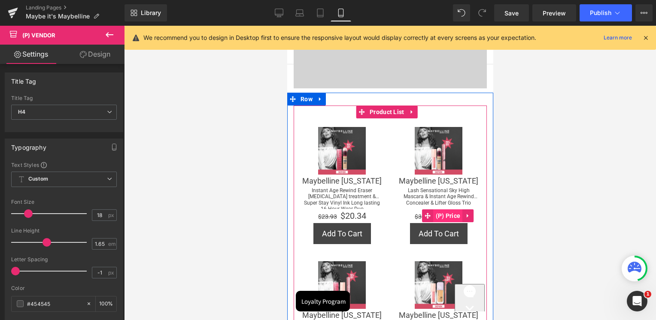
click at [442, 213] on span "(P) Price" at bounding box center [447, 215] width 29 height 13
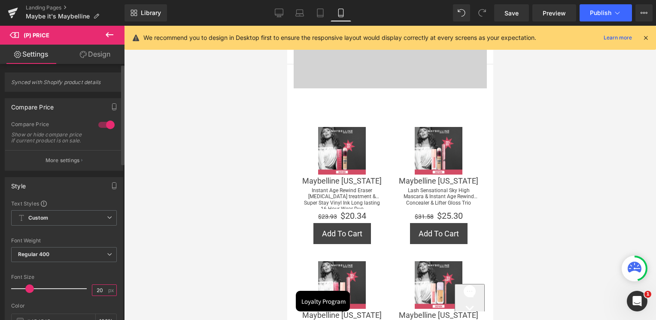
click at [101, 291] on input "20" at bounding box center [99, 290] width 15 height 11
click at [95, 295] on input "20" at bounding box center [99, 290] width 15 height 11
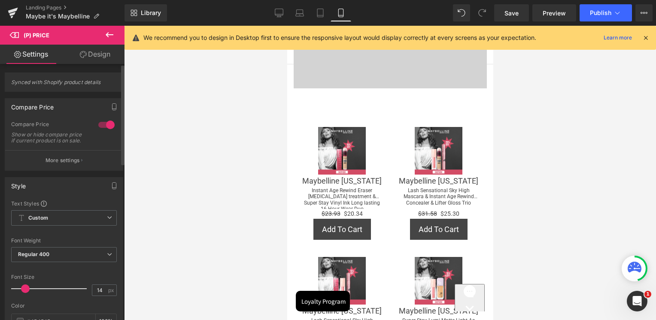
click at [98, 286] on div "Font Size 14 px" at bounding box center [64, 288] width 106 height 29
click at [100, 296] on input "14" at bounding box center [99, 290] width 15 height 11
click at [100, 296] on input "12" at bounding box center [99, 290] width 15 height 11
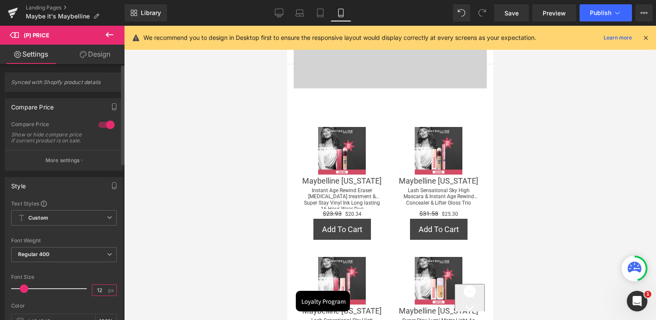
click at [100, 296] on input "12" at bounding box center [99, 290] width 15 height 11
type input "14"
click at [100, 279] on div "Font Default Roboto Work Sans Gravitas One Roboto Flex Roboto Condensed Space G…" at bounding box center [64, 291] width 106 height 183
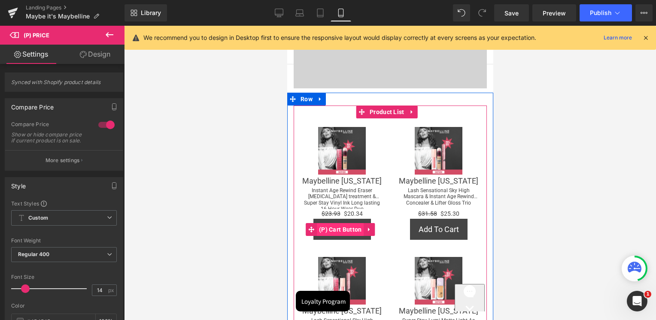
click at [342, 227] on span "(P) Cart Button" at bounding box center [339, 229] width 47 height 13
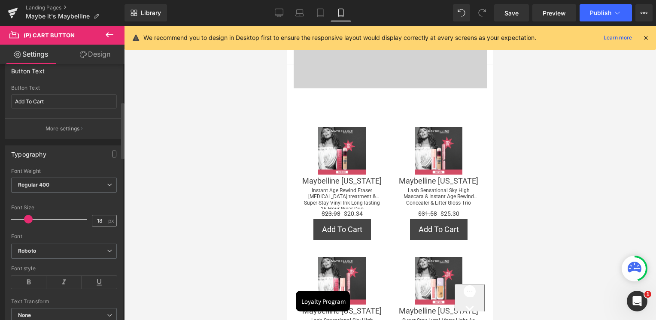
scroll to position [172, 0]
click at [100, 218] on input "18" at bounding box center [99, 217] width 15 height 11
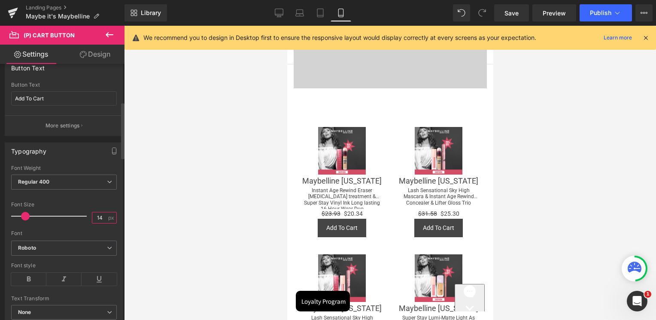
type input "14"
click at [99, 202] on div "Font Size" at bounding box center [64, 205] width 106 height 6
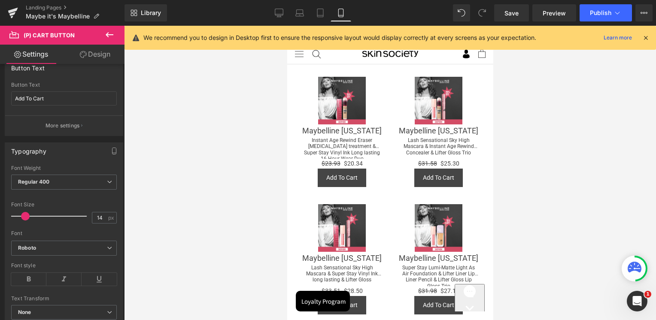
scroll to position [86, 0]
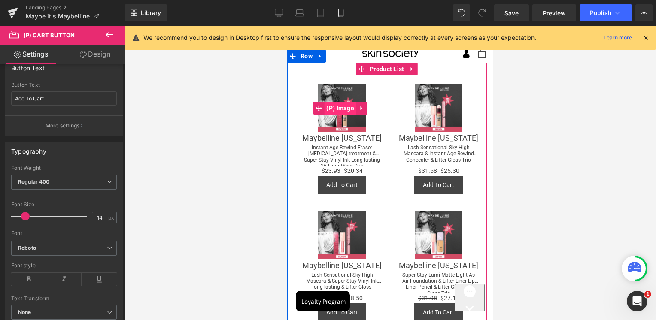
click at [344, 106] on span "(P) Image" at bounding box center [340, 108] width 32 height 13
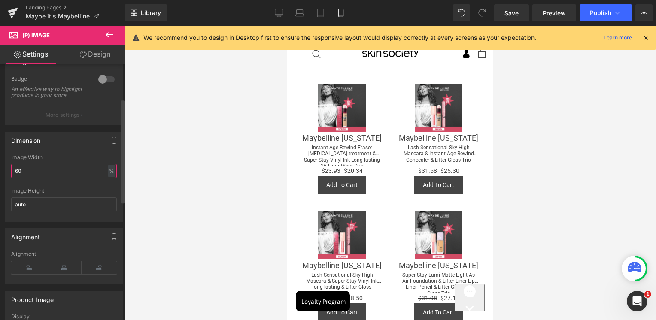
click at [36, 178] on input "60" at bounding box center [64, 171] width 106 height 14
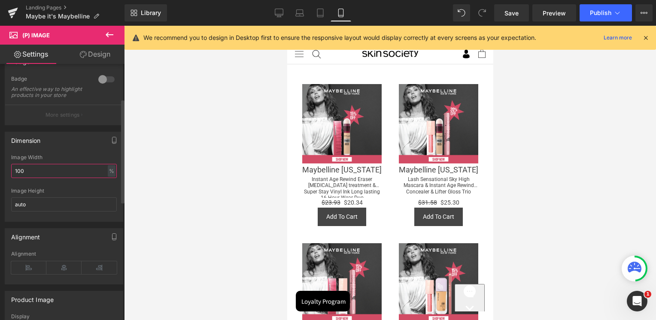
type input "100"
click at [84, 159] on div "Dimension 100% Image Width 100 % % px auto Image Height auto" at bounding box center [64, 177] width 118 height 90
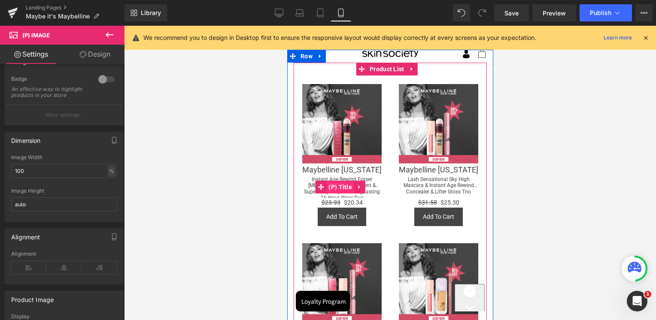
click at [339, 181] on span "(P) Title" at bounding box center [340, 187] width 28 height 13
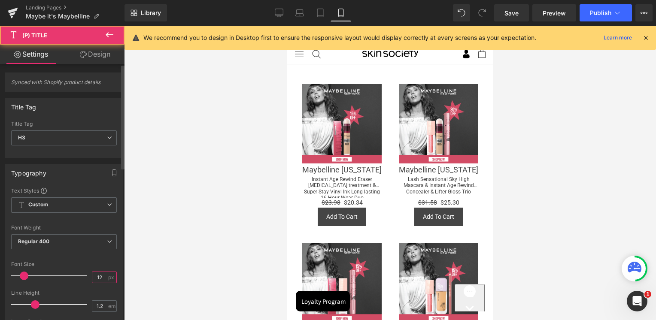
click at [99, 278] on input "12" at bounding box center [99, 277] width 15 height 11
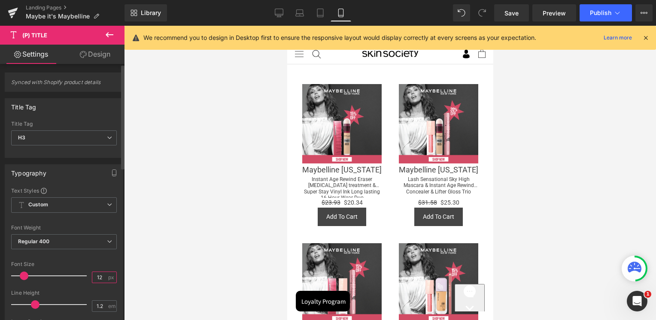
click at [99, 278] on input "12" at bounding box center [99, 277] width 15 height 11
type input "14"
click at [99, 259] on div "Font Default Roboto Work Sans Gravitas One Roboto Flex Roboto Condensed Space G…" at bounding box center [64, 290] width 106 height 207
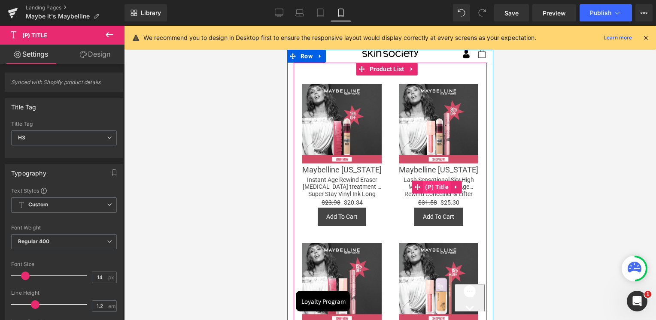
click at [435, 182] on span "(P) Title" at bounding box center [436, 187] width 28 height 13
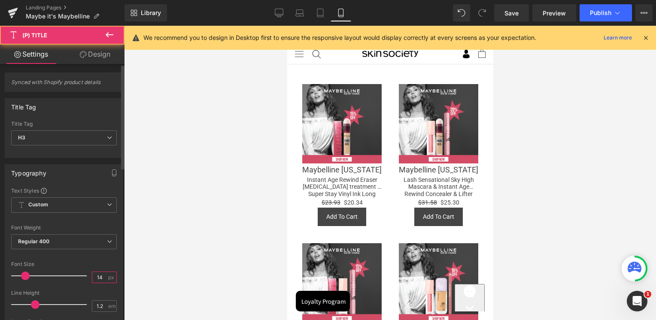
click at [93, 274] on input "14" at bounding box center [99, 277] width 15 height 11
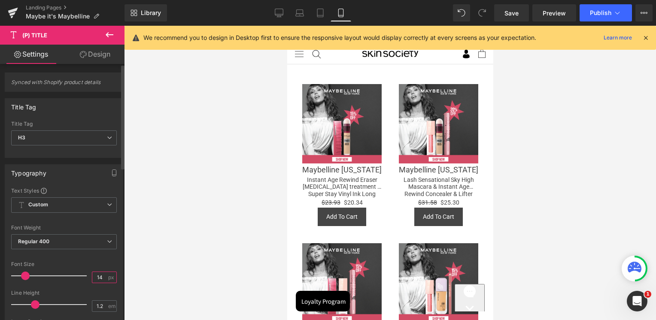
click at [93, 274] on input "14" at bounding box center [99, 277] width 15 height 11
click at [103, 221] on div at bounding box center [64, 220] width 106 height 6
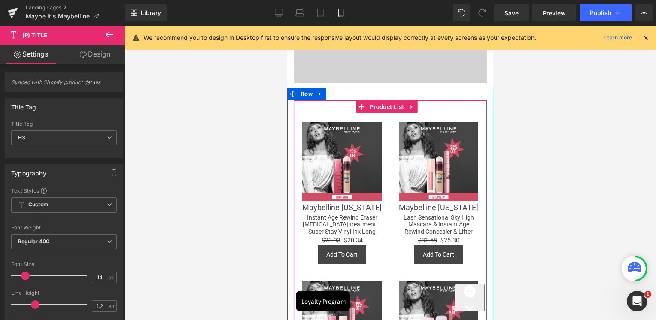
scroll to position [0, 0]
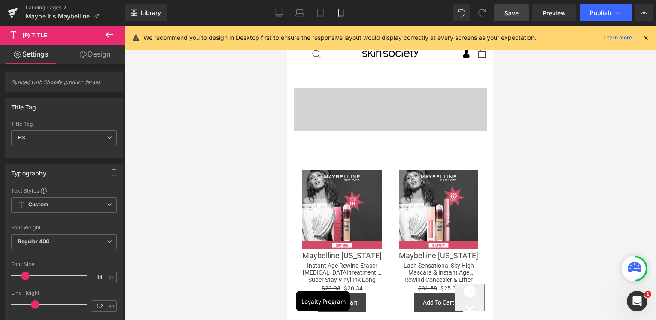
click at [519, 5] on link "Save" at bounding box center [511, 12] width 35 height 17
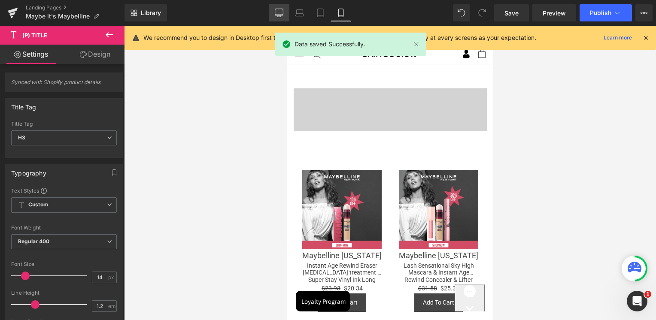
click at [273, 15] on link "Desktop" at bounding box center [279, 12] width 21 height 17
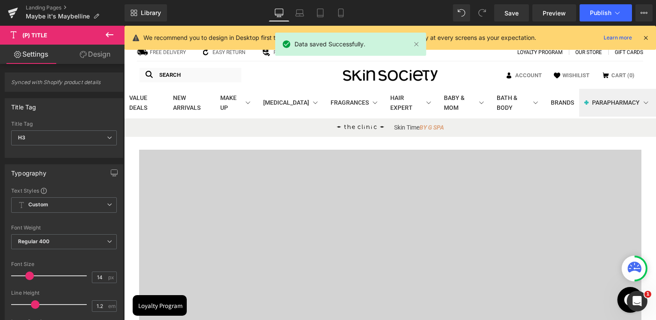
type input "20"
type input "100"
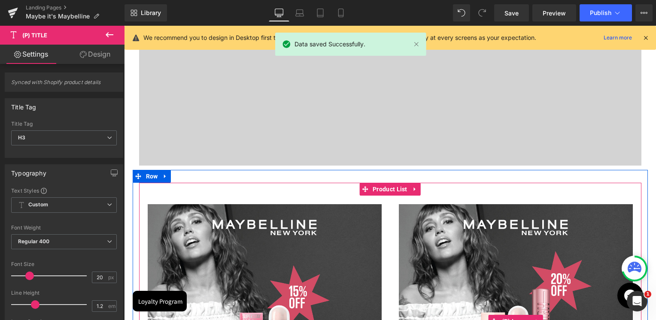
scroll to position [135, 0]
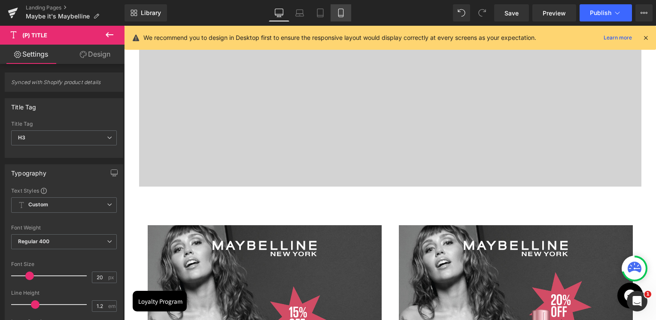
click at [345, 11] on link "Mobile" at bounding box center [340, 12] width 21 height 17
type input "14"
type input "100"
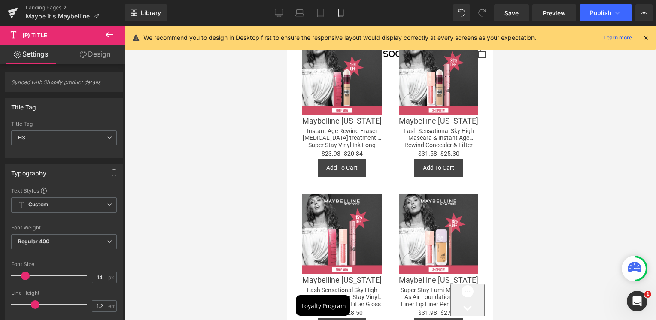
scroll to position [0, 0]
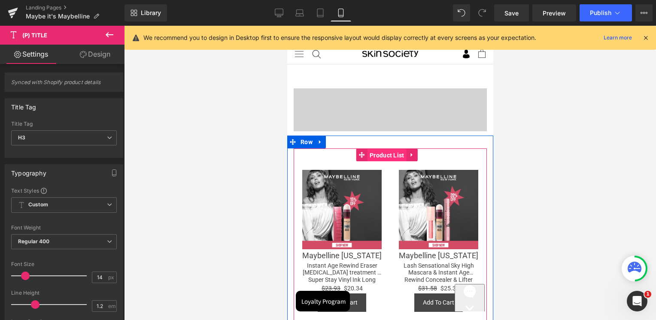
click at [388, 153] on span "Product List" at bounding box center [386, 155] width 39 height 13
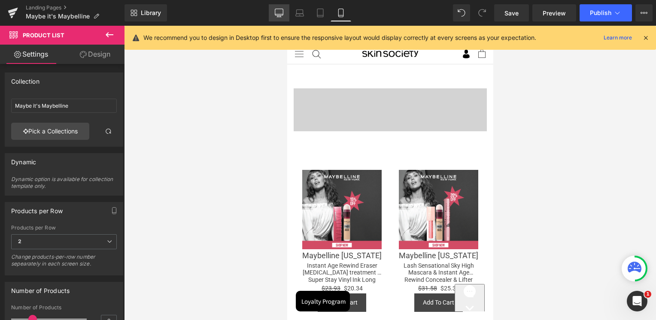
click at [280, 15] on icon at bounding box center [279, 16] width 3 height 2
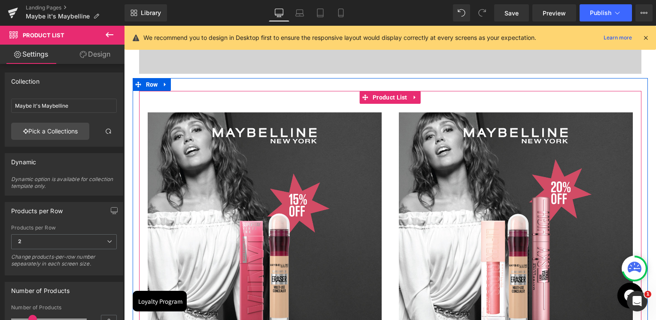
scroll to position [233, 0]
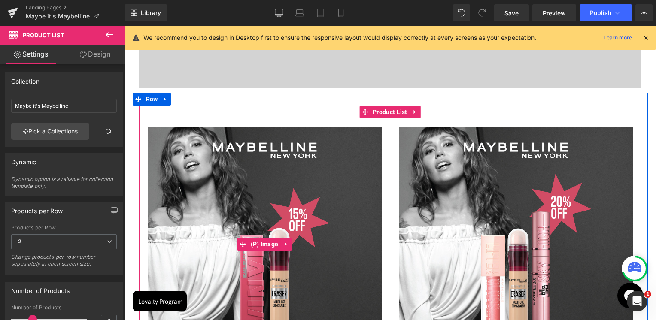
drag, startPoint x: 258, startPoint y: 244, endPoint x: 174, endPoint y: 243, distance: 83.7
click at [258, 244] on span "(P) Image" at bounding box center [264, 244] width 32 height 13
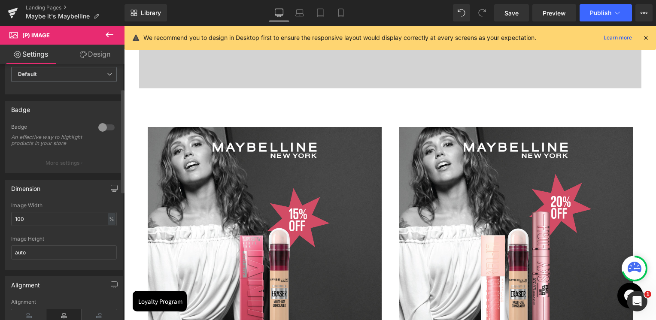
scroll to position [86, 0]
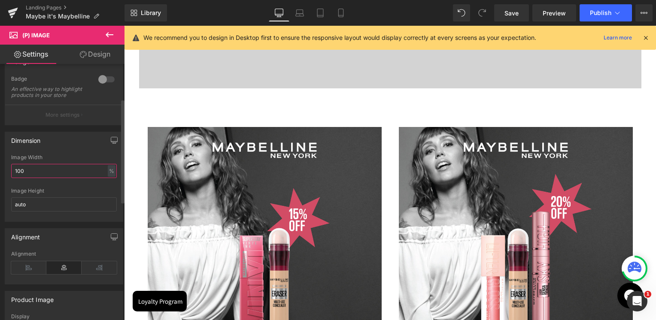
click at [47, 177] on input "100" at bounding box center [64, 171] width 106 height 14
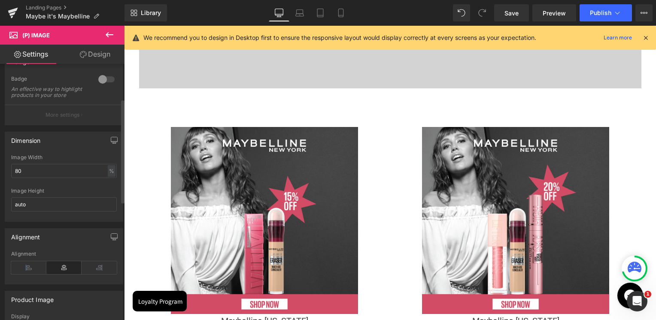
click at [49, 156] on div "Dimension 80% Image Width 80 % % px auto Image Height auto" at bounding box center [64, 177] width 118 height 90
click at [44, 172] on input "80" at bounding box center [64, 171] width 106 height 14
click at [39, 176] on input "80" at bounding box center [64, 171] width 106 height 14
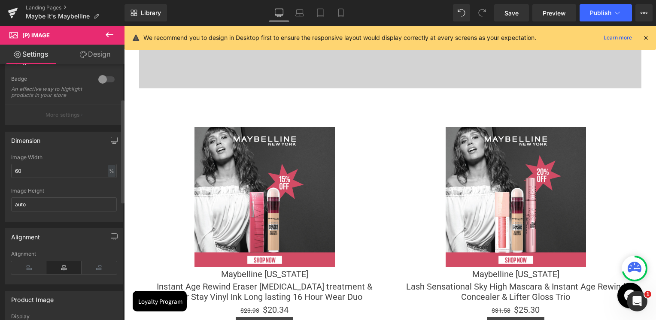
drag, startPoint x: 48, startPoint y: 159, endPoint x: 11, endPoint y: 127, distance: 49.1
click at [48, 159] on div "Dimension 60% Image Width 60 % % px auto Image Height auto" at bounding box center [64, 177] width 118 height 90
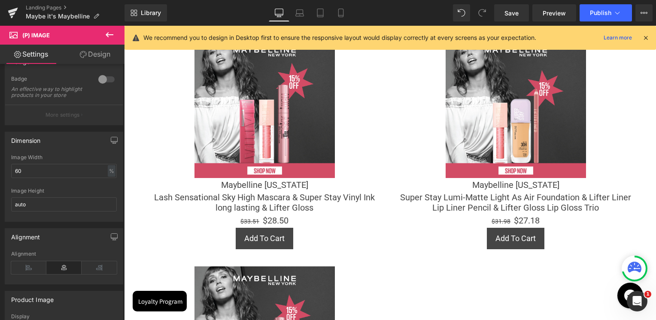
scroll to position [491, 0]
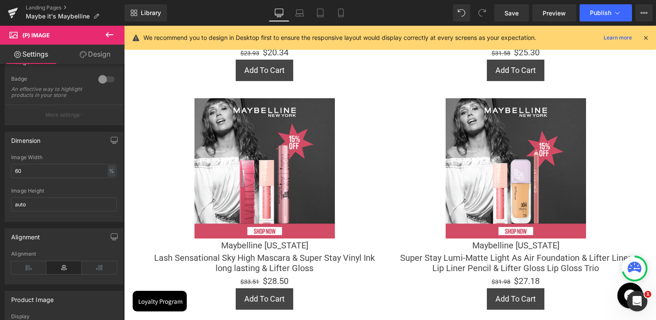
click at [353, 16] on div "Library Desktop Desktop Laptop Tablet Mobile Save Preview Publish Scheduled Vie…" at bounding box center [389, 12] width 531 height 17
click at [335, 17] on link "Mobile" at bounding box center [340, 12] width 21 height 17
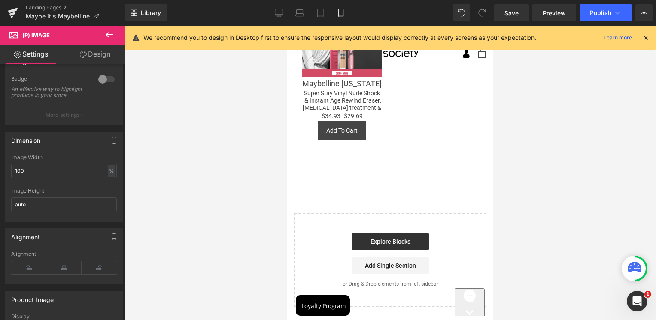
scroll to position [45, 0]
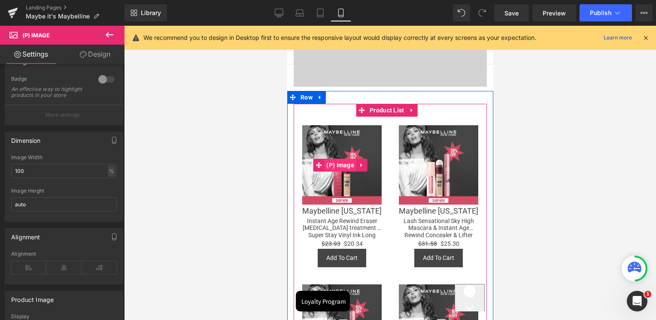
click at [341, 167] on span "(P) Image" at bounding box center [340, 165] width 32 height 13
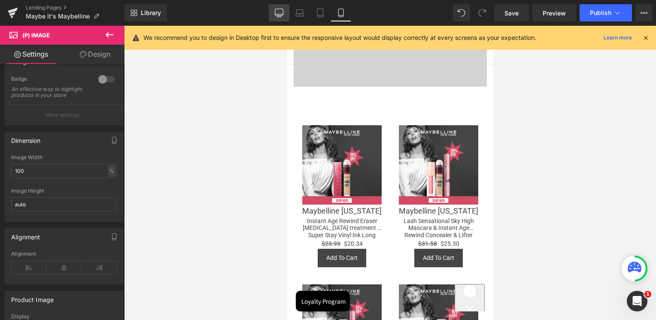
click at [278, 8] on link "Desktop" at bounding box center [279, 12] width 21 height 17
type input "60"
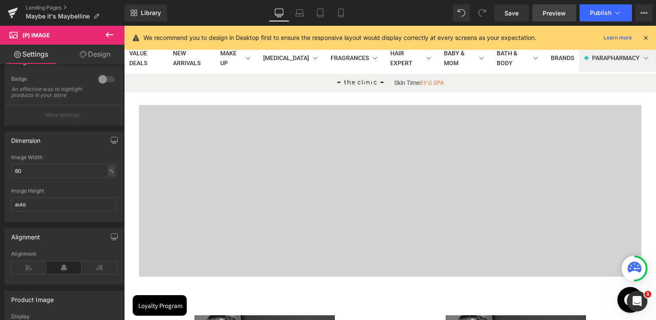
scroll to position [235, 0]
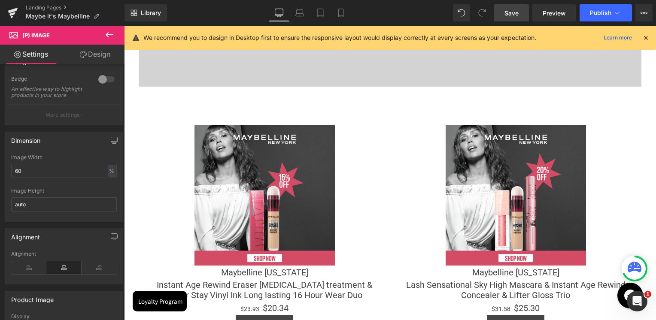
click at [515, 14] on span "Save" at bounding box center [511, 13] width 14 height 9
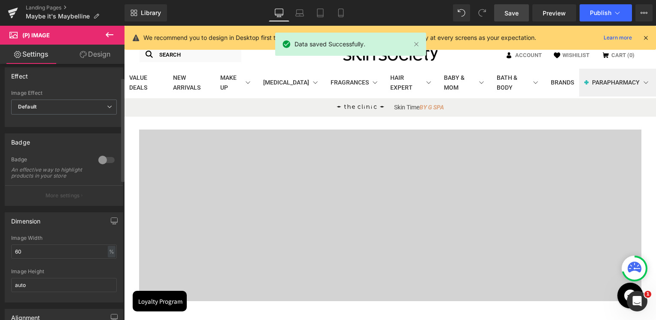
scroll to position [0, 0]
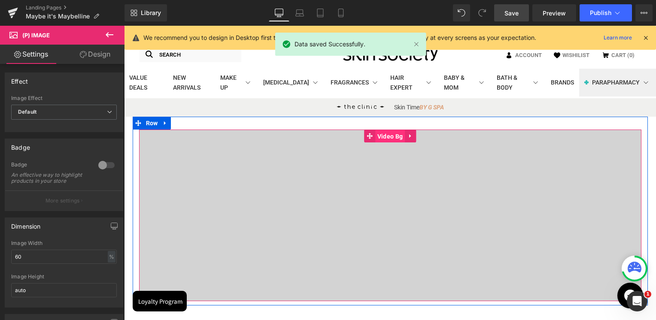
click at [393, 136] on span "Video Bg" at bounding box center [390, 136] width 30 height 13
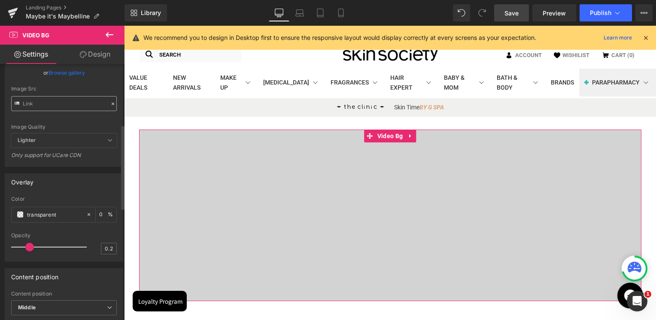
scroll to position [257, 0]
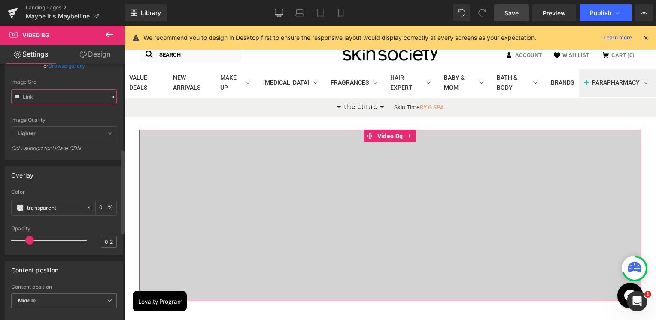
click at [30, 104] on input "text" at bounding box center [64, 96] width 106 height 15
click at [67, 127] on div "Image Quality Lighter Lightest Lighter Lighter Lightest Only support for UCare …" at bounding box center [64, 70] width 106 height 112
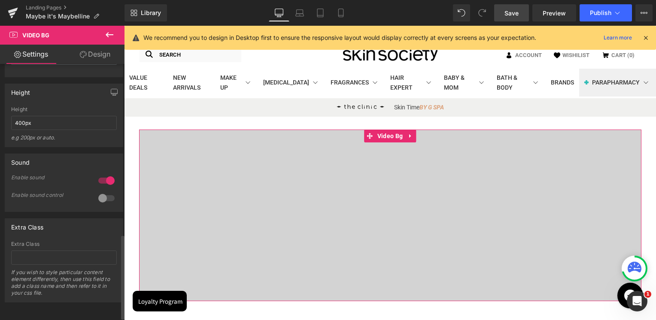
scroll to position [526, 0]
click at [100, 191] on div at bounding box center [106, 198] width 21 height 14
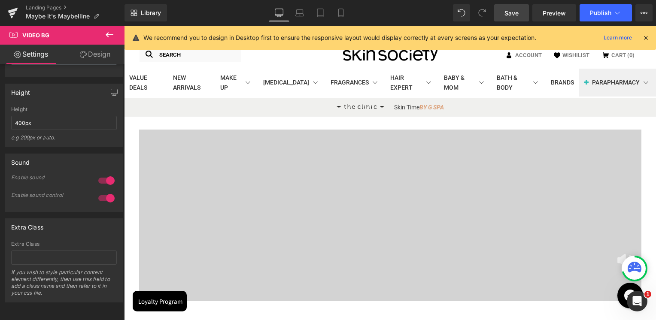
click at [497, 15] on link "Save" at bounding box center [511, 12] width 35 height 17
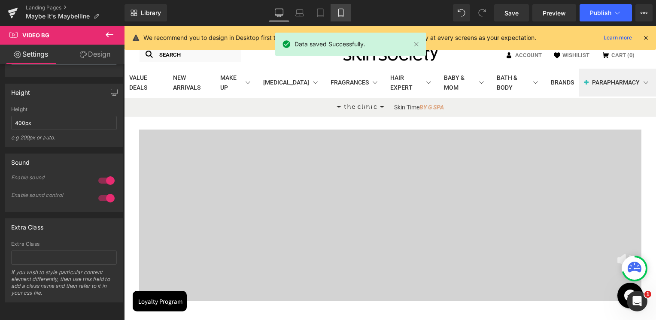
click at [339, 13] on icon at bounding box center [340, 13] width 9 height 9
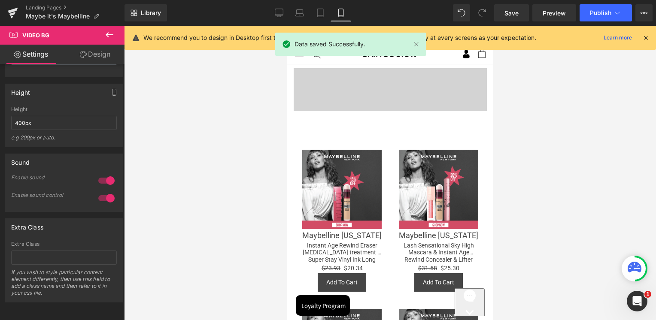
scroll to position [0, 0]
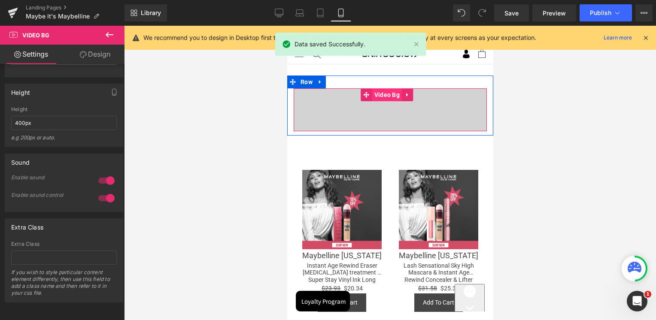
click at [383, 95] on span "Video Bg" at bounding box center [387, 94] width 30 height 13
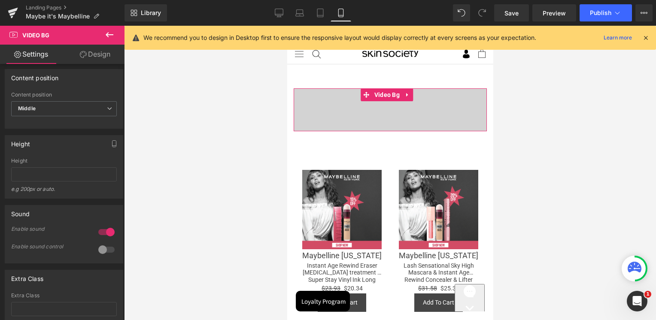
scroll to position [515, 0]
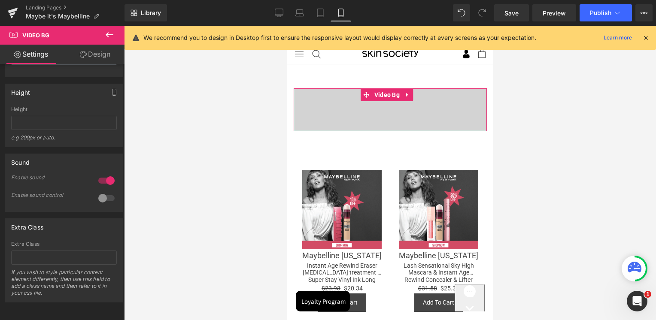
click at [101, 205] on div at bounding box center [106, 198] width 21 height 14
click at [513, 15] on span "Save" at bounding box center [511, 13] width 14 height 9
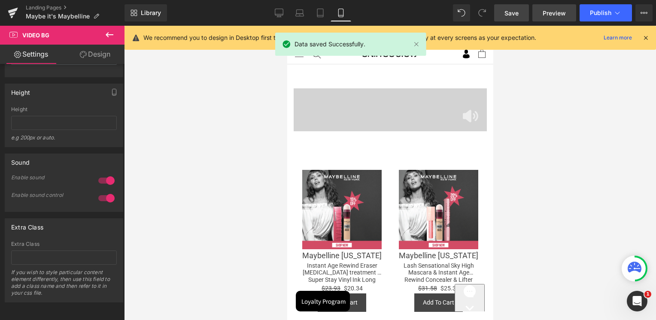
click at [558, 9] on span "Preview" at bounding box center [553, 13] width 23 height 9
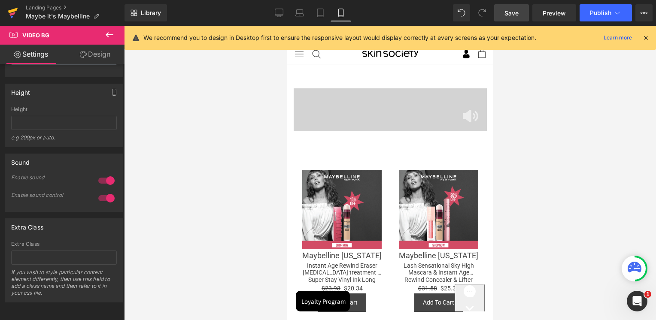
click at [14, 13] on icon at bounding box center [12, 14] width 6 height 4
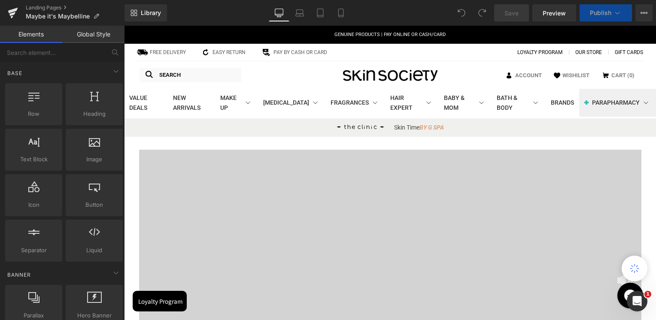
click at [345, 202] on div at bounding box center [390, 236] width 502 height 172
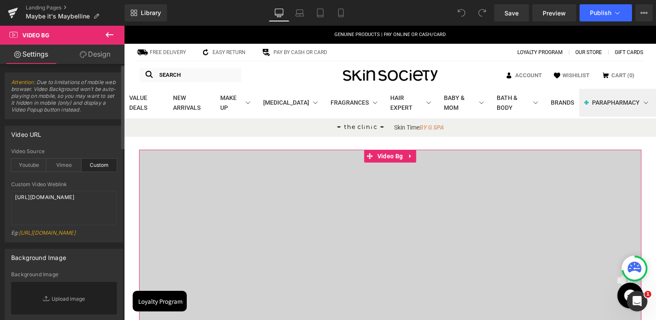
click at [52, 145] on div "Video URL custom Video Source Youtube Vimeo Custom Youtube Weblink https://www.…" at bounding box center [64, 184] width 118 height 117
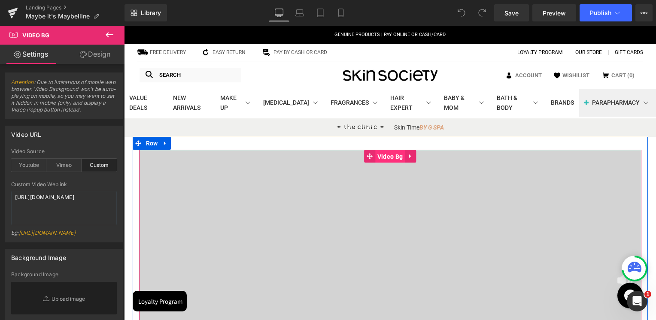
click at [389, 154] on span "Video Bg" at bounding box center [390, 156] width 30 height 13
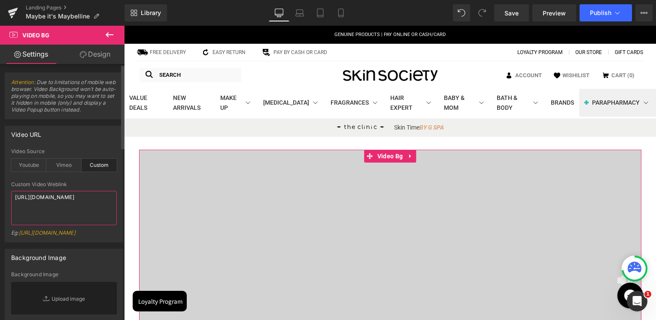
click at [50, 214] on textarea "[URL][DOMAIN_NAME]" at bounding box center [64, 208] width 106 height 34
click at [69, 173] on div "Video Source Youtube Vimeo Custom" at bounding box center [64, 164] width 106 height 33
click at [93, 52] on link "Design" at bounding box center [95, 54] width 62 height 19
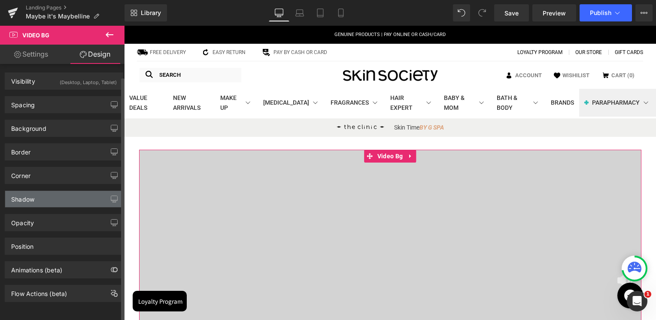
scroll to position [4, 0]
click at [32, 53] on link "Settings" at bounding box center [31, 54] width 62 height 19
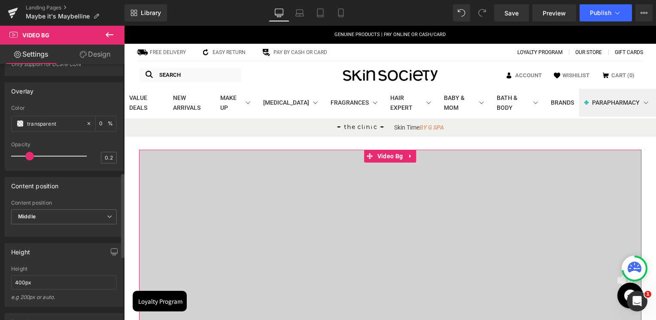
scroll to position [386, 0]
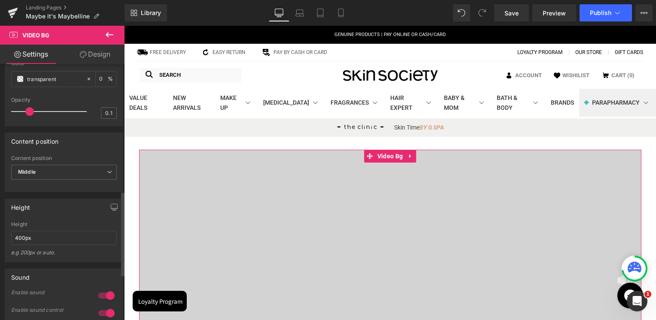
type input "0"
drag, startPoint x: 31, startPoint y: 134, endPoint x: 7, endPoint y: 133, distance: 24.1
click at [7, 126] on div "transparent Color transparent 0 % 0 Opacity 0" at bounding box center [64, 93] width 118 height 65
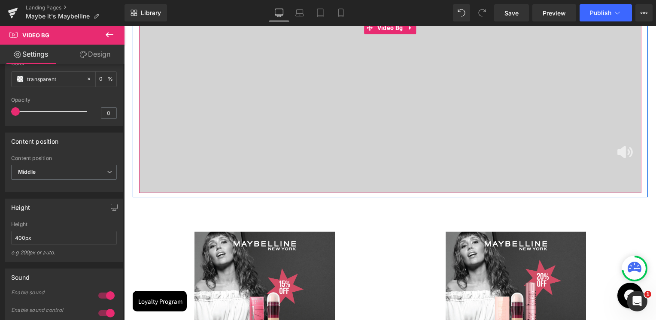
scroll to position [129, 0]
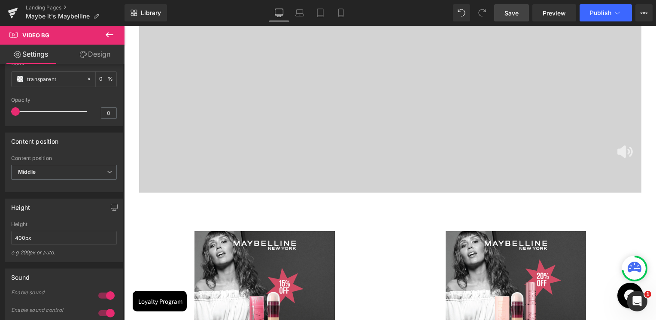
click at [504, 12] on link "Save" at bounding box center [511, 12] width 35 height 17
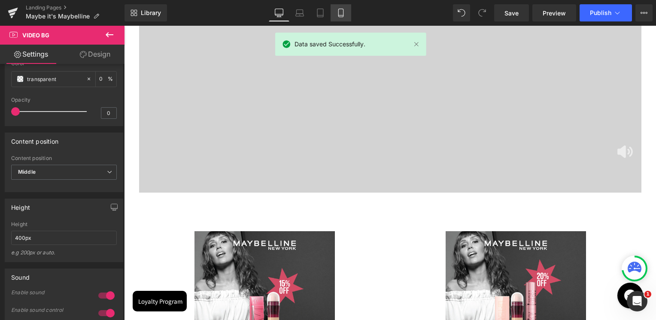
click at [342, 13] on icon at bounding box center [340, 13] width 9 height 9
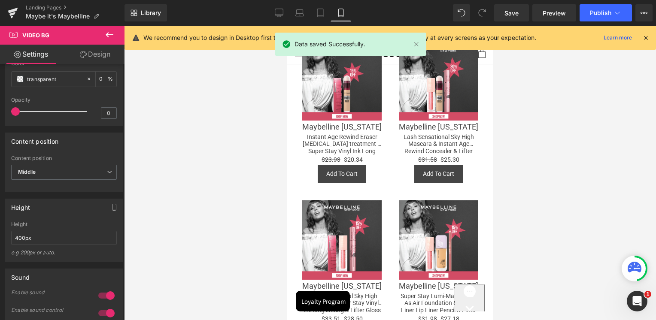
scroll to position [0, 0]
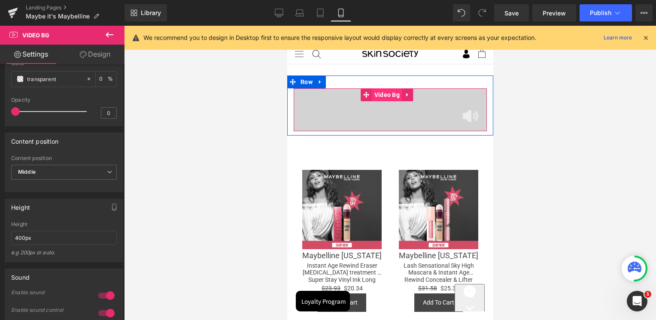
click at [379, 97] on span "Video Bg" at bounding box center [387, 94] width 30 height 13
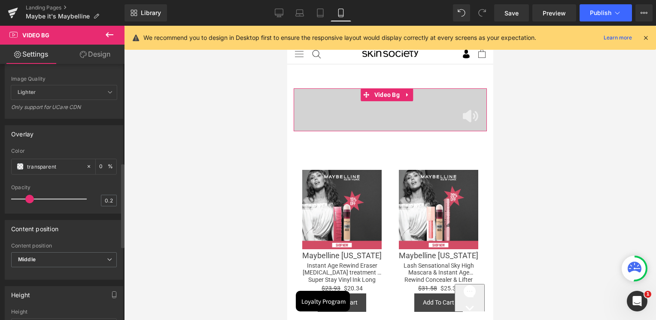
scroll to position [300, 0]
type input "0"
drag, startPoint x: 27, startPoint y: 218, endPoint x: -5, endPoint y: 221, distance: 32.4
click at [0, 221] on html "Video Bg You are previewing how the will restyle your page. You can not edit El…" at bounding box center [328, 160] width 656 height 320
click at [55, 160] on div "Overlay transparent Color transparent 0 % 0 Opacity 0" at bounding box center [64, 168] width 118 height 88
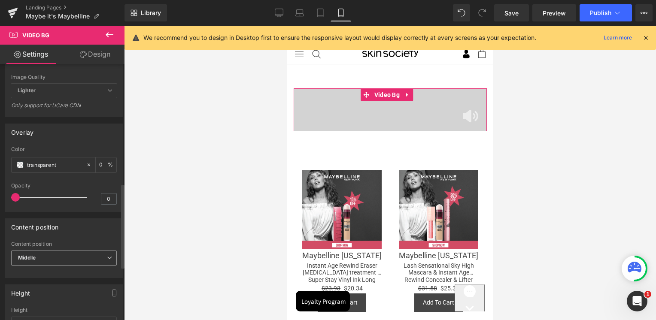
scroll to position [429, 0]
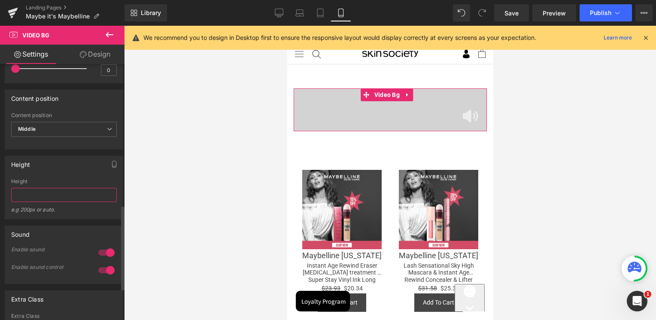
click at [36, 202] on input "text" at bounding box center [64, 195] width 106 height 14
type input "1800"
click at [41, 194] on div "Height 400px Height 400px e.g 200px or auto. 400px Height 400px e.g 200px or au…" at bounding box center [64, 188] width 118 height 64
click at [29, 202] on input "1800" at bounding box center [64, 195] width 106 height 14
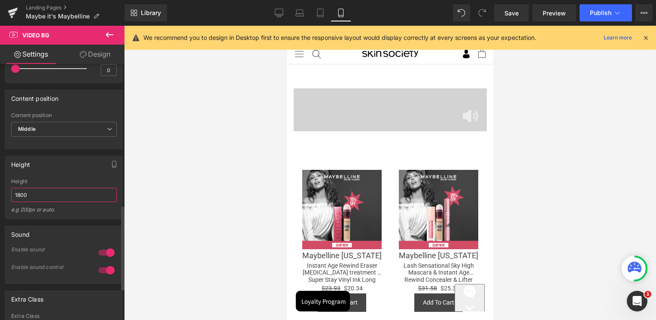
click at [29, 202] on input "1800" at bounding box center [64, 195] width 106 height 14
type input "auto"
click at [46, 173] on div "Height" at bounding box center [64, 164] width 118 height 16
click at [517, 16] on span "Save" at bounding box center [511, 13] width 14 height 9
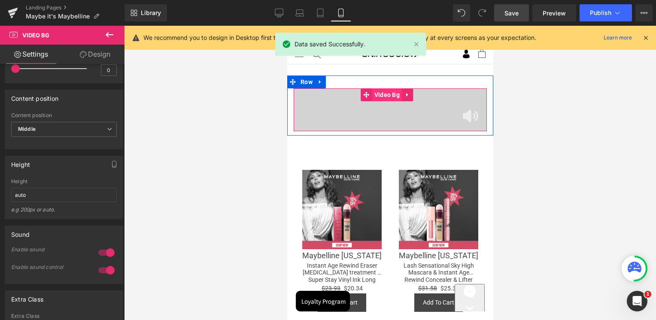
click at [390, 95] on span "Video Bg" at bounding box center [387, 94] width 30 height 13
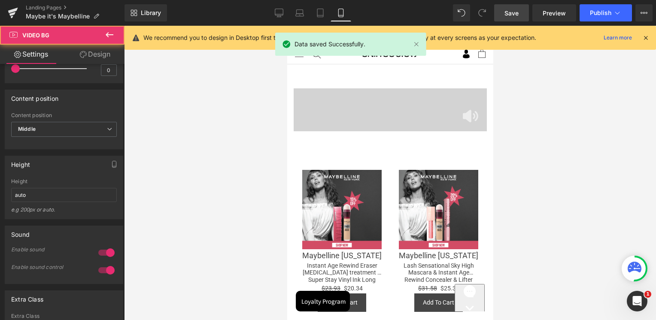
click at [109, 33] on icon at bounding box center [109, 35] width 10 height 10
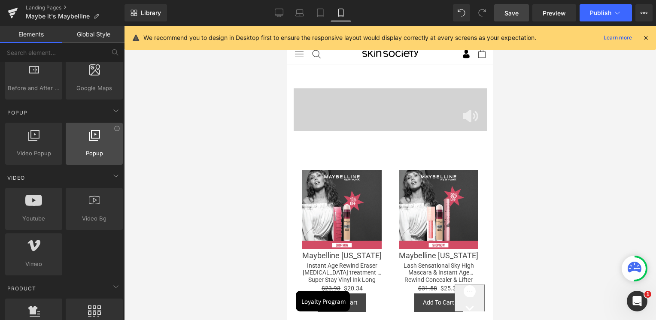
scroll to position [515, 0]
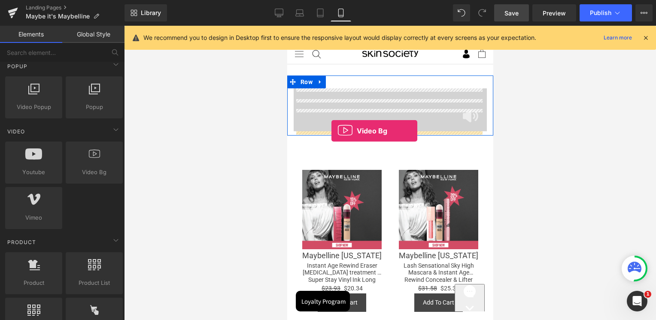
drag, startPoint x: 377, startPoint y: 188, endPoint x: 331, endPoint y: 131, distance: 73.6
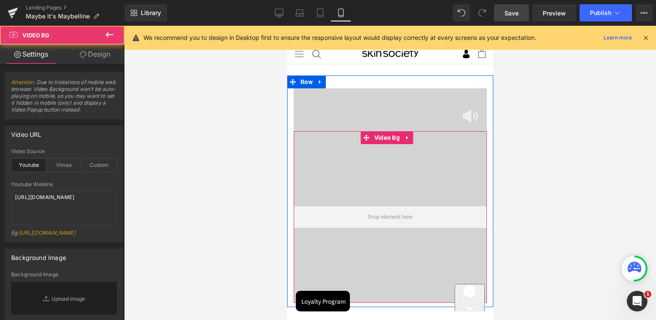
click at [373, 175] on div at bounding box center [389, 217] width 193 height 172
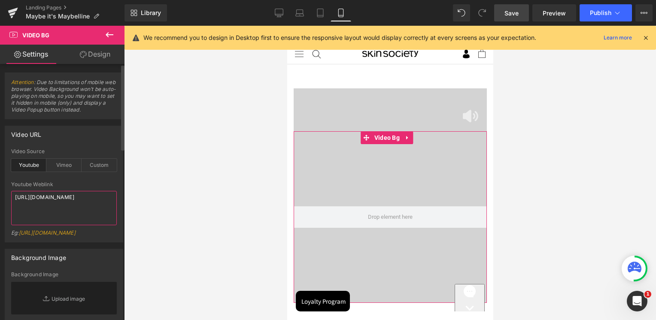
click at [60, 204] on textarea "[URL][DOMAIN_NAME]" at bounding box center [64, 208] width 106 height 34
click at [89, 167] on div "Custom" at bounding box center [99, 165] width 35 height 13
click at [62, 200] on textarea "[URL][DOMAIN_NAME]" at bounding box center [64, 208] width 106 height 34
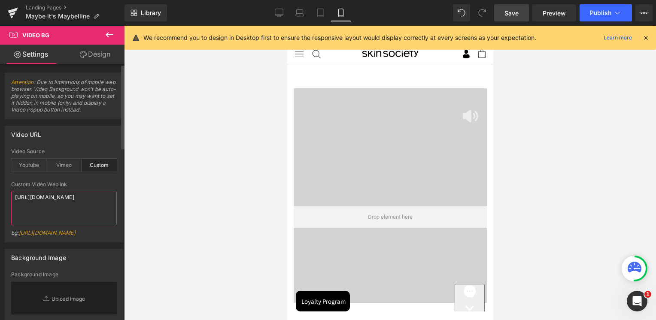
click at [62, 200] on textarea "[URL][DOMAIN_NAME]" at bounding box center [64, 208] width 106 height 34
paste textarea "videos/c/o/v/f92cd63443f84382a77bd0825d2d7197.mp4"
type textarea "[URL][DOMAIN_NAME]"
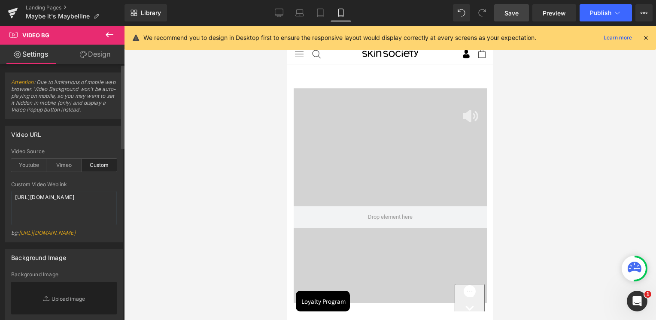
click at [83, 183] on div "Custom Video Weblink" at bounding box center [64, 185] width 106 height 6
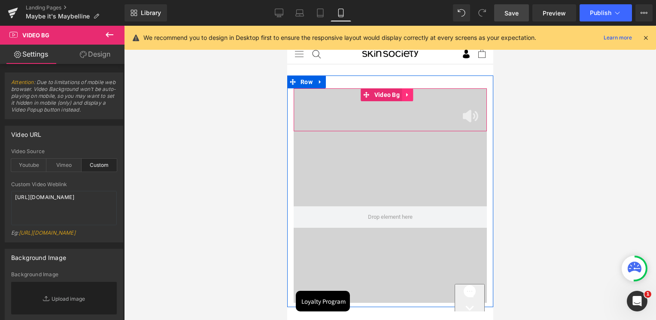
click at [404, 96] on icon at bounding box center [407, 95] width 6 height 6
click at [409, 95] on icon at bounding box center [412, 95] width 6 height 6
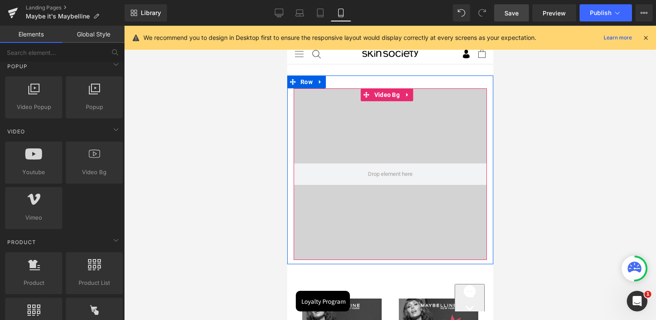
click at [360, 189] on div at bounding box center [389, 174] width 193 height 172
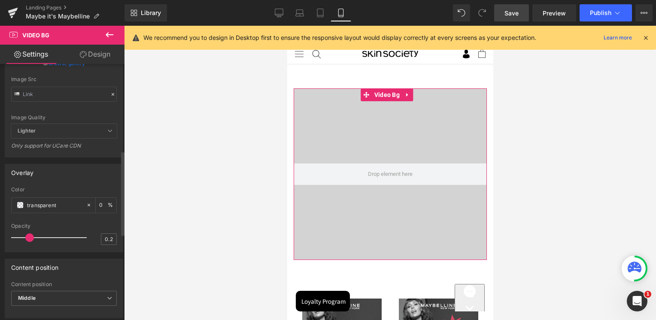
scroll to position [300, 0]
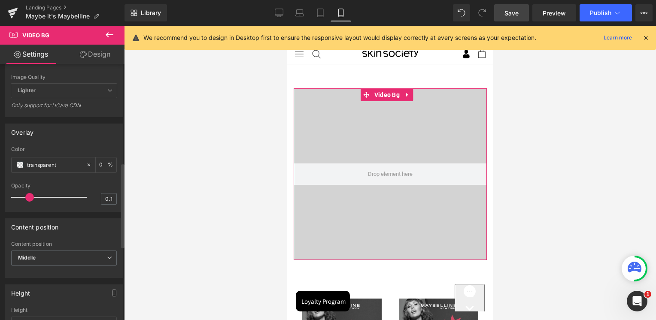
type input "0"
drag, startPoint x: 29, startPoint y: 217, endPoint x: -7, endPoint y: 217, distance: 36.5
click at [0, 217] on html "Video Bg You are previewing how the will restyle your page. You can not edit El…" at bounding box center [328, 160] width 656 height 320
click at [7, 205] on div "transparent Color transparent 0 % 0 Opacity 0" at bounding box center [64, 178] width 118 height 65
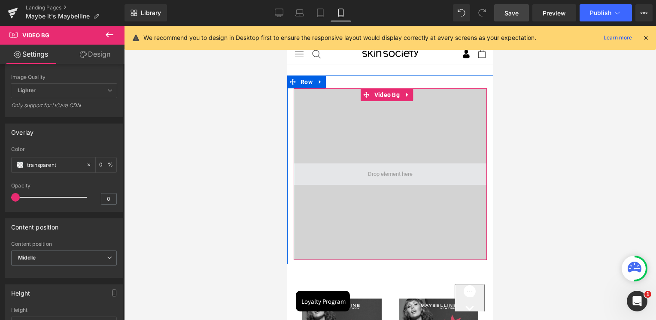
click at [384, 176] on span at bounding box center [389, 173] width 51 height 13
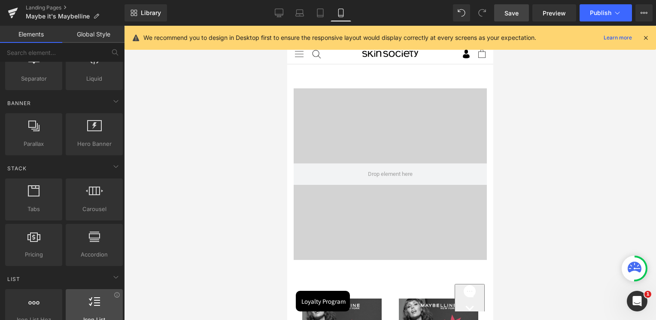
scroll to position [0, 0]
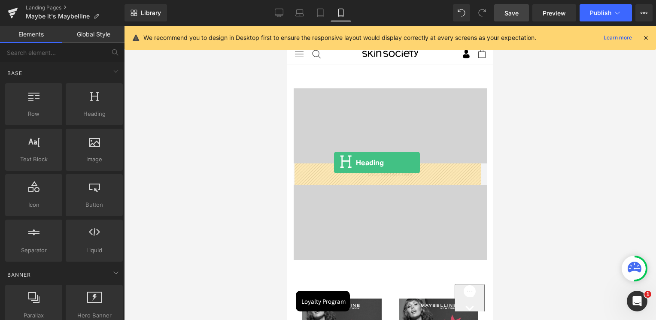
drag, startPoint x: 386, startPoint y: 140, endPoint x: 333, endPoint y: 163, distance: 57.5
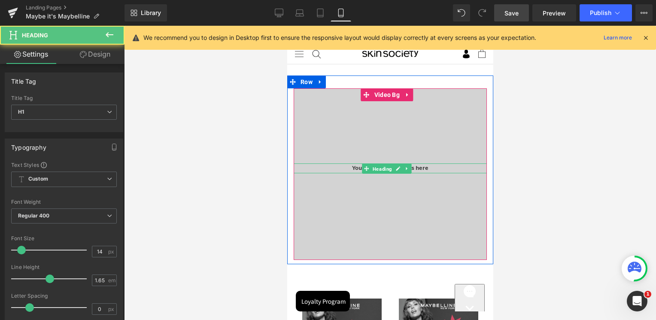
click at [384, 172] on span "Heading" at bounding box center [382, 169] width 23 height 10
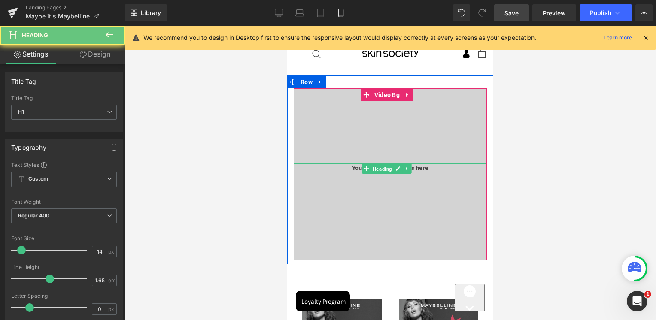
click at [384, 172] on span "Heading" at bounding box center [382, 169] width 23 height 10
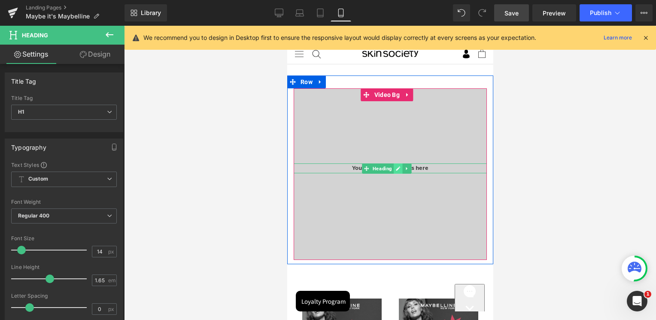
click at [395, 170] on icon at bounding box center [397, 168] width 5 height 5
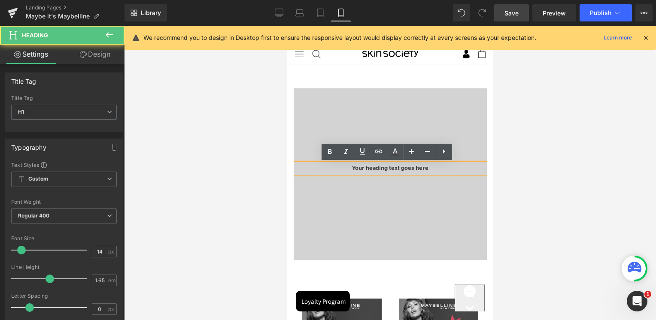
click at [395, 170] on h1 "Your heading text goes here" at bounding box center [389, 169] width 193 height 10
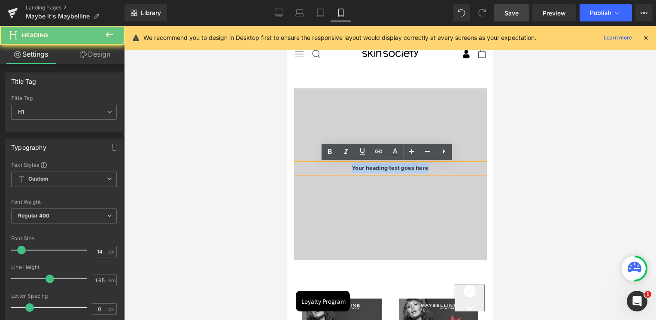
click at [395, 170] on h1 "Your heading text goes here" at bounding box center [389, 169] width 193 height 10
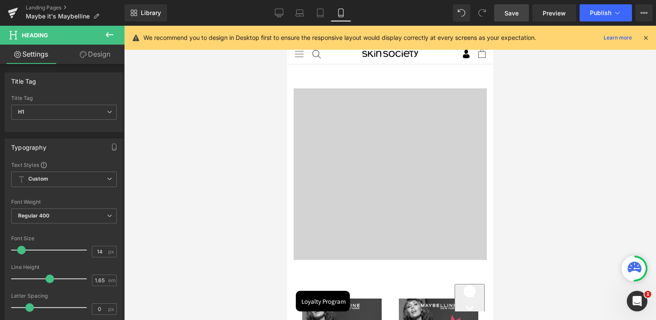
click at [554, 162] on div at bounding box center [390, 173] width 532 height 294
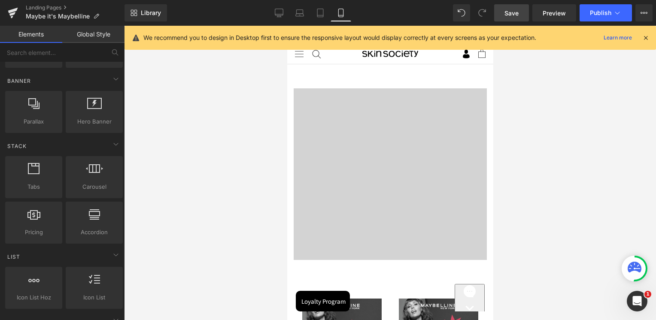
scroll to position [215, 0]
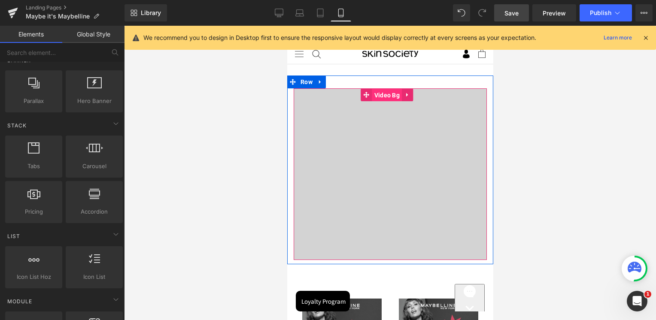
click at [387, 98] on span "Video Bg" at bounding box center [387, 95] width 30 height 13
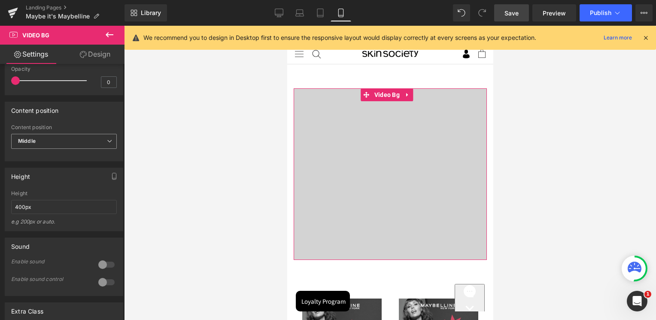
scroll to position [515, 0]
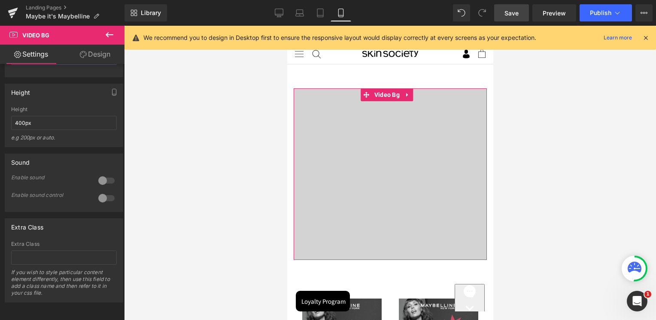
click at [104, 186] on div at bounding box center [106, 181] width 21 height 14
click at [103, 205] on div at bounding box center [106, 198] width 21 height 14
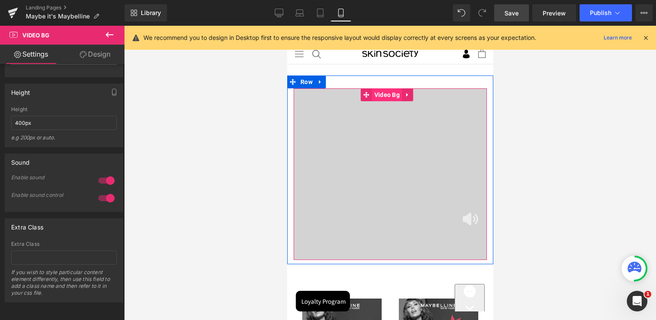
click at [385, 94] on span "Video Bg" at bounding box center [387, 94] width 30 height 13
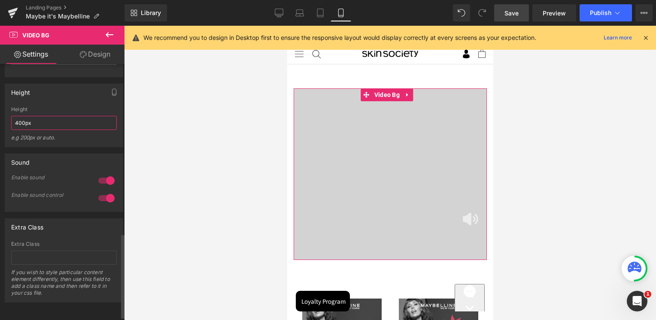
click at [49, 130] on input "400px" at bounding box center [64, 123] width 106 height 14
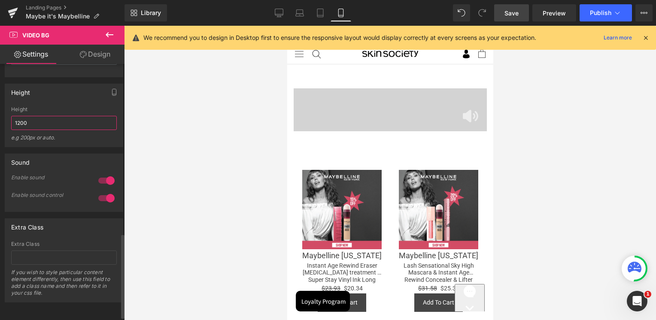
click at [49, 130] on input "1200" at bounding box center [64, 123] width 106 height 14
type input "4000"
click at [66, 108] on div "Height 400px Height 400px e.g 200px or auto. 400px Height 400px e.g 200px or au…" at bounding box center [64, 116] width 118 height 64
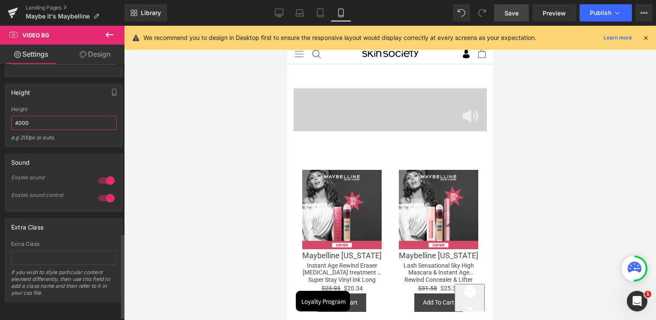
click at [48, 129] on input "4000" at bounding box center [64, 123] width 106 height 14
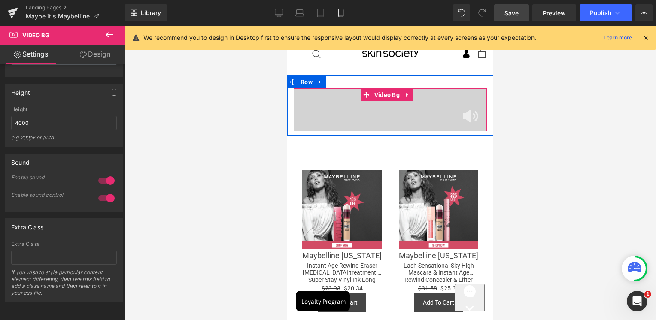
click at [466, 114] on span "Heading" at bounding box center [389, 109] width 193 height 21
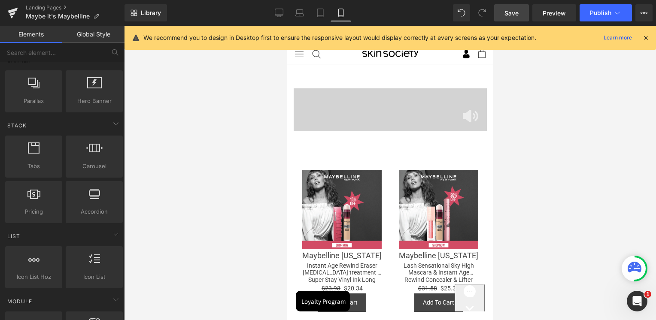
click at [555, 219] on div at bounding box center [390, 173] width 532 height 294
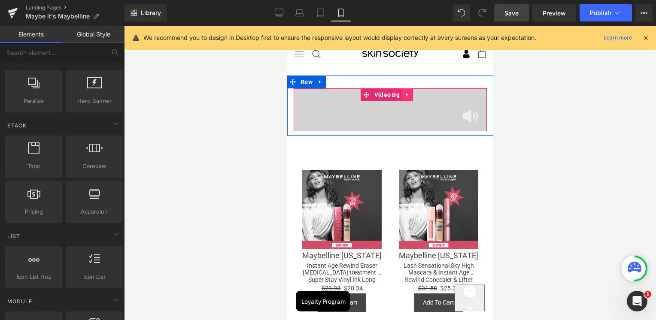
click at [409, 97] on icon at bounding box center [407, 95] width 6 height 6
click at [411, 97] on icon at bounding box center [412, 95] width 6 height 6
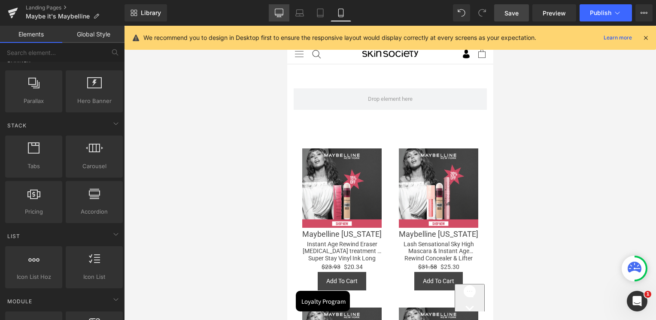
click at [284, 21] on link "Desktop" at bounding box center [279, 12] width 21 height 17
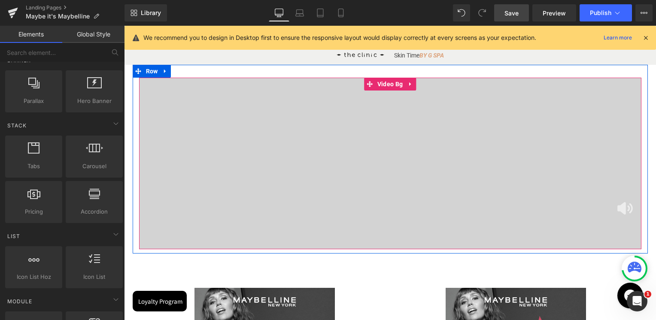
scroll to position [68, 0]
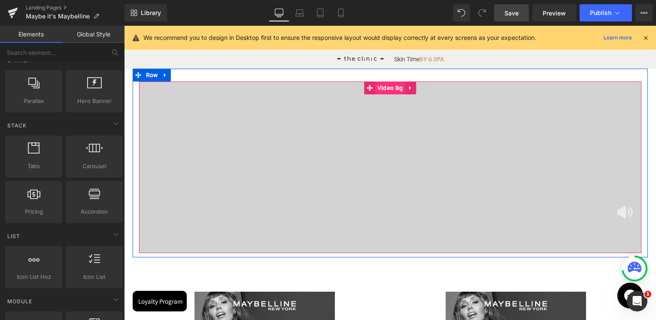
click at [386, 90] on span "Video Bg" at bounding box center [390, 88] width 30 height 13
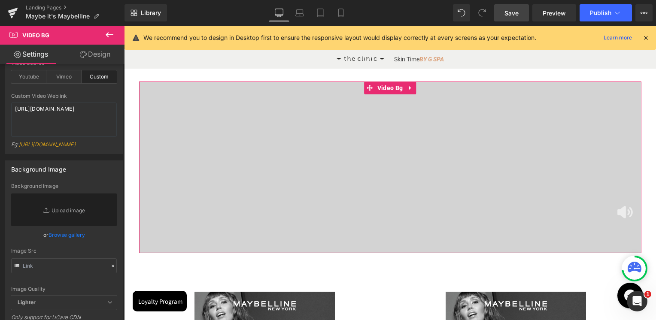
scroll to position [86, 0]
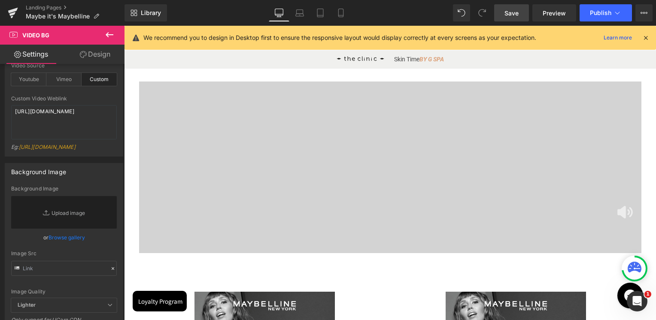
click at [331, 176] on span "Heading" at bounding box center [390, 167] width 502 height 21
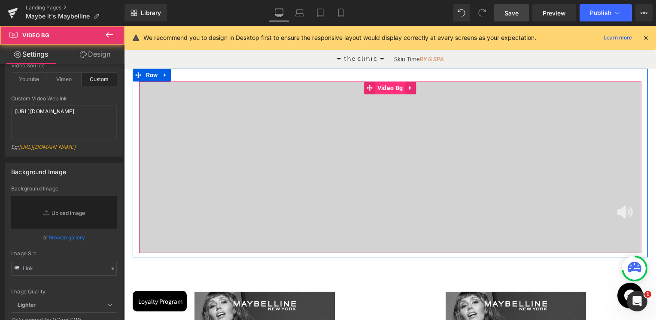
click at [386, 89] on span "Video Bg" at bounding box center [390, 88] width 30 height 13
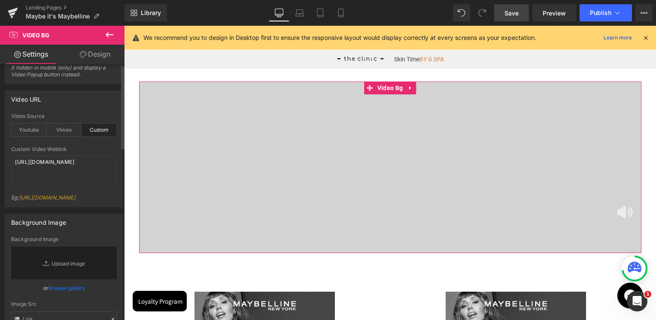
scroll to position [0, 0]
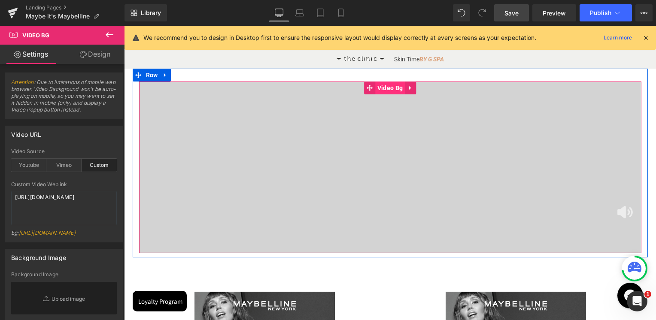
click at [386, 88] on span "Video Bg" at bounding box center [390, 88] width 30 height 13
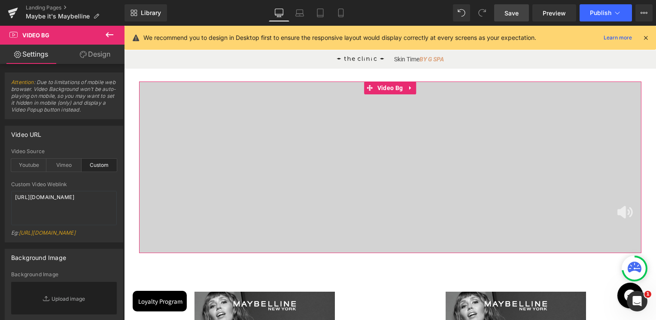
click at [94, 60] on link "Design" at bounding box center [95, 54] width 62 height 19
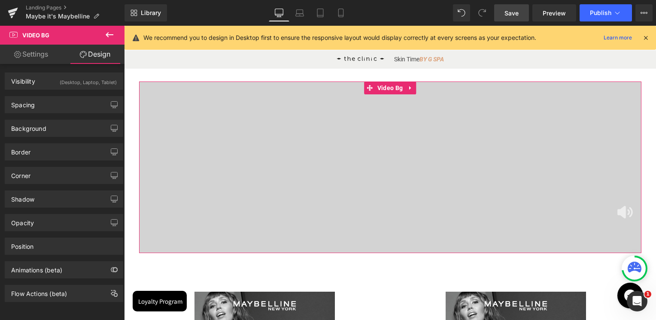
click at [62, 83] on div "(Desktop, Laptop, Tablet)" at bounding box center [88, 80] width 57 height 14
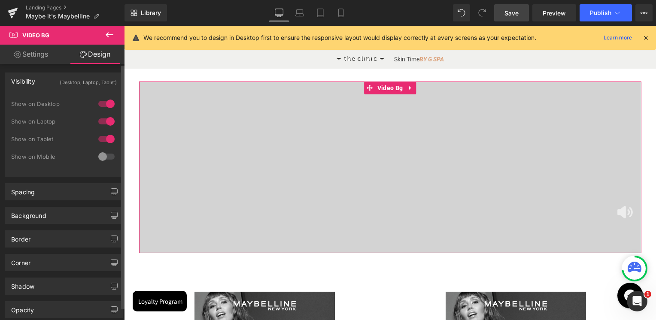
click at [107, 154] on div at bounding box center [106, 157] width 21 height 14
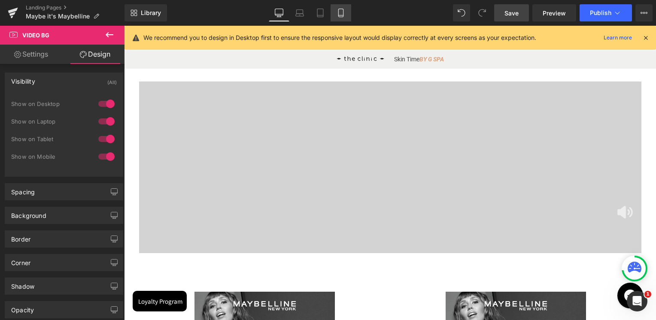
click at [335, 14] on link "Mobile" at bounding box center [340, 12] width 21 height 17
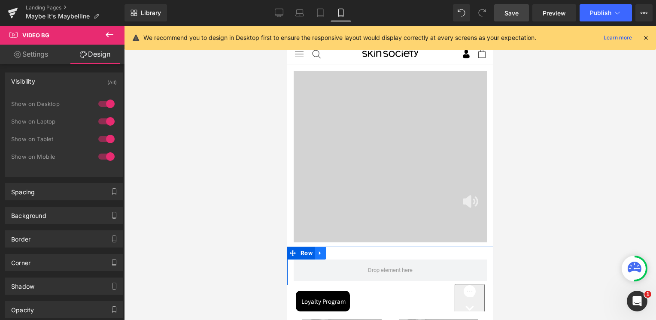
click at [324, 257] on link at bounding box center [319, 253] width 11 height 13
click at [341, 255] on icon at bounding box center [342, 253] width 6 height 6
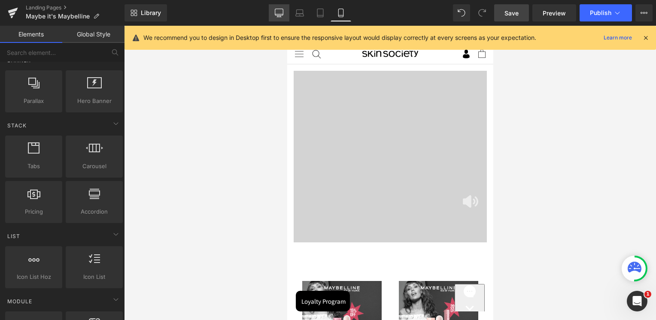
click at [286, 20] on link "Desktop" at bounding box center [279, 12] width 21 height 17
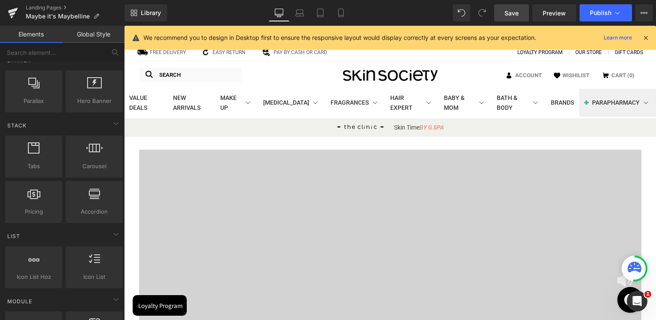
scroll to position [111, 0]
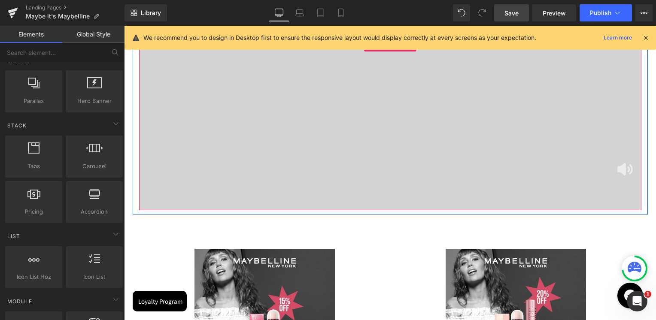
click at [329, 145] on div at bounding box center [390, 125] width 502 height 172
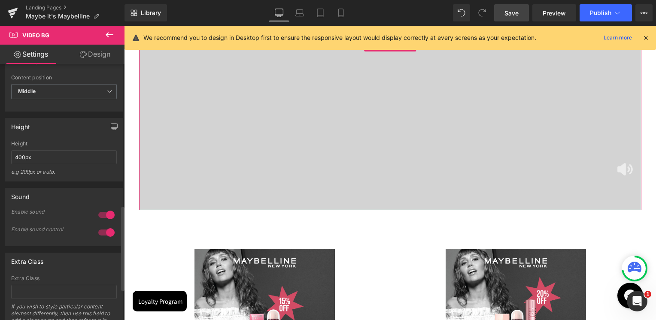
scroll to position [472, 0]
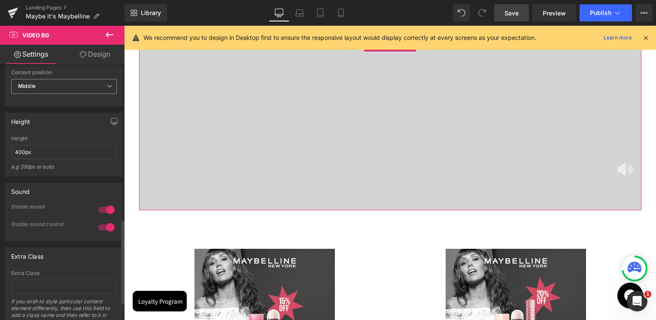
click at [72, 94] on span "Middle" at bounding box center [64, 86] width 106 height 15
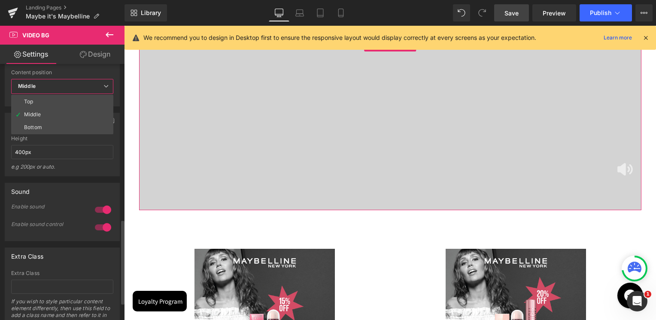
click at [72, 94] on span "Middle" at bounding box center [62, 86] width 102 height 15
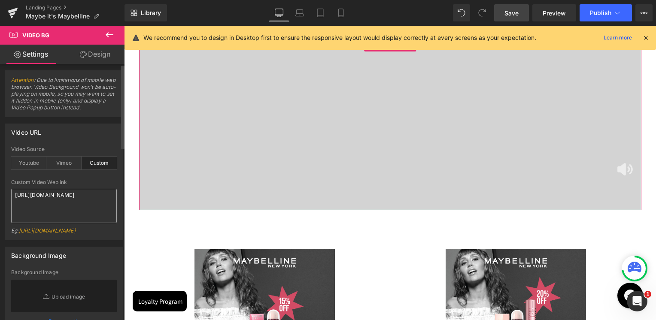
scroll to position [0, 0]
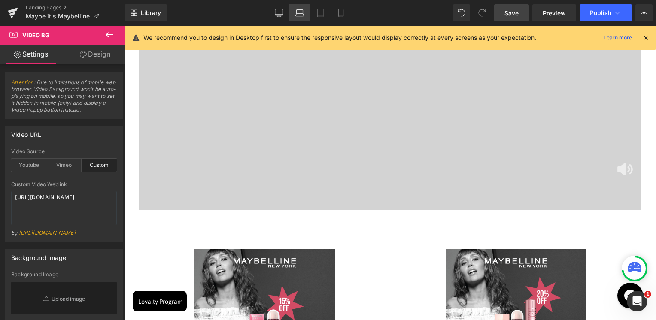
click at [298, 16] on icon at bounding box center [299, 13] width 9 height 9
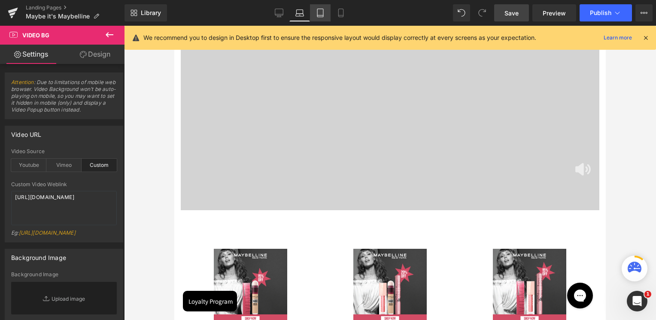
click at [321, 16] on icon at bounding box center [320, 13] width 6 height 8
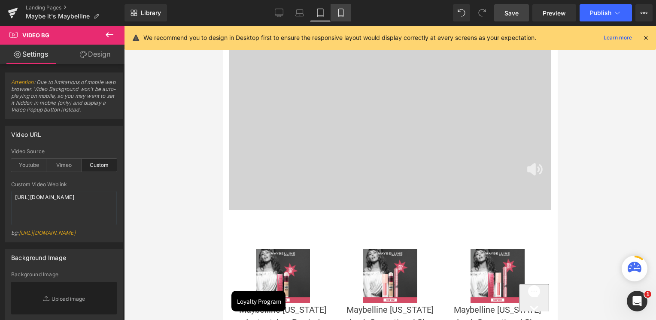
click at [342, 16] on icon at bounding box center [340, 13] width 5 height 8
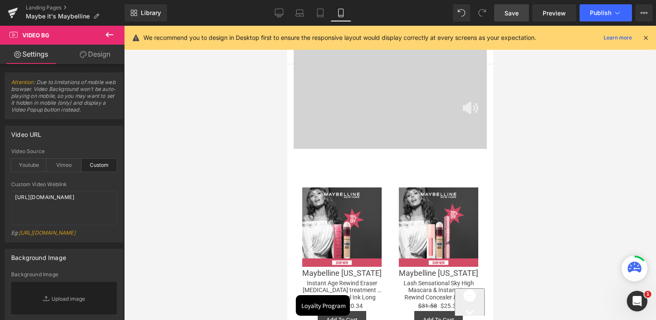
scroll to position [32, 0]
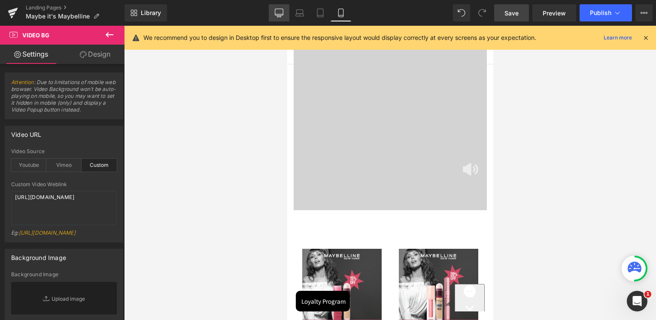
click at [284, 18] on link "Desktop" at bounding box center [279, 12] width 21 height 17
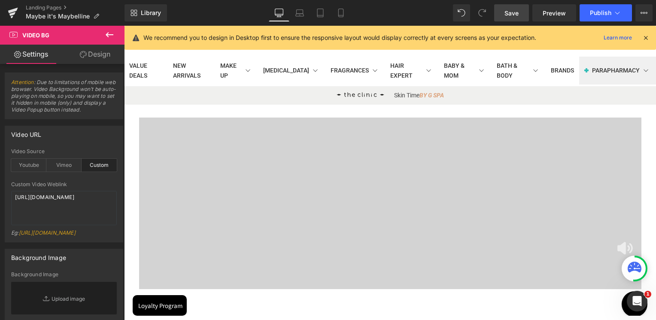
scroll to position [111, 0]
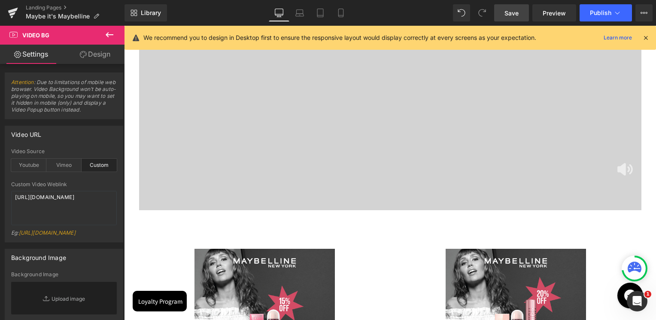
click at [516, 11] on span "Save" at bounding box center [511, 13] width 14 height 9
click at [570, 16] on link "Preview" at bounding box center [554, 12] width 44 height 17
click at [642, 9] on icon at bounding box center [643, 12] width 7 height 7
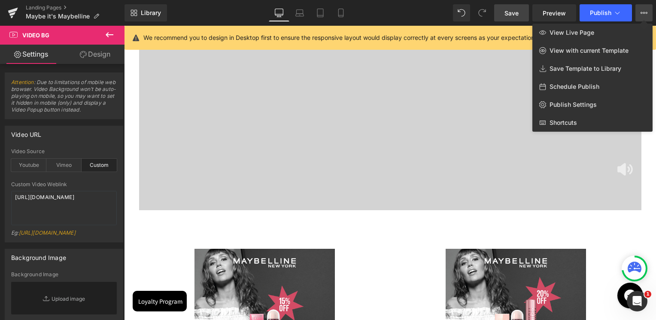
click at [590, 86] on span "Schedule Publish" at bounding box center [574, 87] width 50 height 8
select select
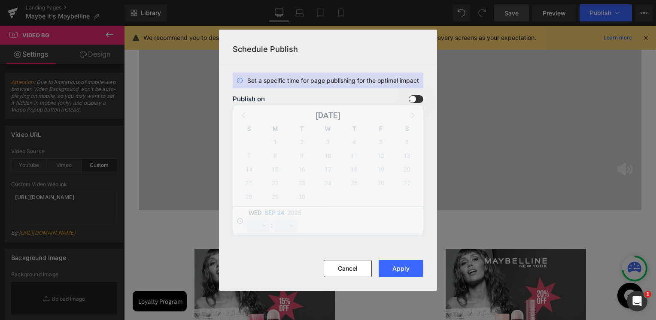
click at [408, 99] on div "Publish on" at bounding box center [328, 99] width 191 height 8
click at [415, 100] on span at bounding box center [416, 99] width 15 height 8
click at [0, 0] on input "checkbox" at bounding box center [0, 0] width 0 height 0
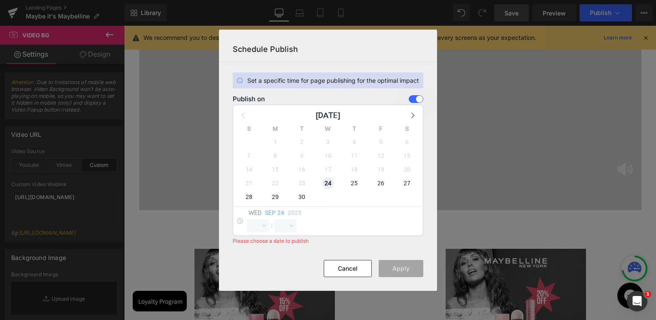
click at [330, 181] on span "24" at bounding box center [328, 183] width 12 height 12
select select "12"
select select "10"
click at [263, 223] on select "00 01 02 03 04 05 06 07 08 09 10 11 12 13 14 15 16 17 18 19 20 21 22 23" at bounding box center [258, 225] width 22 height 13
click at [247, 219] on select "00 01 02 03 04 05 06 07 08 09 10 11 12 13 14 15 16 17 18 19 20 21 22 23" at bounding box center [258, 225] width 22 height 13
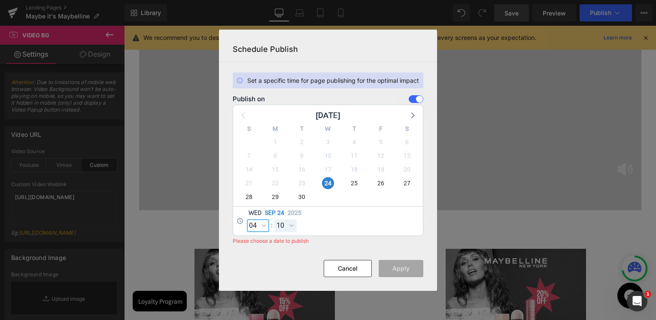
select select "4"
click at [285, 227] on select "00 01 02 03 04 05 06 07 08 09 10 11 12 13 14 15 16 17 18 19 20 21 22 23 24 25 2…" at bounding box center [285, 225] width 22 height 13
click at [274, 219] on select "00 01 02 03 04 05 06 07 08 09 10 11 12 13 14 15 16 17 18 19 20 21 22 23 24 25 2…" at bounding box center [285, 225] width 22 height 13
select select "30"
click at [366, 232] on div "Wed Sep 24 2025 00 01 02 03 04 05 06 07 08 09 10 11 12 13 14 15 16 17 18 19 20 …" at bounding box center [328, 220] width 190 height 29
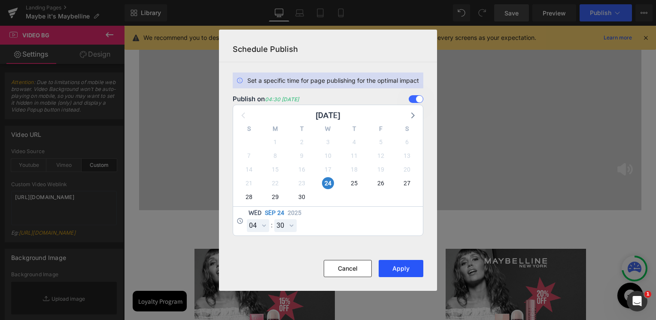
click at [415, 264] on button "Apply" at bounding box center [401, 268] width 45 height 17
click at [281, 227] on select "00 01 02 03 04 05 06 07 08 09 10 11 12 13 14 15 16 17 18 19 20 21 22 23 24 25 2…" at bounding box center [285, 225] width 22 height 13
click at [257, 226] on select "00 01 02 03 04 05 06 07 08 09 10 11 12 13 14 15 16 17 18 19 20 21 22 23" at bounding box center [258, 225] width 22 height 13
click at [247, 219] on select "00 01 02 03 04 05 06 07 08 09 10 11 12 13 14 15 16 17 18 19 20 21 22 23" at bounding box center [258, 225] width 22 height 13
select select "16"
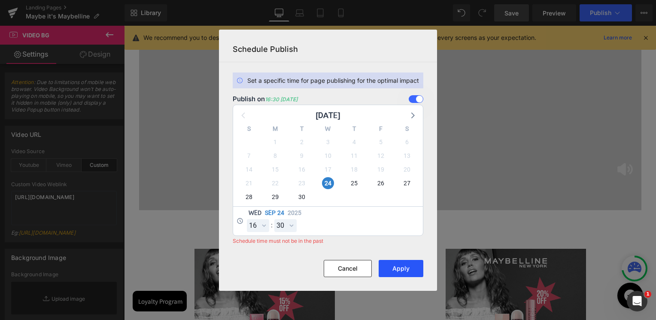
click at [397, 268] on button "Apply" at bounding box center [401, 268] width 45 height 17
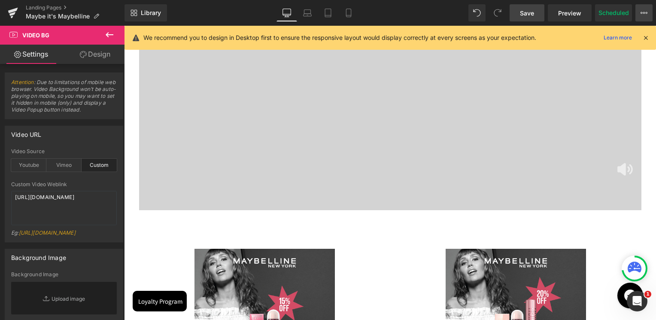
click at [637, 16] on button "View Live Page View with current Template Save Template to Library Schedule Pub…" at bounding box center [643, 12] width 17 height 17
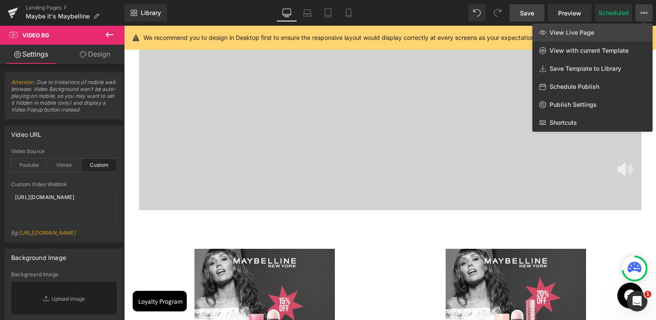
click at [581, 37] on link "View Live Page" at bounding box center [592, 33] width 120 height 18
